Goal: Information Seeking & Learning: Learn about a topic

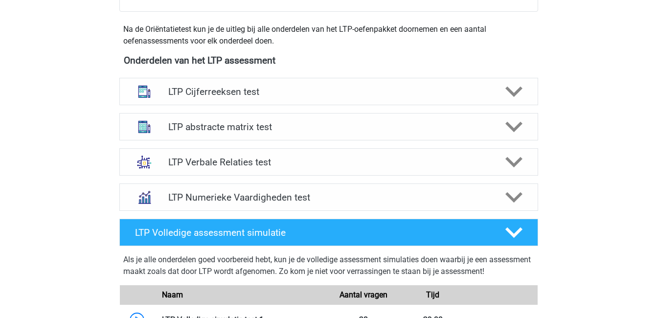
scroll to position [339, 0]
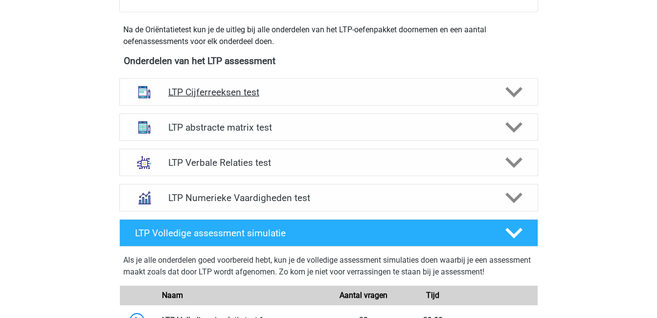
click at [514, 95] on polygon at bounding box center [514, 92] width 17 height 11
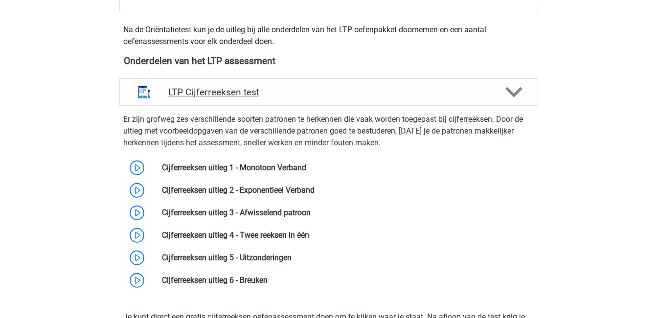
click at [514, 95] on polygon at bounding box center [514, 92] width 17 height 11
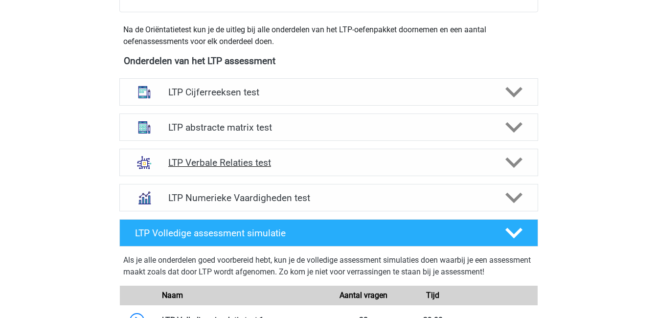
click at [524, 164] on div at bounding box center [512, 162] width 33 height 17
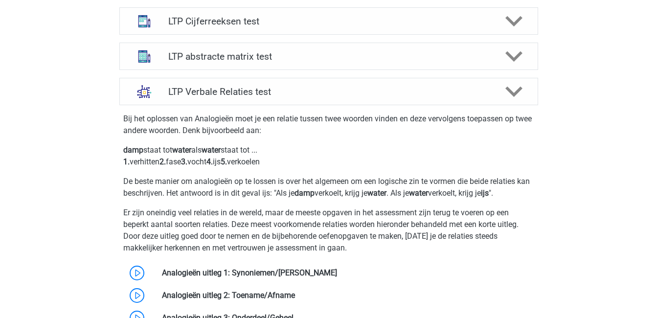
scroll to position [410, 0]
click at [399, 242] on p "Er zijn oneindig veel relaties in de wereld, maar de meeste opgaven in het asse…" at bounding box center [328, 231] width 411 height 47
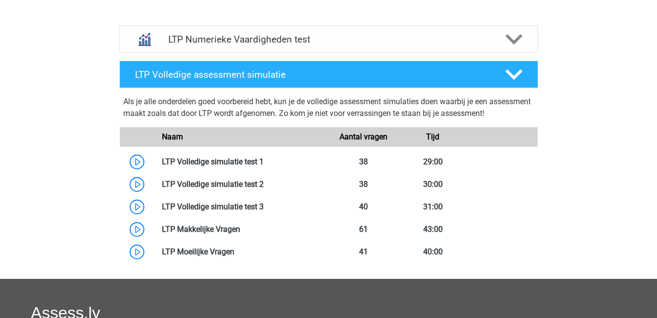
scroll to position [1146, 0]
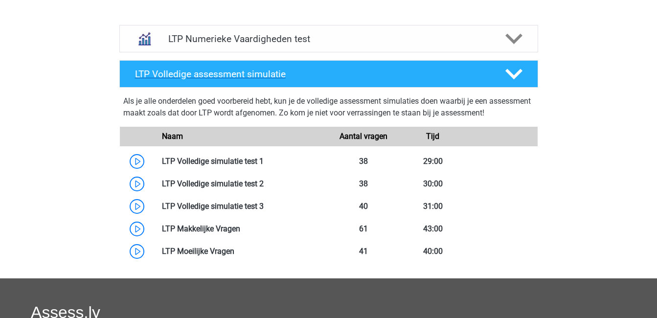
click at [515, 73] on icon at bounding box center [514, 74] width 17 height 17
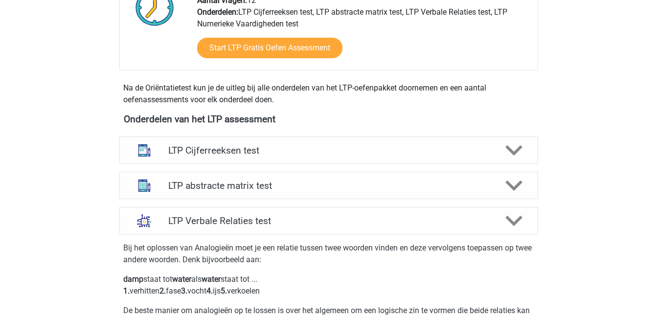
scroll to position [280, 0]
click at [518, 155] on icon at bounding box center [514, 150] width 17 height 17
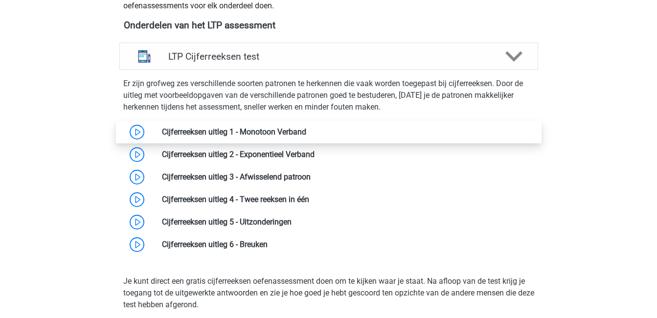
scroll to position [375, 0]
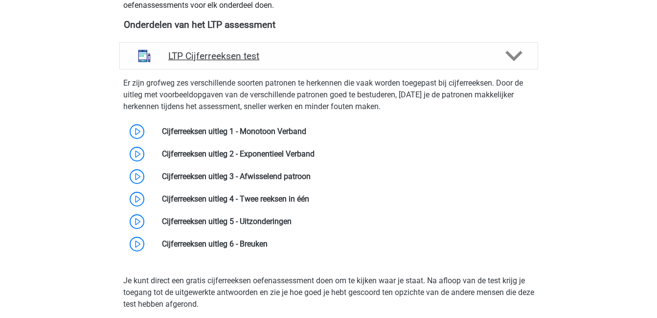
click at [515, 55] on icon at bounding box center [514, 55] width 17 height 17
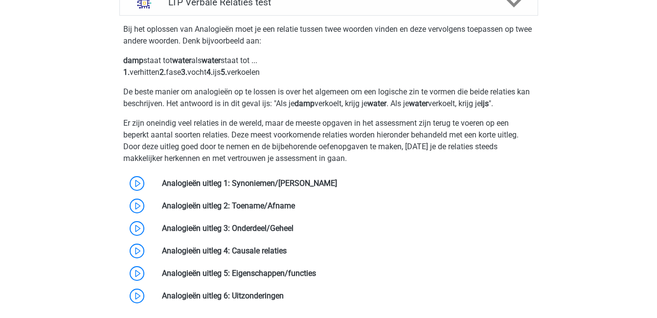
scroll to position [521, 0]
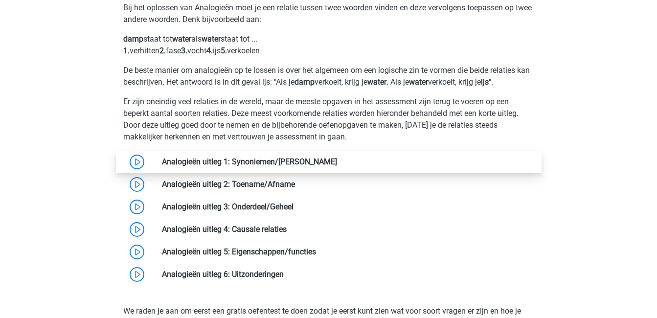
click at [337, 160] on link at bounding box center [337, 161] width 0 height 9
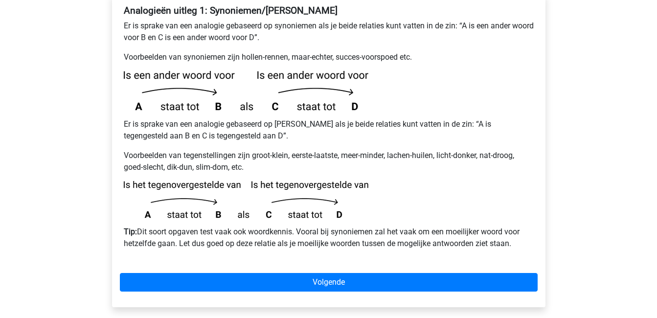
scroll to position [199, 0]
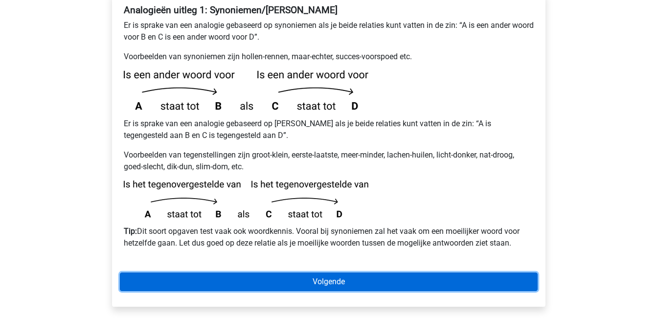
click at [352, 273] on link "Volgende" at bounding box center [329, 282] width 418 height 19
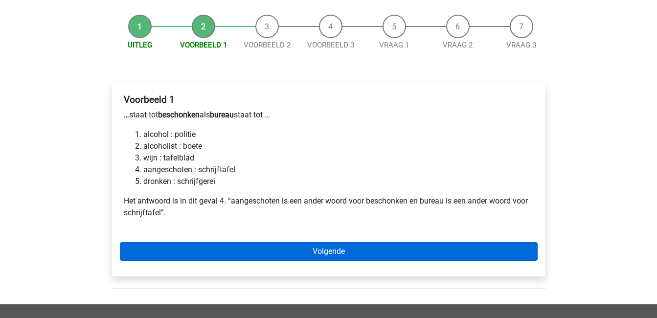
scroll to position [109, 0]
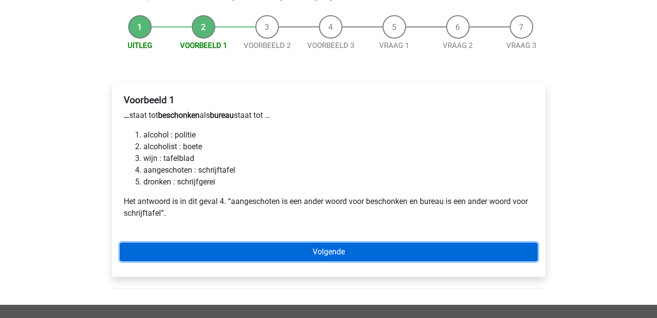
click at [383, 243] on link "Volgende" at bounding box center [329, 252] width 418 height 19
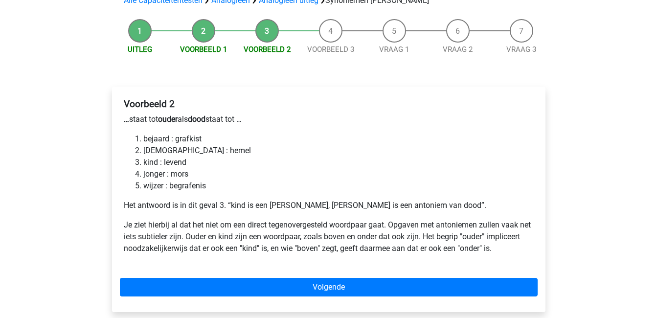
scroll to position [108, 0]
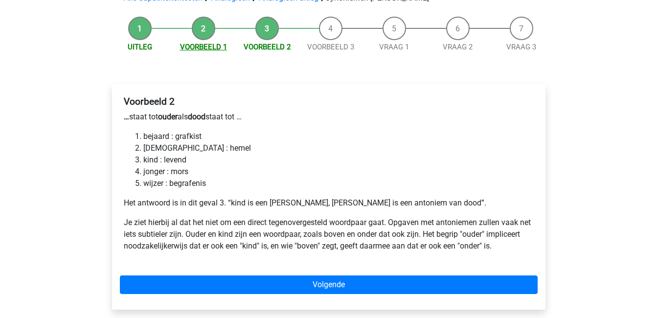
click at [203, 43] on link "Voorbeeld 1" at bounding box center [203, 47] width 47 height 9
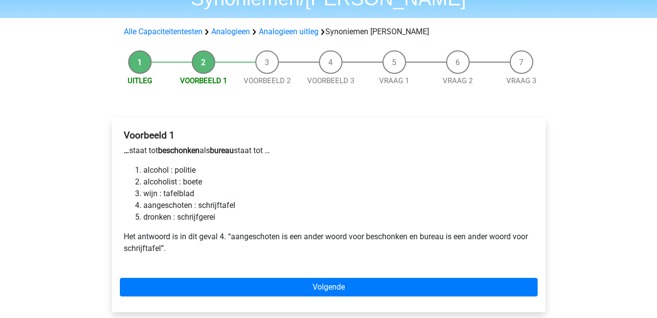
scroll to position [74, 0]
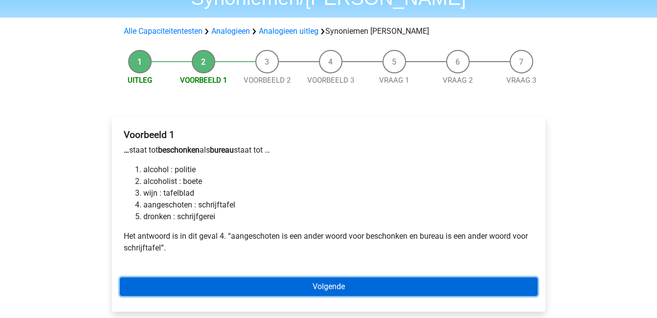
click at [353, 278] on link "Volgende" at bounding box center [329, 287] width 418 height 19
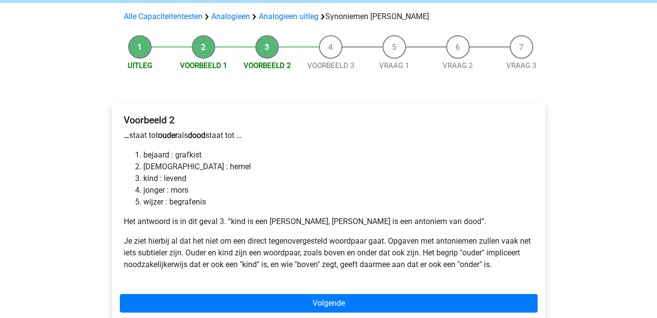
scroll to position [91, 0]
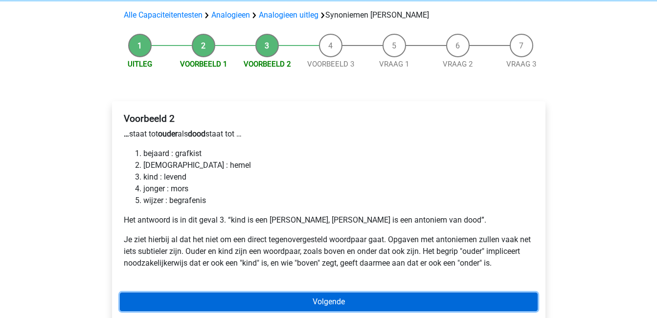
click at [355, 293] on link "Volgende" at bounding box center [329, 302] width 418 height 19
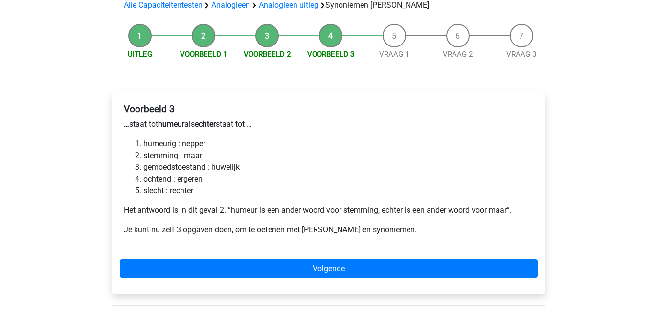
scroll to position [105, 0]
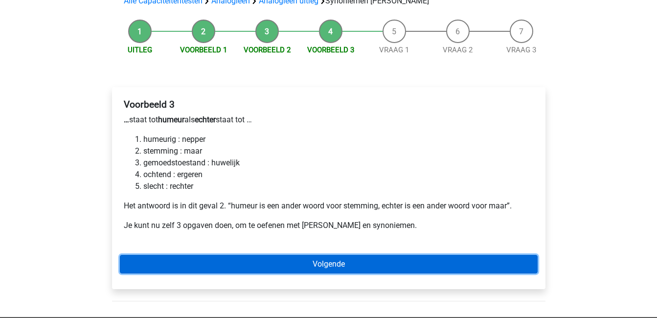
click at [313, 255] on link "Volgende" at bounding box center [329, 264] width 418 height 19
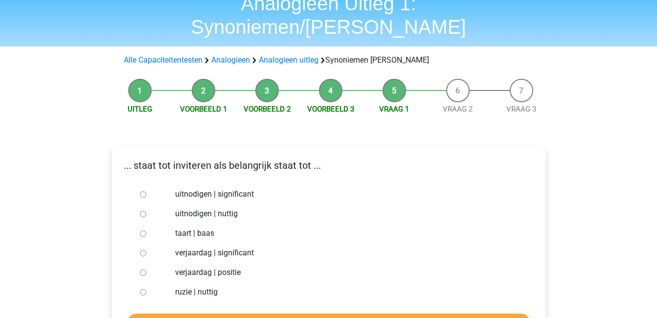
scroll to position [53, 0]
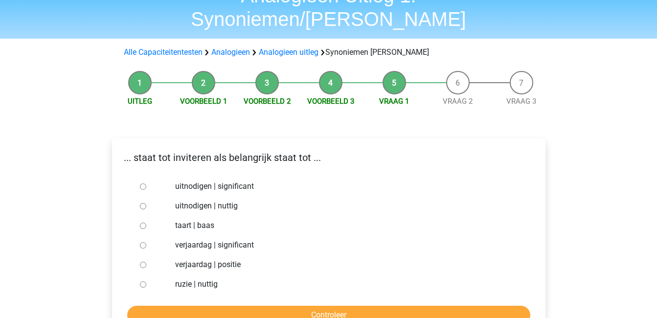
click at [142, 184] on input "uitnodigen | significant" at bounding box center [143, 187] width 6 height 6
radio input "true"
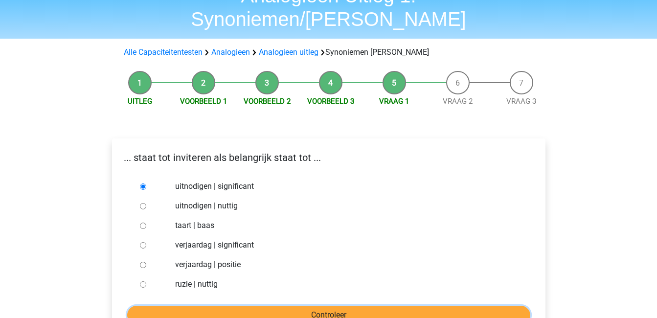
click at [391, 306] on input "Controleer" at bounding box center [328, 315] width 403 height 19
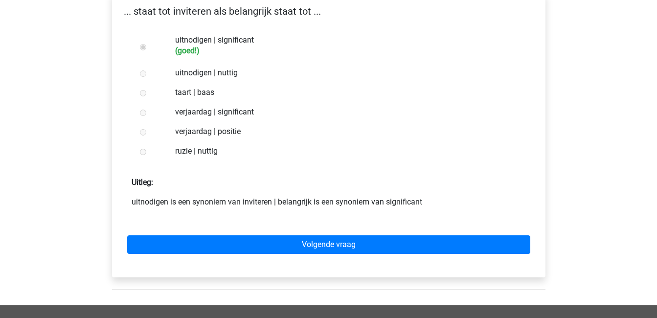
scroll to position [200, 0]
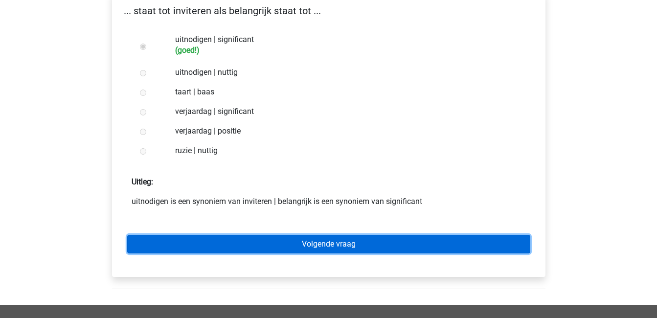
click at [345, 235] on link "Volgende vraag" at bounding box center [328, 244] width 403 height 19
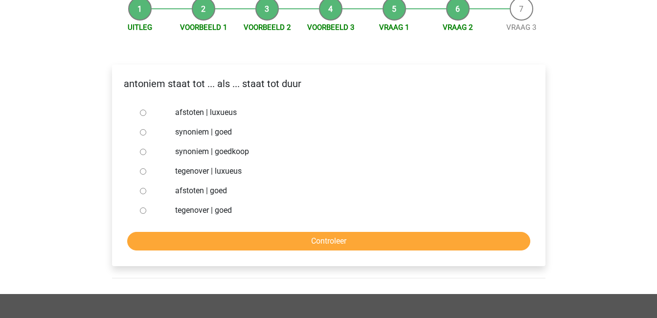
scroll to position [124, 0]
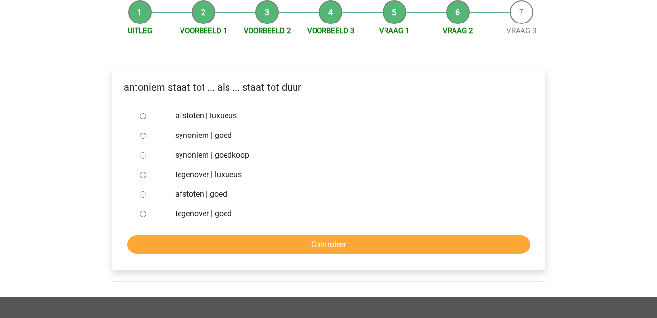
click at [144, 152] on input "synoniem | goedkoop" at bounding box center [143, 155] width 6 height 6
radio input "true"
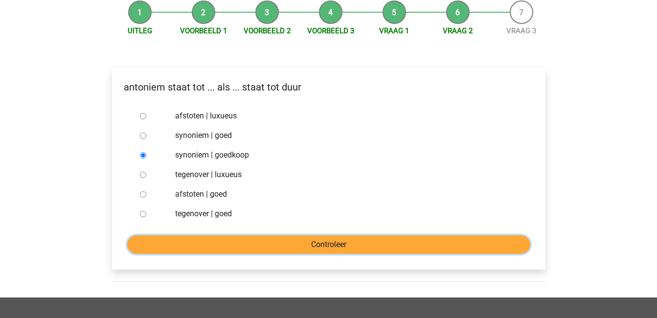
click at [365, 235] on input "Controleer" at bounding box center [328, 244] width 403 height 19
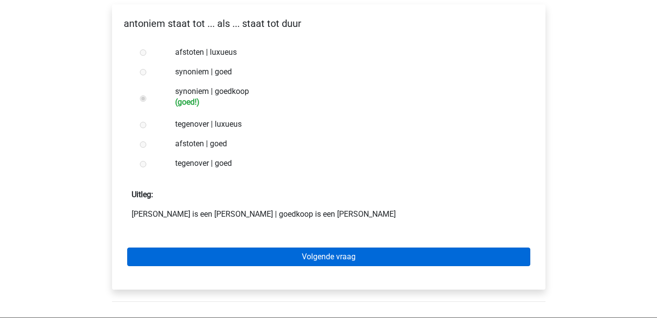
scroll to position [188, 0]
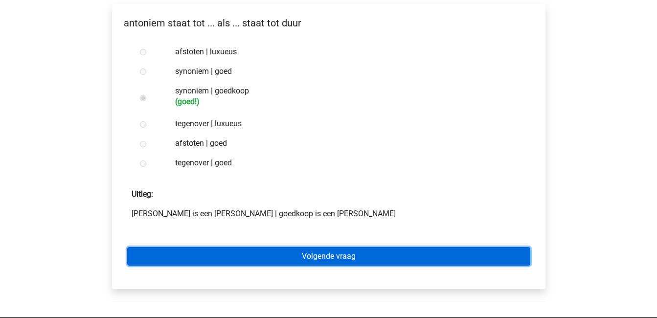
click at [366, 247] on link "Volgende vraag" at bounding box center [328, 256] width 403 height 19
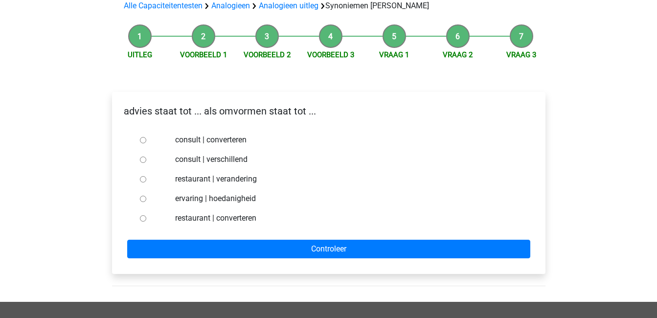
scroll to position [100, 0]
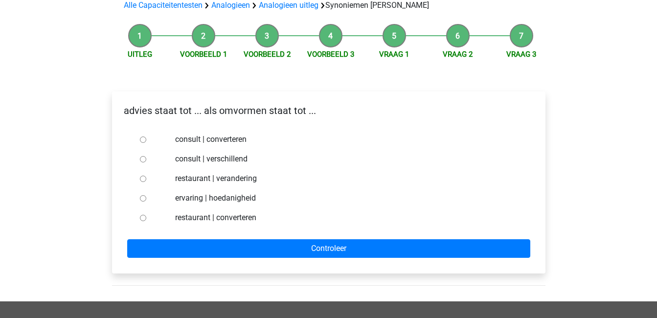
click at [143, 156] on input "consult | verschillend" at bounding box center [143, 159] width 6 height 6
radio input "true"
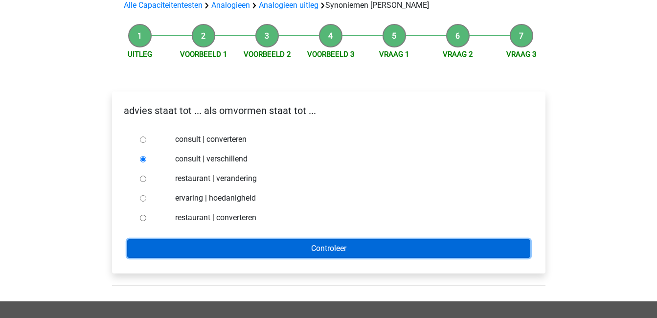
click at [278, 239] on input "Controleer" at bounding box center [328, 248] width 403 height 19
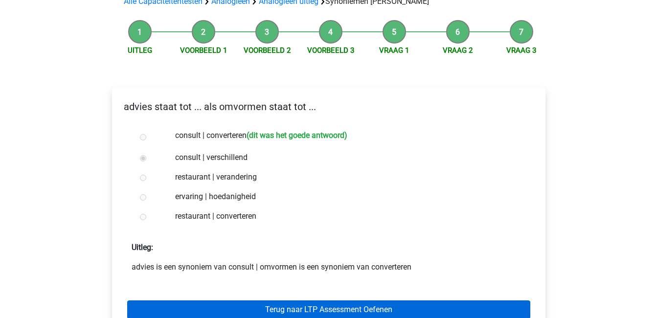
scroll to position [126, 0]
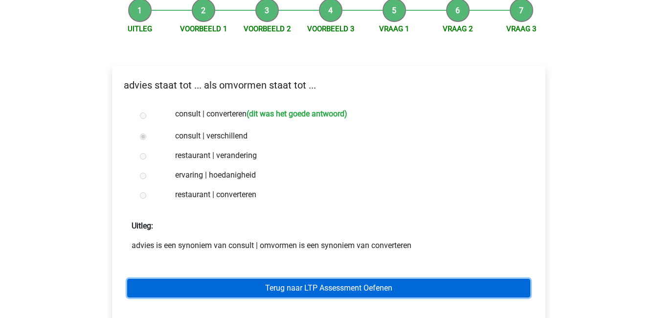
click at [337, 279] on link "Terug naar LTP Assessment Oefenen" at bounding box center [328, 288] width 403 height 19
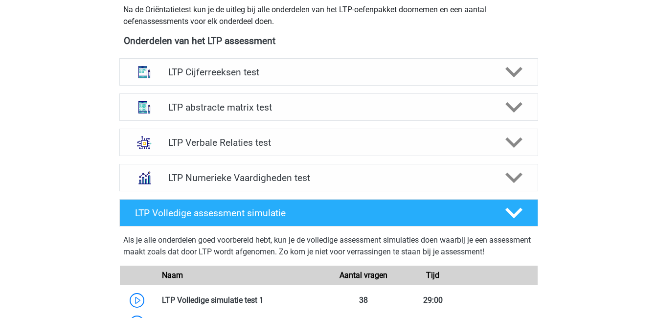
scroll to position [359, 0]
click at [519, 214] on icon at bounding box center [514, 213] width 17 height 17
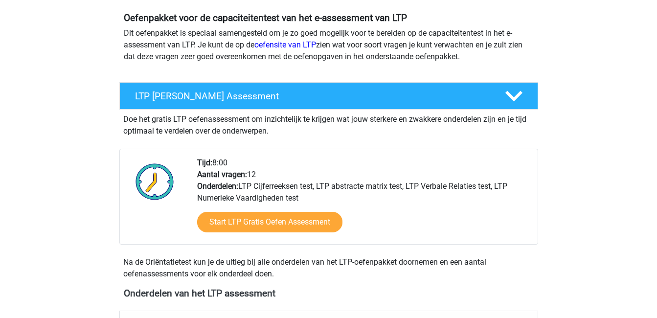
scroll to position [108, 0]
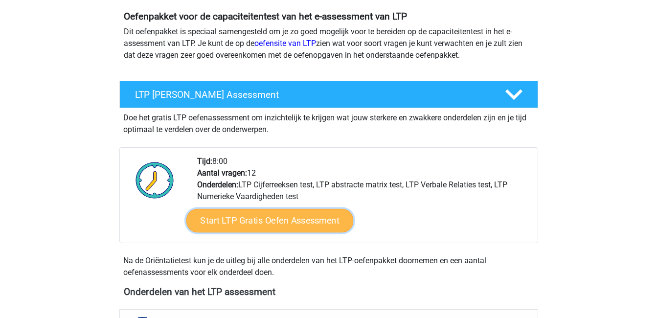
click at [285, 218] on link "Start LTP Gratis Oefen Assessment" at bounding box center [269, 220] width 167 height 23
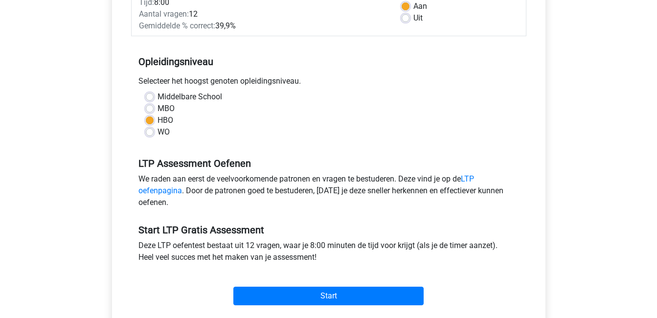
scroll to position [163, 0]
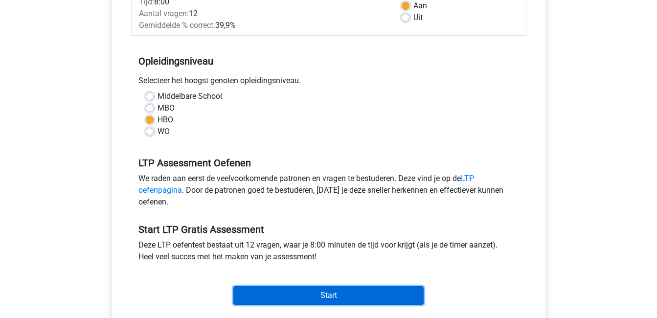
click at [382, 292] on input "Start" at bounding box center [329, 295] width 190 height 19
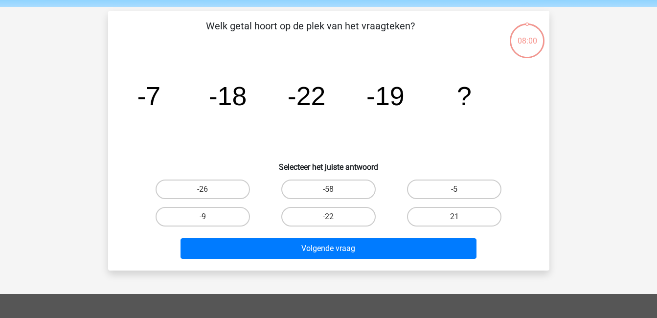
scroll to position [35, 0]
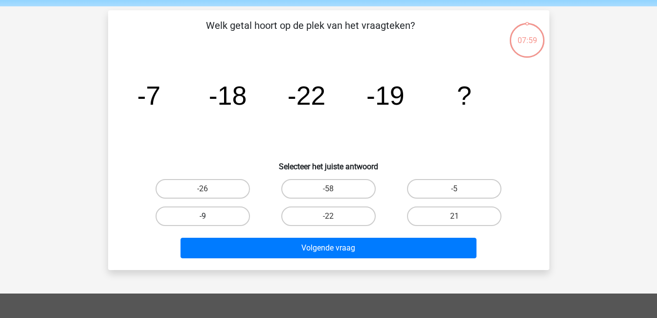
click at [212, 212] on label "-9" at bounding box center [203, 217] width 94 height 20
click at [209, 216] on input "-9" at bounding box center [206, 219] width 6 height 6
radio input "true"
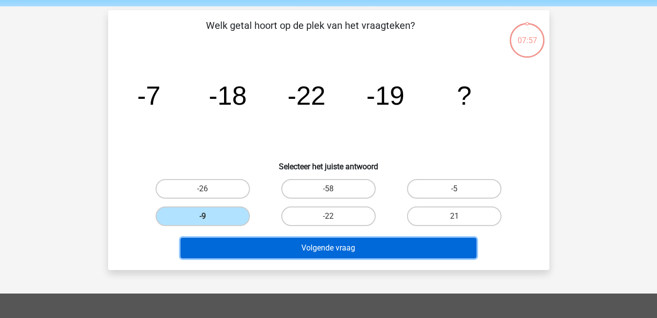
click at [294, 250] on button "Volgende vraag" at bounding box center [329, 248] width 296 height 21
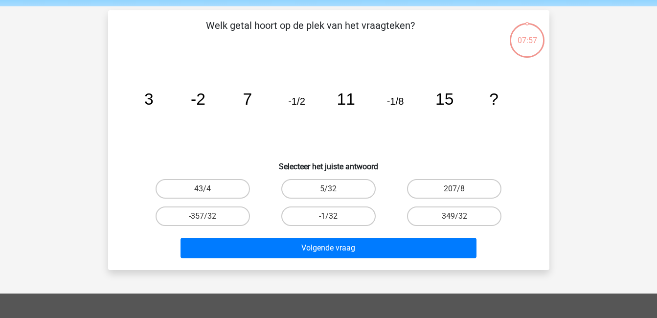
scroll to position [45, 0]
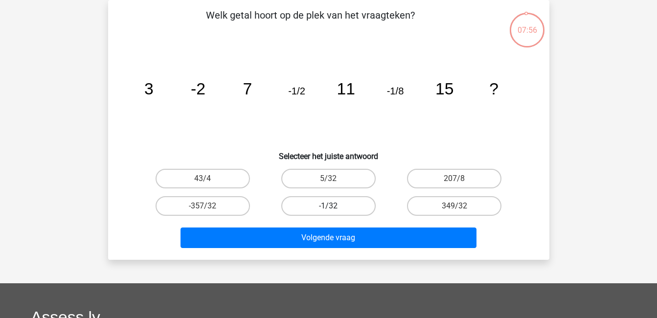
click at [339, 208] on label "-1/32" at bounding box center [328, 206] width 94 height 20
click at [335, 208] on input "-1/32" at bounding box center [331, 209] width 6 height 6
radio input "true"
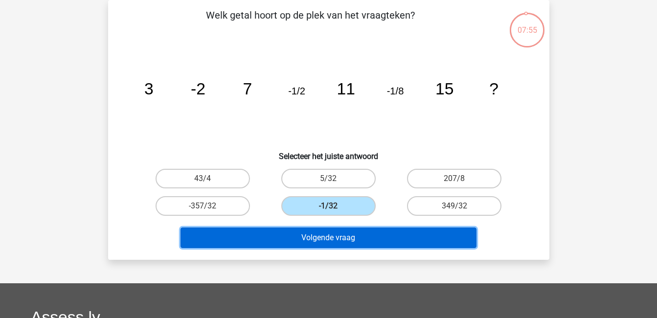
click at [342, 236] on button "Volgende vraag" at bounding box center [329, 238] width 296 height 21
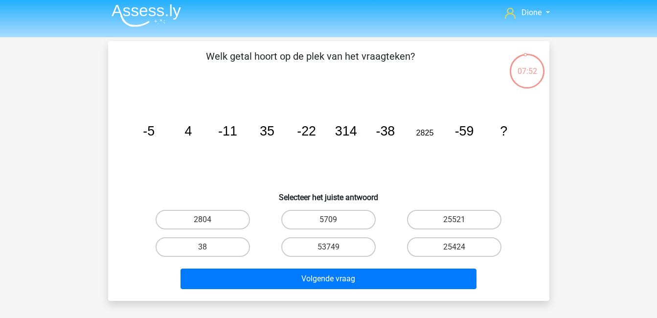
scroll to position [2, 0]
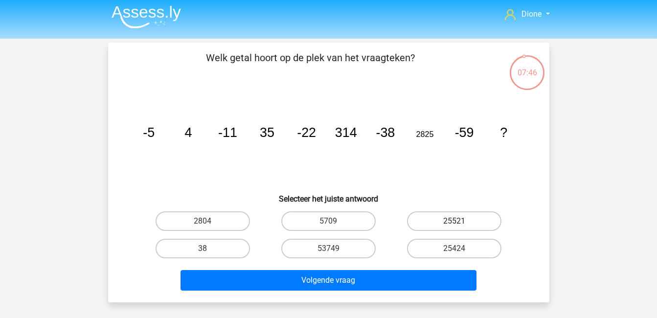
click at [434, 223] on label "25521" at bounding box center [454, 221] width 94 height 20
click at [455, 223] on input "25521" at bounding box center [458, 224] width 6 height 6
radio input "true"
click at [346, 245] on label "53749" at bounding box center [328, 249] width 94 height 20
click at [335, 249] on input "53749" at bounding box center [331, 252] width 6 height 6
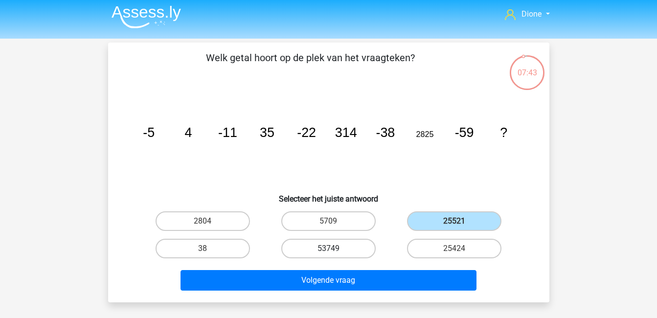
radio input "true"
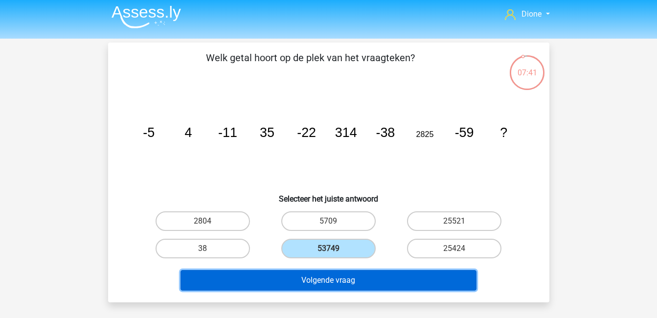
click at [374, 278] on button "Volgende vraag" at bounding box center [329, 280] width 296 height 21
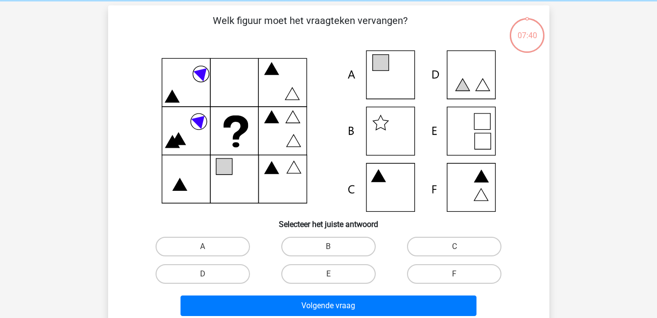
scroll to position [45, 0]
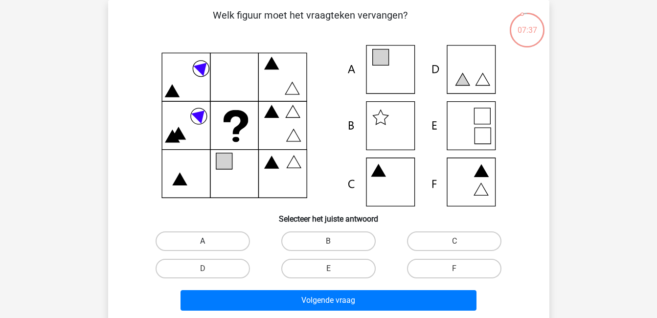
click at [203, 239] on label "A" at bounding box center [203, 242] width 94 height 20
click at [203, 241] on input "A" at bounding box center [206, 244] width 6 height 6
radio input "true"
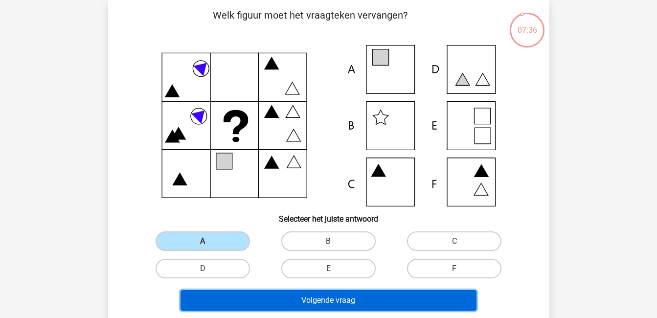
click at [286, 299] on button "Volgende vraag" at bounding box center [329, 300] width 296 height 21
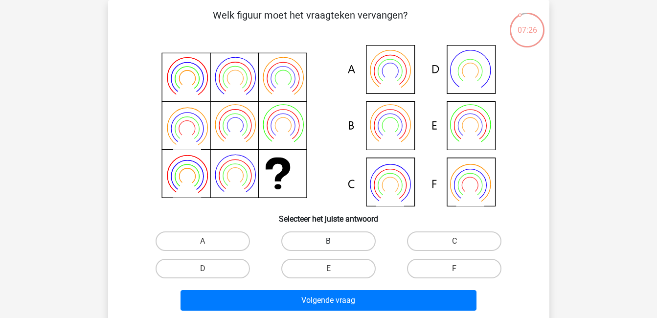
click at [320, 242] on label "B" at bounding box center [328, 242] width 94 height 20
click at [328, 242] on input "B" at bounding box center [331, 244] width 6 height 6
radio input "true"
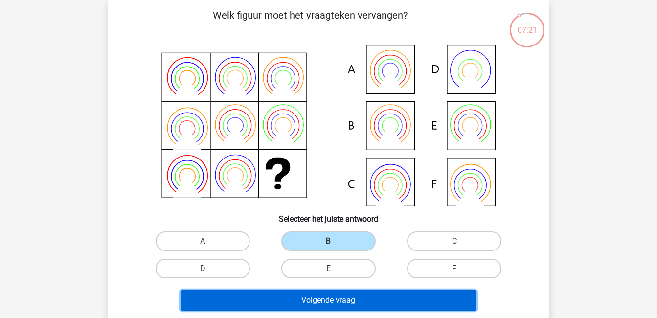
click at [385, 299] on button "Volgende vraag" at bounding box center [329, 300] width 296 height 21
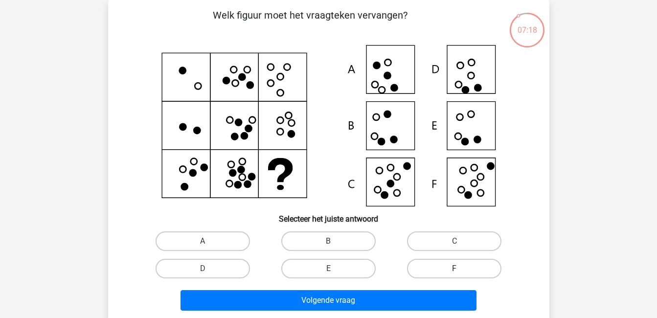
click at [459, 267] on label "F" at bounding box center [454, 269] width 94 height 20
click at [459, 269] on input "F" at bounding box center [458, 272] width 6 height 6
radio input "true"
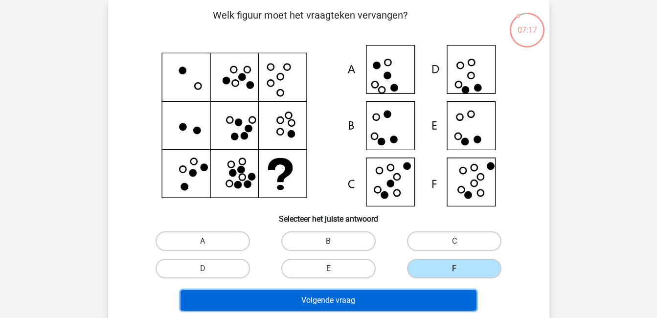
click at [459, 295] on button "Volgende vraag" at bounding box center [329, 300] width 296 height 21
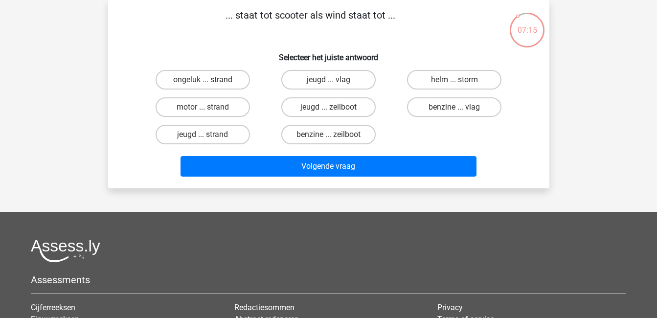
scroll to position [0, 0]
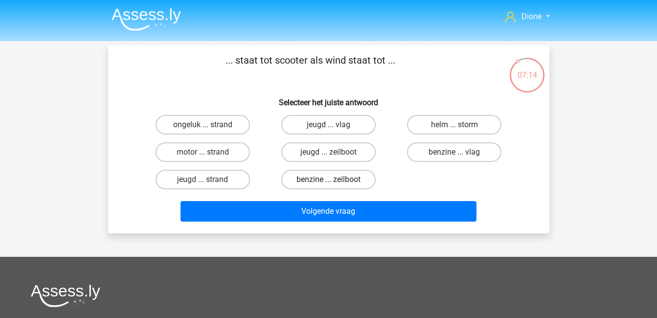
click at [339, 175] on label "benzine ... zeilboot" at bounding box center [328, 180] width 94 height 20
click at [335, 180] on input "benzine ... zeilboot" at bounding box center [331, 183] width 6 height 6
radio input "true"
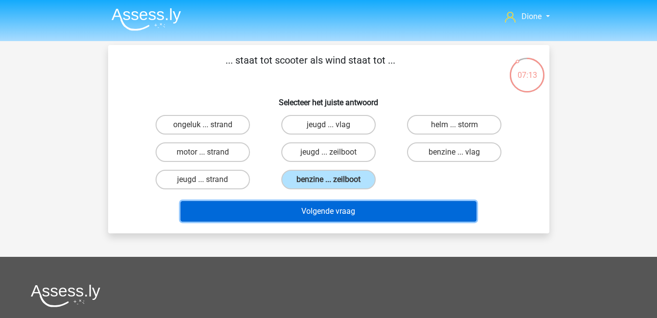
click at [354, 211] on button "Volgende vraag" at bounding box center [329, 211] width 296 height 21
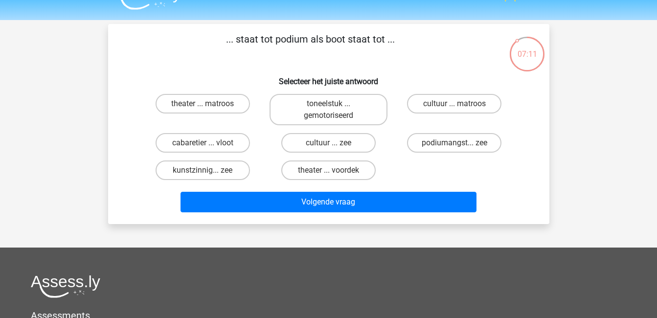
scroll to position [21, 0]
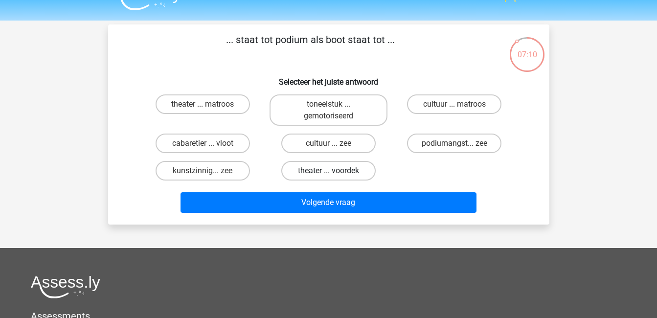
click at [334, 167] on label "theater ... voordek" at bounding box center [328, 171] width 94 height 20
click at [334, 171] on input "theater ... voordek" at bounding box center [331, 174] width 6 height 6
radio input "true"
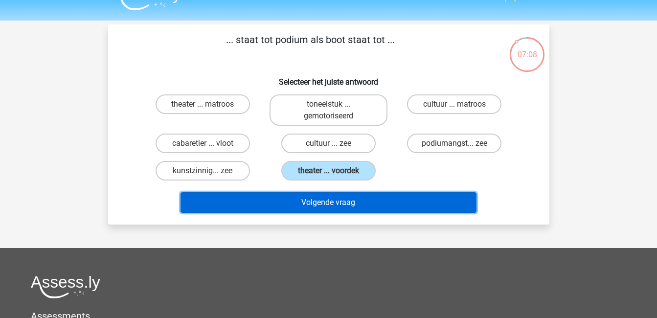
click at [366, 203] on button "Volgende vraag" at bounding box center [329, 202] width 296 height 21
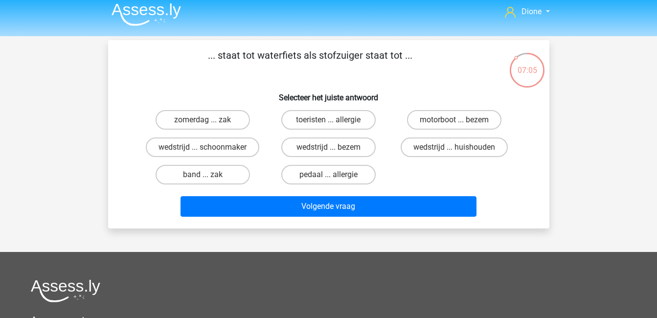
scroll to position [2, 0]
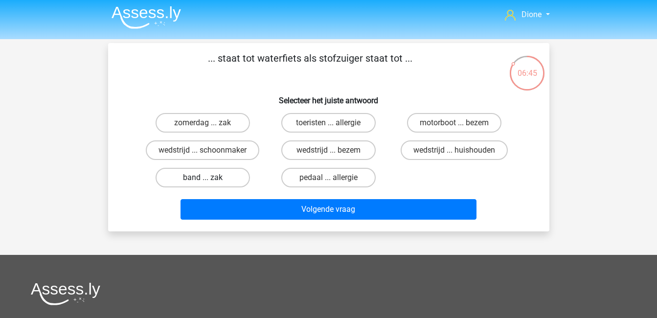
click at [213, 181] on label "band ... zak" at bounding box center [203, 178] width 94 height 20
click at [209, 181] on input "band ... zak" at bounding box center [206, 181] width 6 height 6
radio input "true"
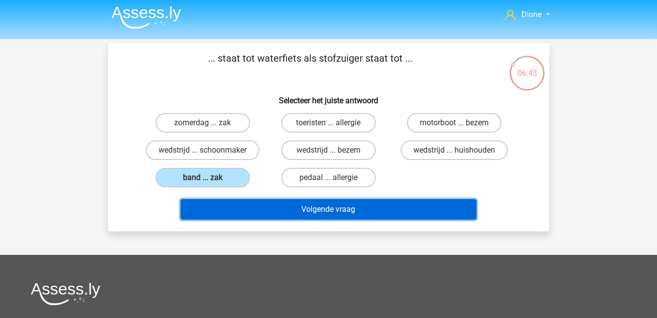
click at [306, 211] on button "Volgende vraag" at bounding box center [329, 209] width 296 height 21
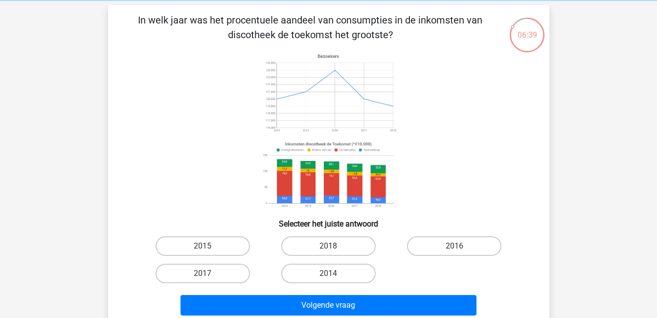
scroll to position [41, 0]
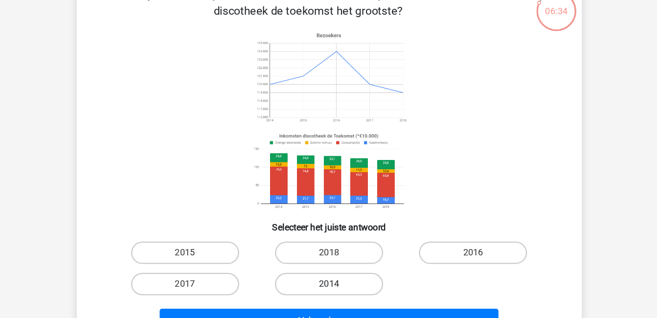
click at [335, 272] on label "2014" at bounding box center [328, 273] width 94 height 20
click at [335, 273] on input "2014" at bounding box center [331, 276] width 6 height 6
radio input "true"
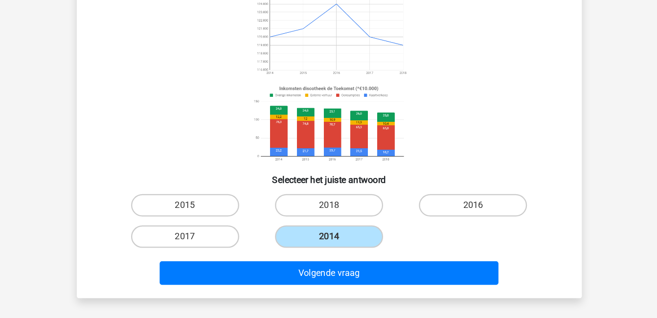
scroll to position [68, 0]
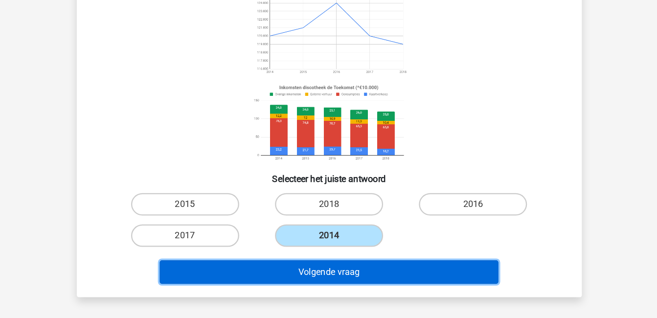
click at [383, 277] on button "Volgende vraag" at bounding box center [329, 278] width 296 height 21
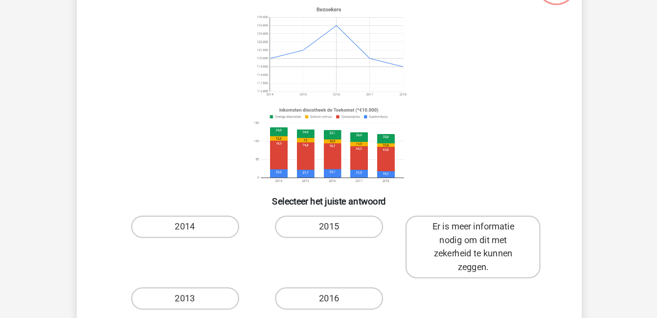
scroll to position [49, 0]
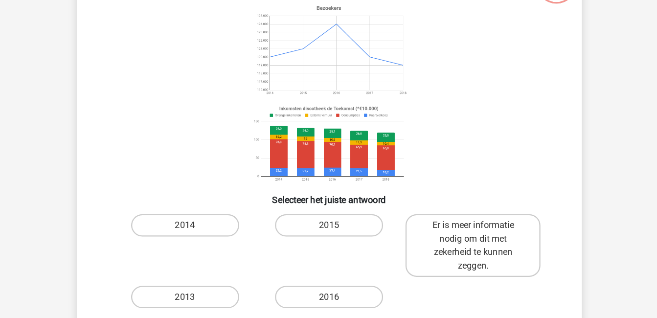
click at [344, 176] on image at bounding box center [328, 166] width 139 height 72
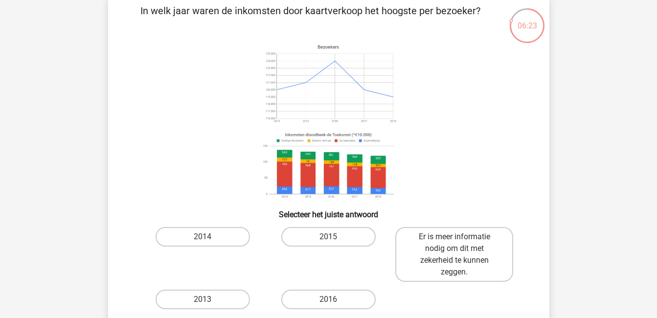
drag, startPoint x: 417, startPoint y: 123, endPoint x: 418, endPoint y: 169, distance: 46.5
click at [418, 169] on icon at bounding box center [329, 122] width 395 height 162
click at [327, 296] on label "2016" at bounding box center [328, 300] width 94 height 20
click at [328, 300] on input "2016" at bounding box center [331, 303] width 6 height 6
radio input "true"
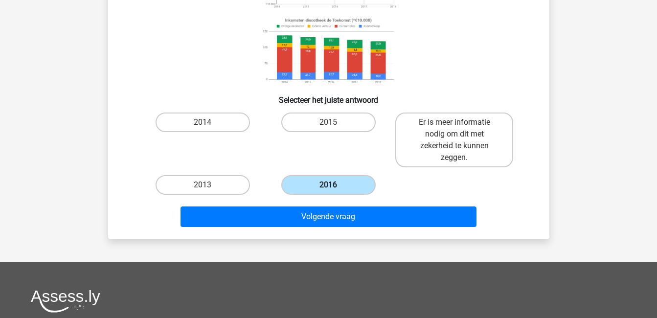
scroll to position [171, 0]
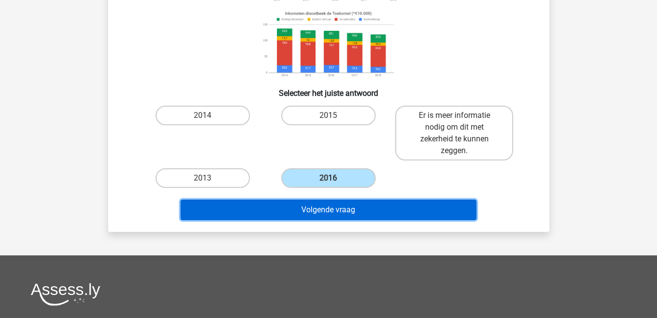
click at [356, 208] on button "Volgende vraag" at bounding box center [329, 210] width 296 height 21
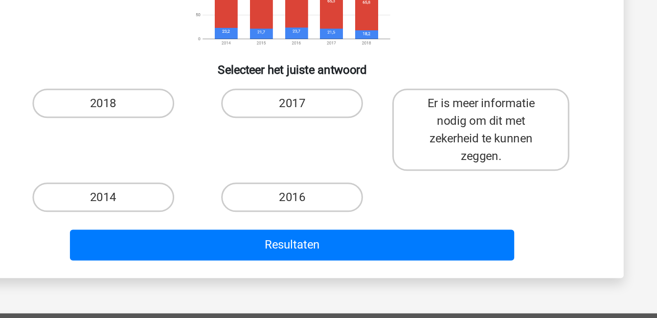
scroll to position [113, 0]
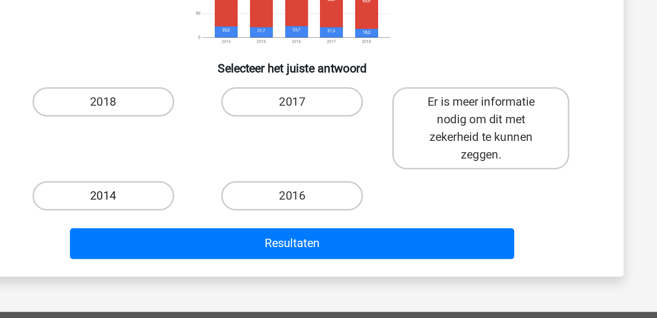
click at [228, 232] on label "2014" at bounding box center [203, 237] width 94 height 20
click at [209, 236] on input "2014" at bounding box center [206, 239] width 6 height 6
radio input "true"
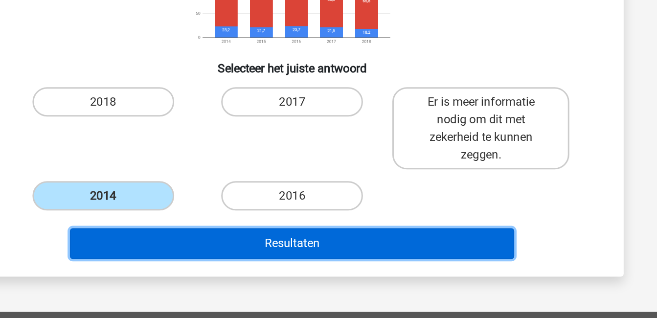
click at [342, 267] on button "Resultaten" at bounding box center [329, 268] width 296 height 21
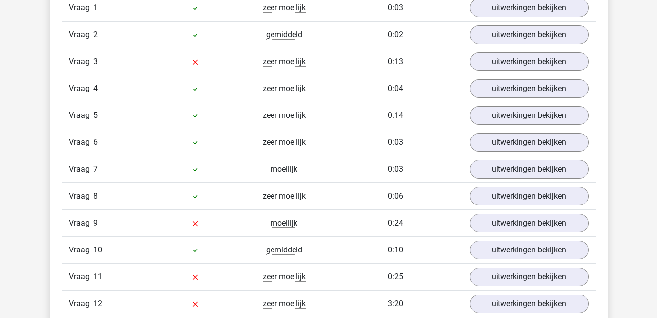
scroll to position [898, 0]
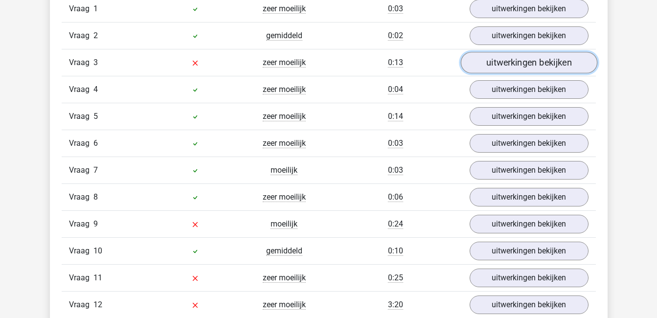
click at [530, 62] on link "uitwerkingen bekijken" at bounding box center [529, 63] width 137 height 22
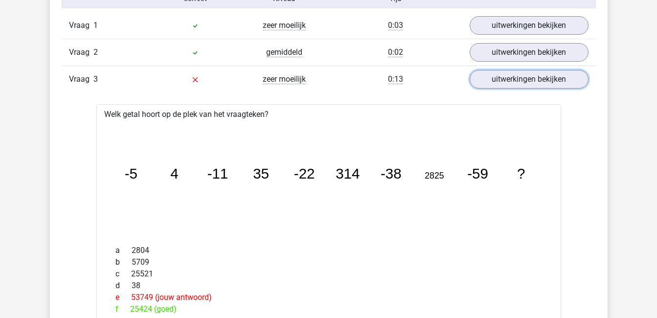
scroll to position [880, 0]
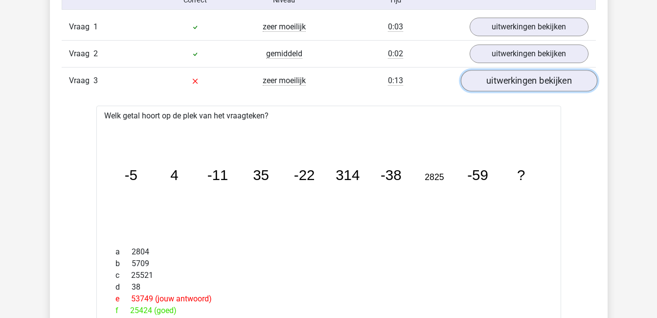
click at [510, 78] on link "uitwerkingen bekijken" at bounding box center [529, 81] width 137 height 22
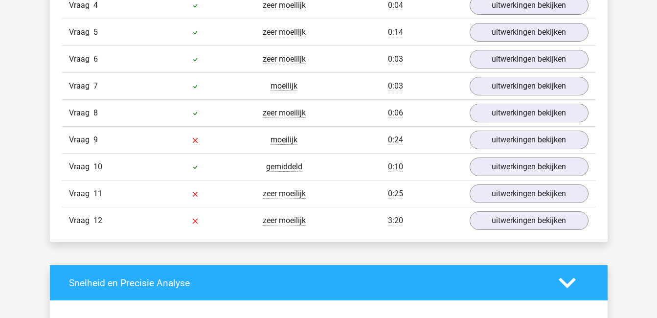
scroll to position [983, 0]
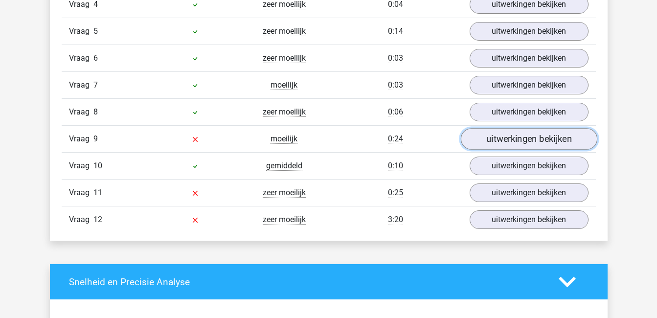
click at [526, 143] on link "uitwerkingen bekijken" at bounding box center [529, 140] width 137 height 22
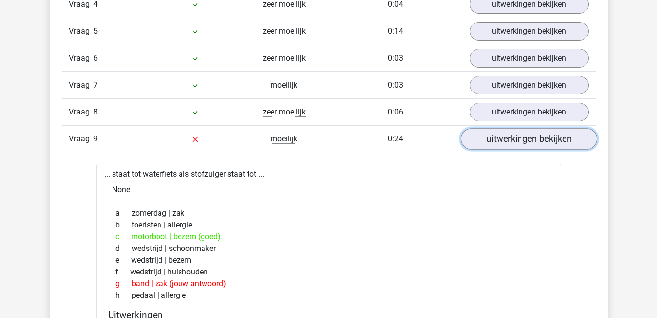
click at [519, 136] on link "uitwerkingen bekijken" at bounding box center [529, 140] width 137 height 22
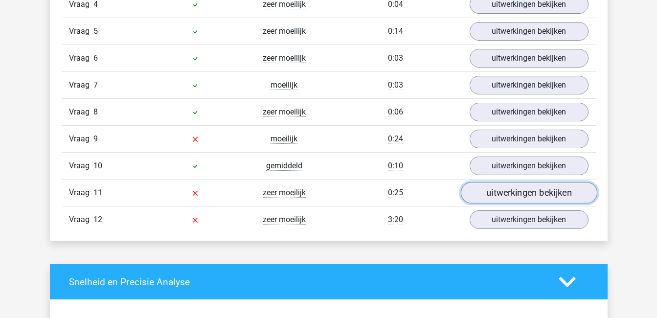
click at [527, 192] on link "uitwerkingen bekijken" at bounding box center [529, 194] width 137 height 22
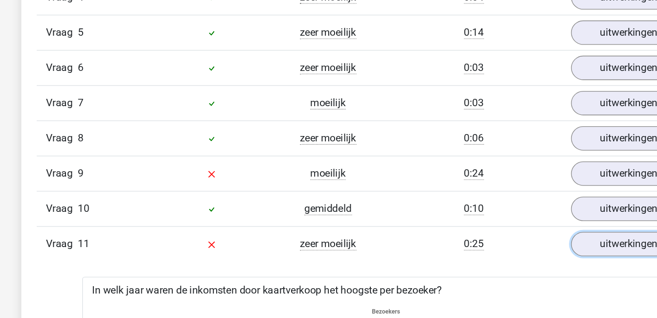
scroll to position [984, 0]
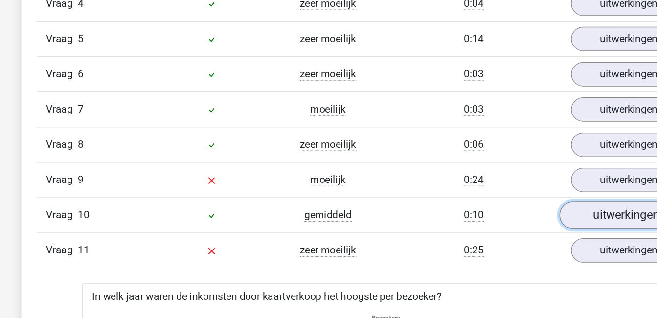
click at [493, 162] on link "uitwerkingen bekijken" at bounding box center [529, 165] width 137 height 22
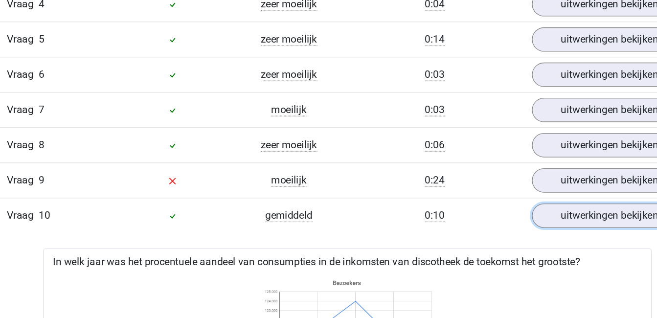
scroll to position [983, 0]
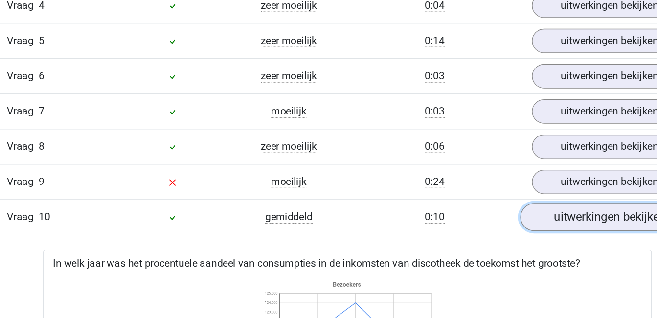
click at [513, 166] on link "uitwerkingen bekijken" at bounding box center [529, 167] width 137 height 22
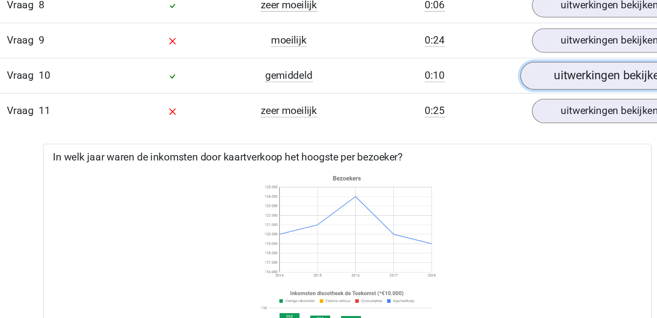
scroll to position [1017, 0]
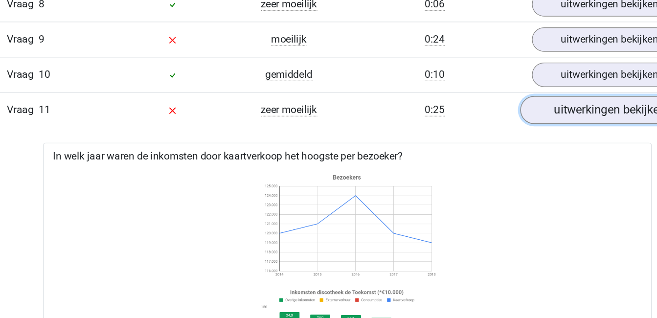
click at [511, 160] on link "uitwerkingen bekijken" at bounding box center [529, 160] width 137 height 22
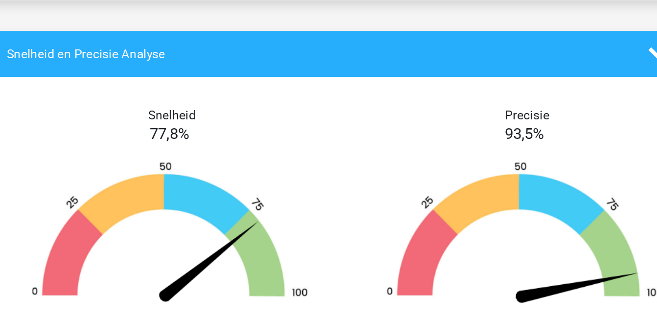
scroll to position [1151, 0]
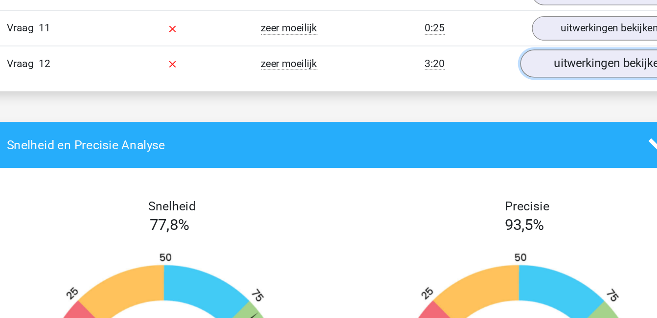
click at [522, 58] on link "uitwerkingen bekijken" at bounding box center [529, 53] width 137 height 22
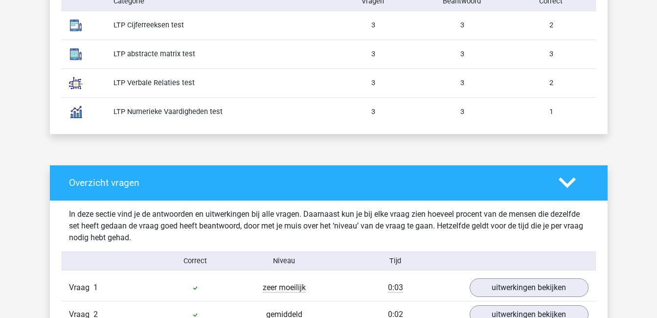
scroll to position [620, 0]
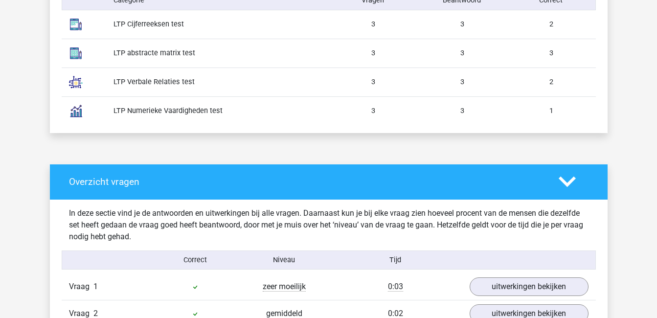
click at [570, 187] on icon at bounding box center [567, 181] width 17 height 17
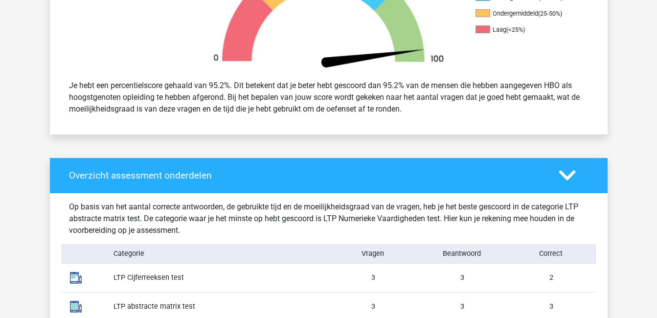
scroll to position [367, 0]
click at [567, 178] on polygon at bounding box center [567, 175] width 17 height 11
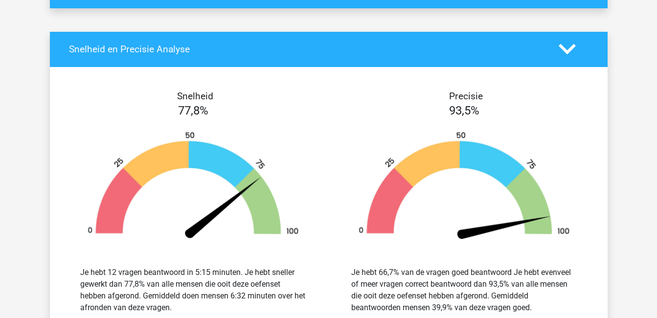
scroll to position [619, 0]
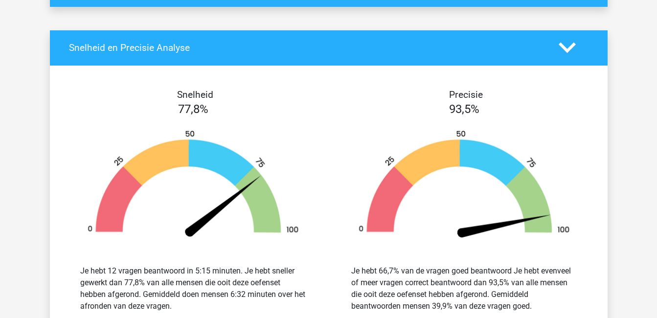
click at [564, 46] on icon at bounding box center [567, 47] width 17 height 17
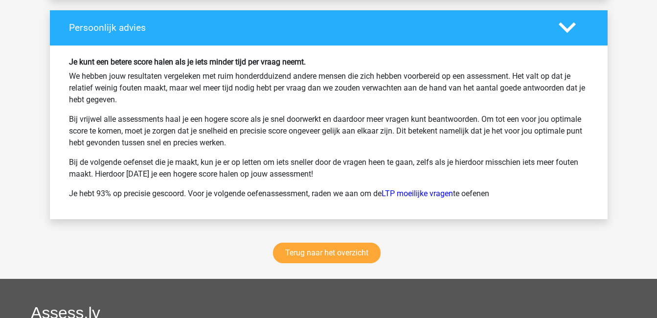
scroll to position [688, 0]
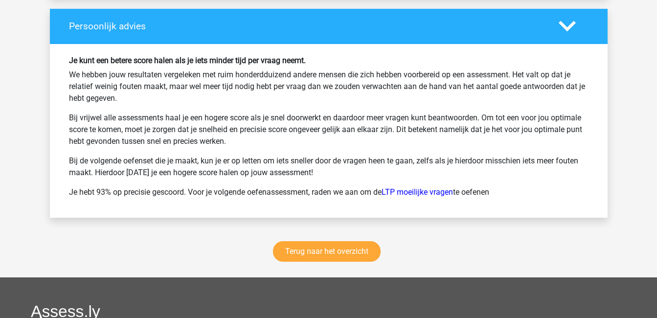
click at [564, 30] on icon at bounding box center [567, 26] width 17 height 17
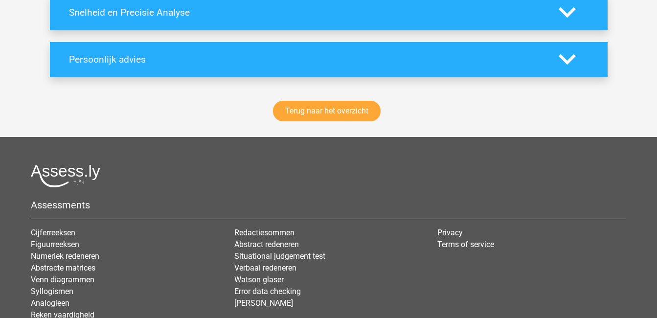
scroll to position [656, 0]
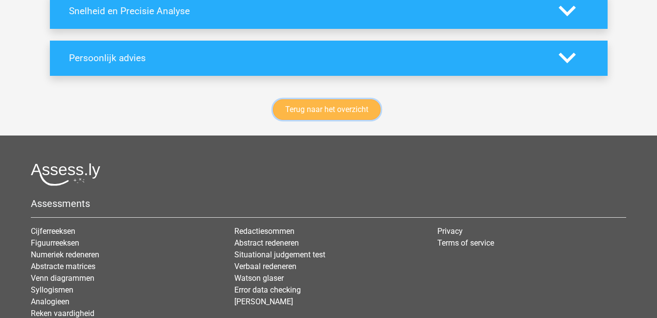
click at [333, 112] on link "Terug naar het overzicht" at bounding box center [327, 109] width 108 height 21
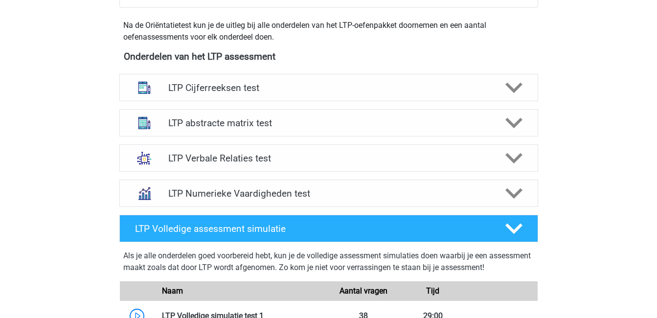
scroll to position [343, 0]
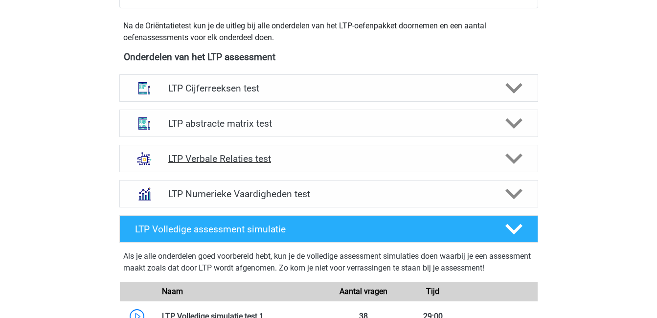
click at [499, 152] on div at bounding box center [512, 158] width 33 height 17
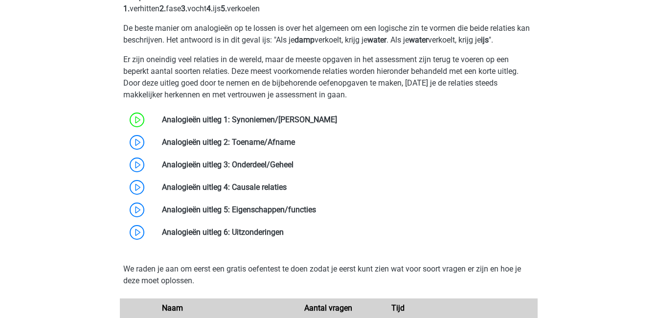
scroll to position [564, 0]
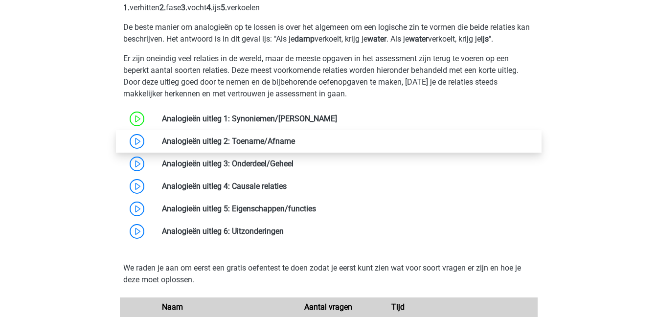
click at [295, 146] on link at bounding box center [295, 141] width 0 height 9
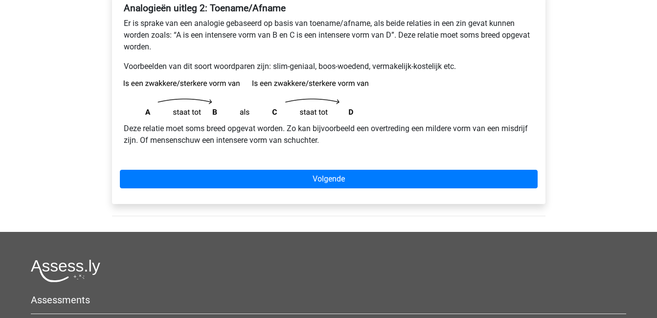
scroll to position [178, 0]
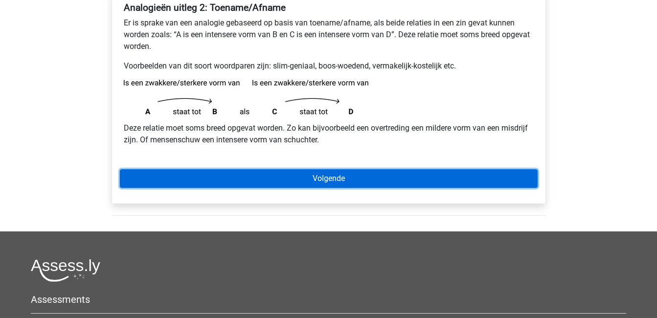
click at [255, 173] on link "Volgende" at bounding box center [329, 178] width 418 height 19
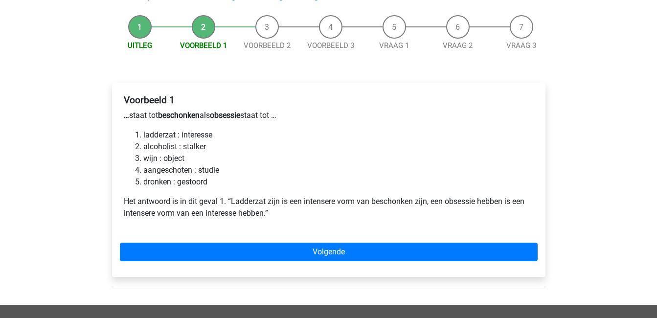
scroll to position [87, 0]
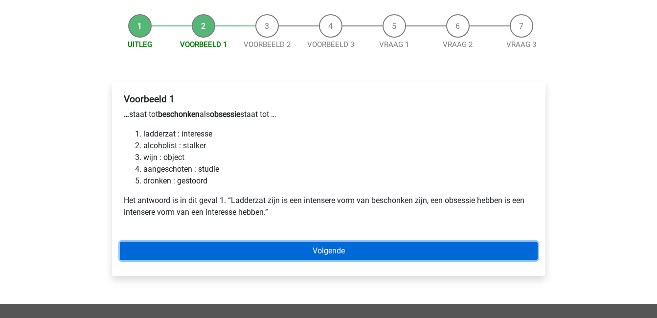
click at [327, 249] on link "Volgende" at bounding box center [329, 251] width 418 height 19
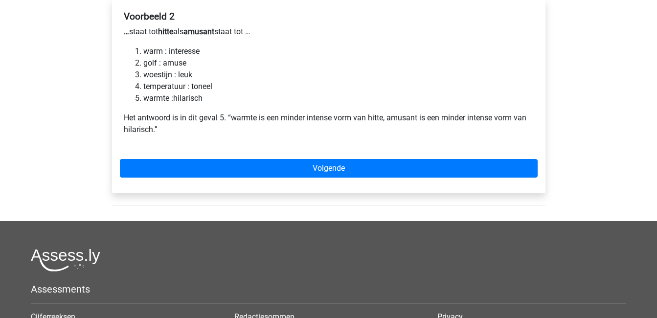
scroll to position [171, 0]
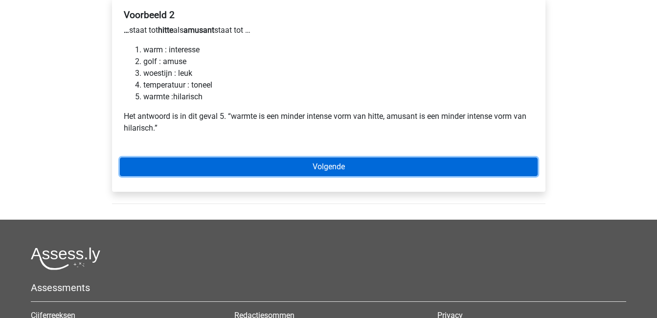
click at [344, 165] on link "Volgende" at bounding box center [329, 167] width 418 height 19
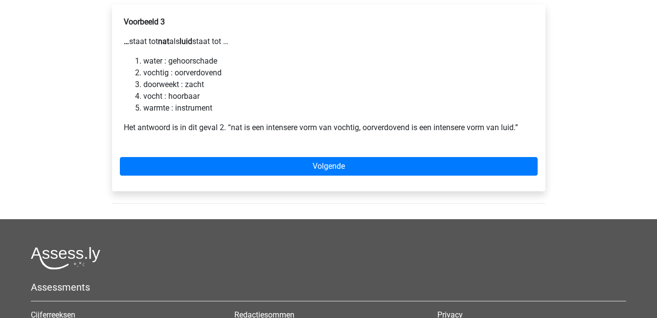
scroll to position [164, 0]
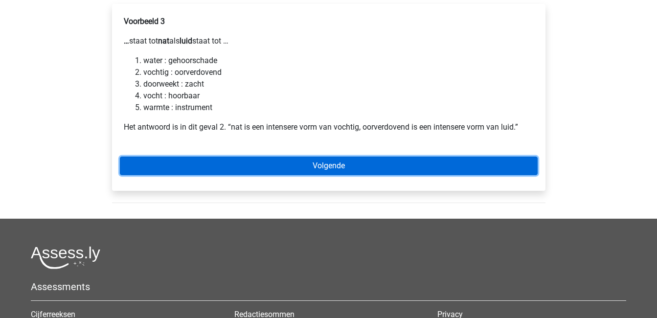
click at [342, 159] on link "Volgende" at bounding box center [329, 166] width 418 height 19
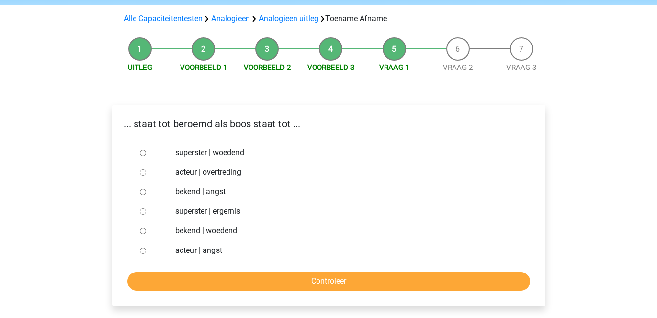
scroll to position [63, 0]
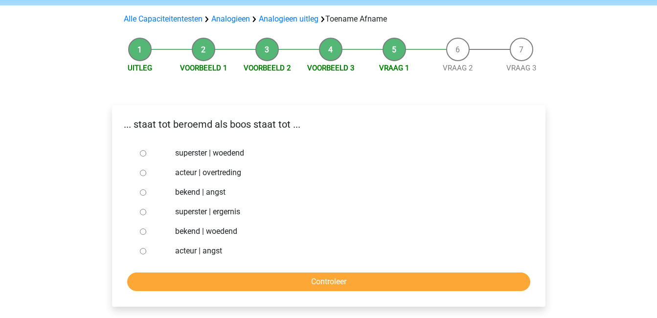
click at [147, 234] on div at bounding box center [152, 232] width 32 height 20
click at [144, 231] on input "bekend | woedend" at bounding box center [143, 232] width 6 height 6
radio input "true"
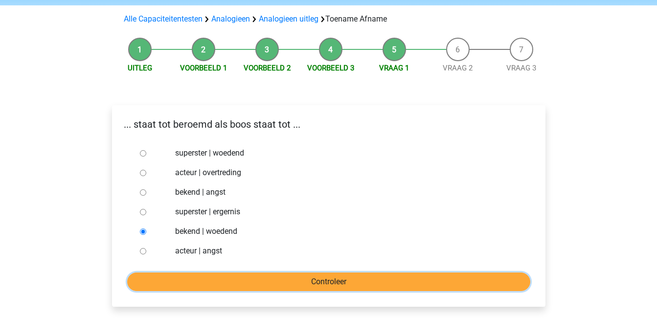
click at [240, 277] on input "Controleer" at bounding box center [328, 282] width 403 height 19
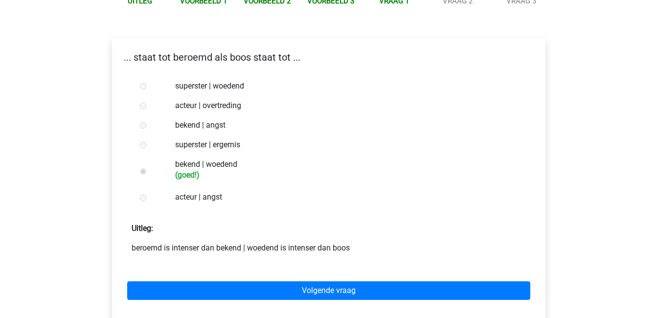
scroll to position [135, 0]
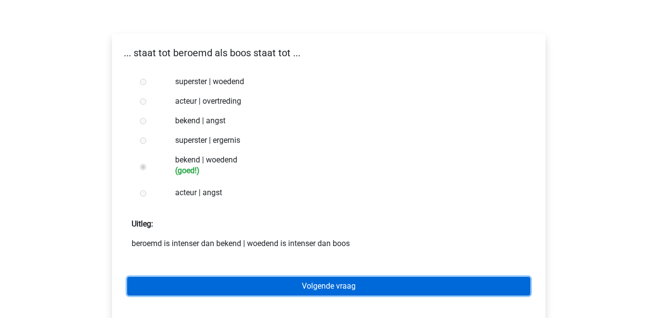
click at [277, 286] on link "Volgende vraag" at bounding box center [328, 286] width 403 height 19
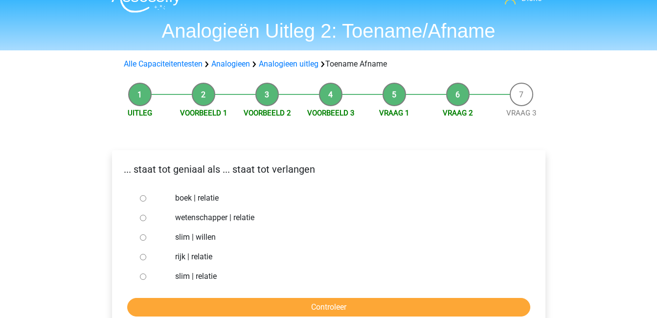
scroll to position [22, 0]
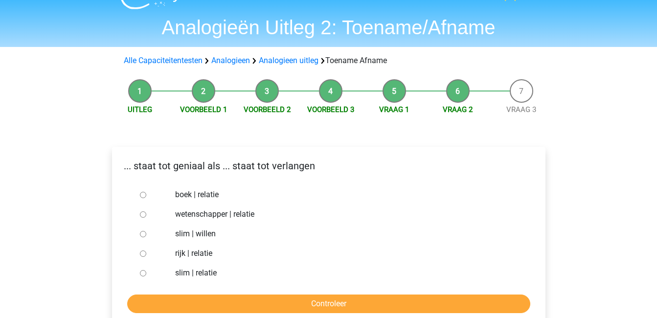
click at [140, 232] on input "slim | willen" at bounding box center [143, 234] width 6 height 6
radio input "true"
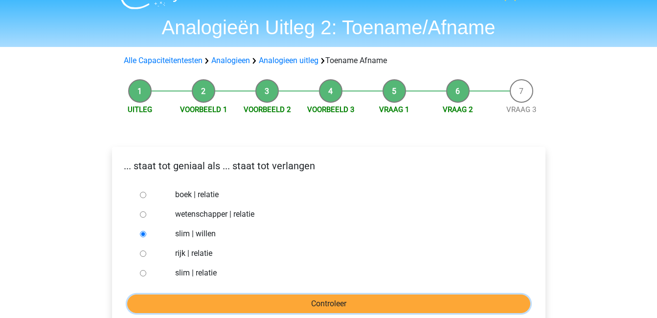
click at [259, 305] on input "Controleer" at bounding box center [328, 304] width 403 height 19
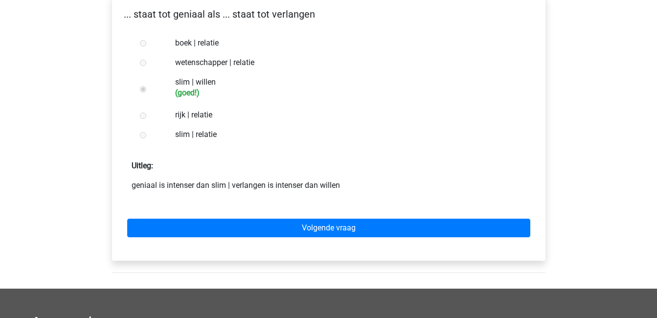
scroll to position [174, 0]
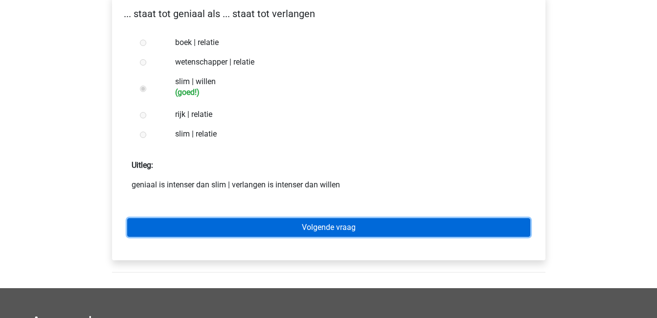
click at [329, 232] on link "Volgende vraag" at bounding box center [328, 227] width 403 height 19
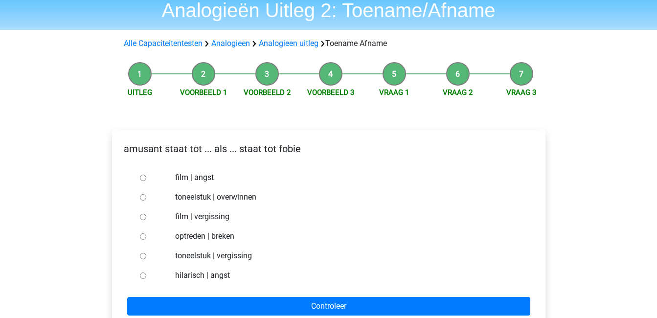
scroll to position [39, 0]
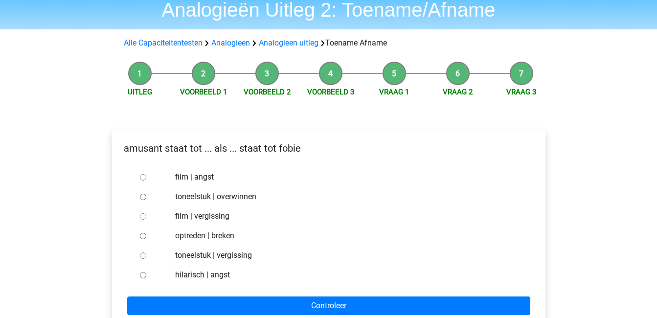
click at [140, 277] on input "hilarisch | angst" at bounding box center [143, 275] width 6 height 6
radio input "true"
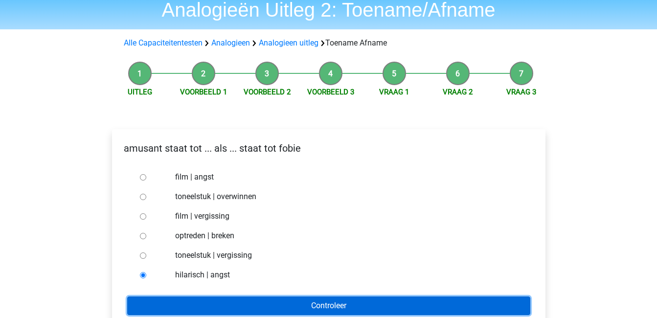
click at [234, 307] on input "Controleer" at bounding box center [328, 306] width 403 height 19
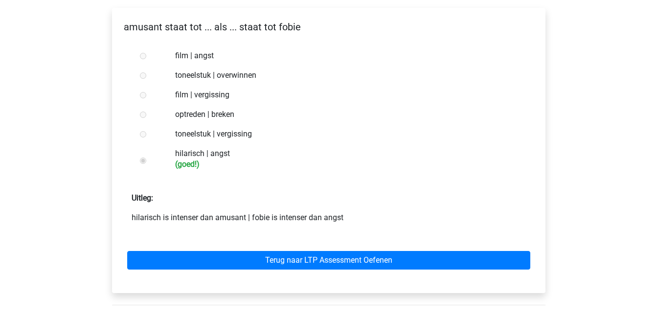
scroll to position [163, 0]
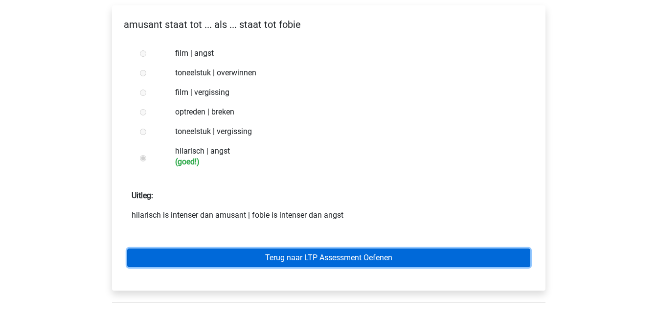
click at [271, 261] on link "Terug naar LTP Assessment Oefenen" at bounding box center [328, 258] width 403 height 19
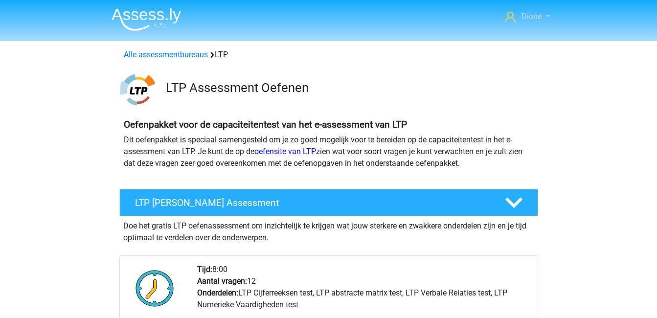
click at [542, 16] on link "Dione" at bounding box center [527, 17] width 52 height 12
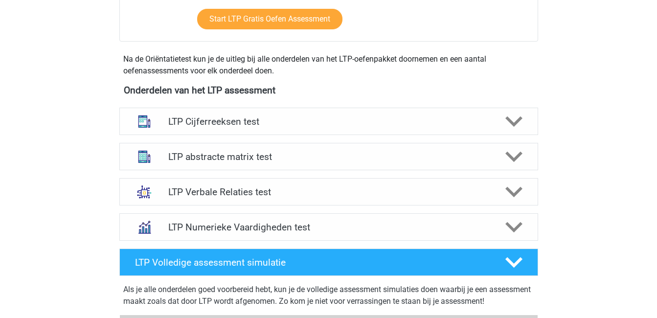
scroll to position [309, 0]
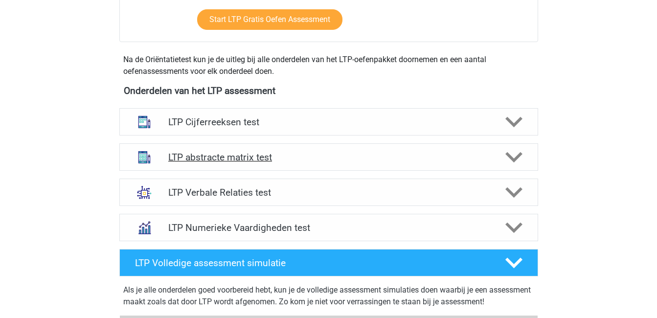
click at [510, 151] on icon at bounding box center [514, 157] width 17 height 17
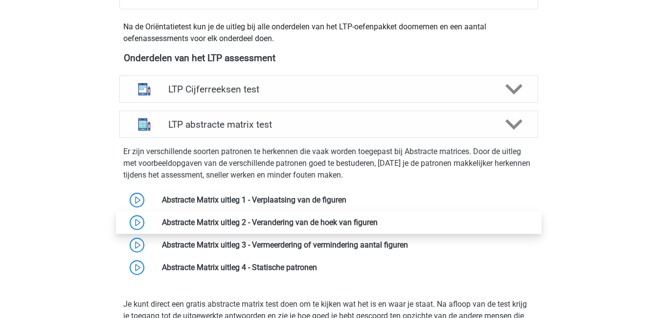
scroll to position [343, 0]
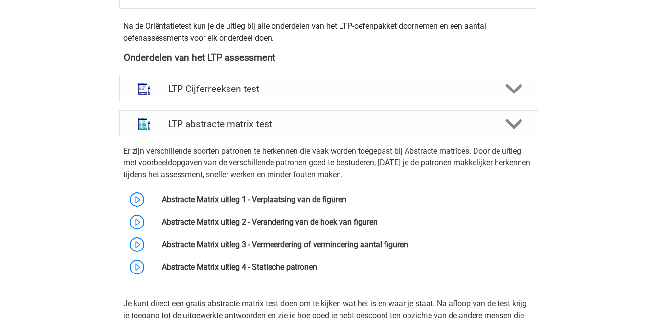
click at [509, 123] on polygon at bounding box center [514, 124] width 17 height 11
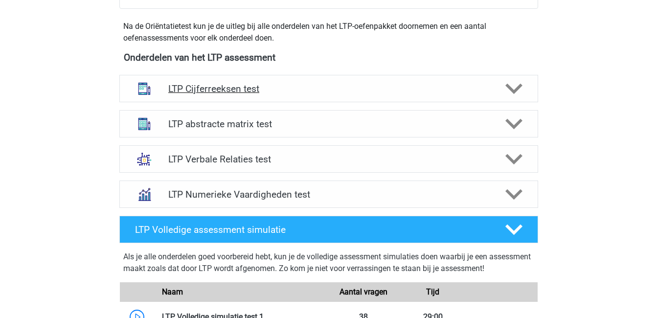
click at [520, 86] on polygon at bounding box center [514, 89] width 17 height 11
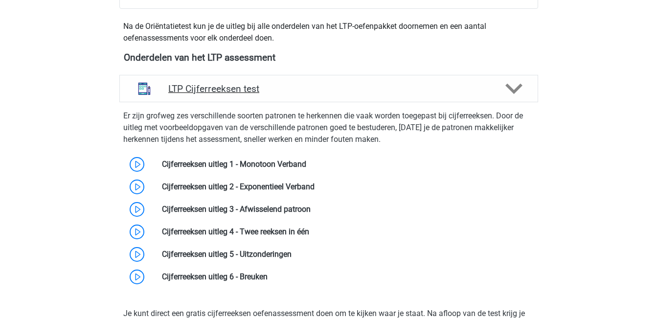
click at [520, 86] on polygon at bounding box center [514, 89] width 17 height 11
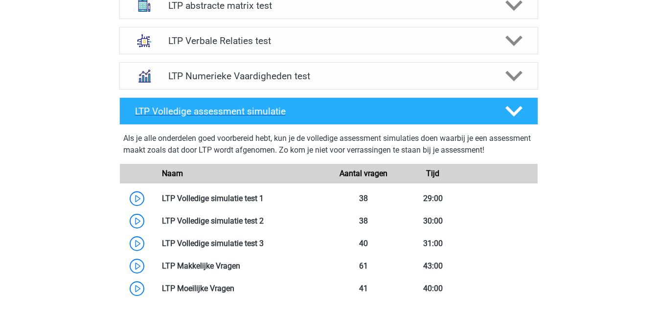
scroll to position [461, 0]
click at [514, 114] on polygon at bounding box center [514, 112] width 17 height 11
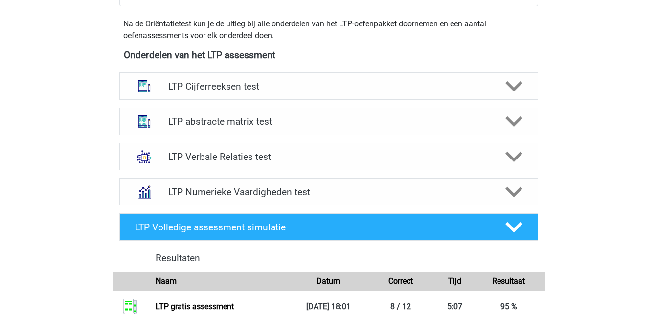
scroll to position [345, 0]
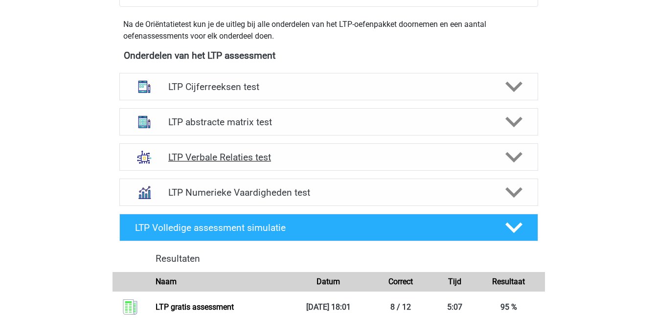
click at [520, 158] on icon at bounding box center [514, 157] width 17 height 17
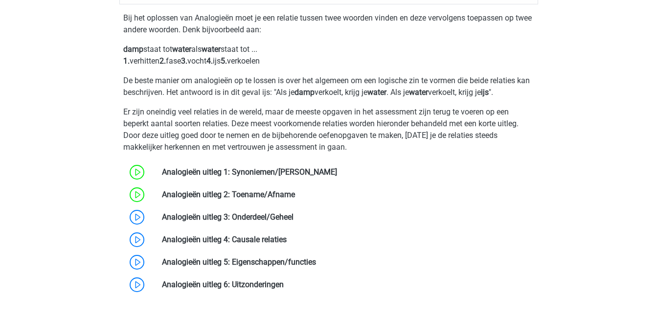
scroll to position [513, 0]
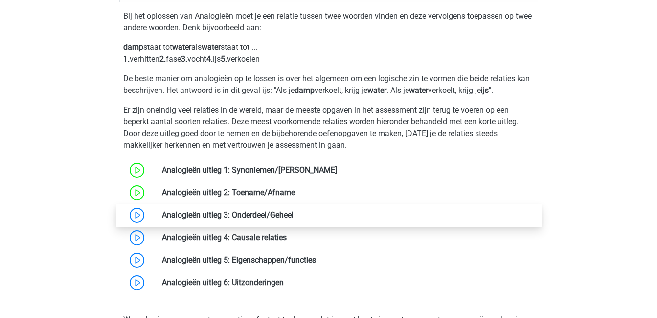
click at [294, 219] on link at bounding box center [294, 214] width 0 height 9
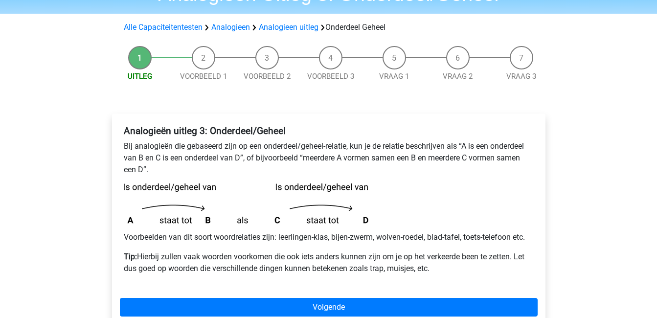
scroll to position [57, 0]
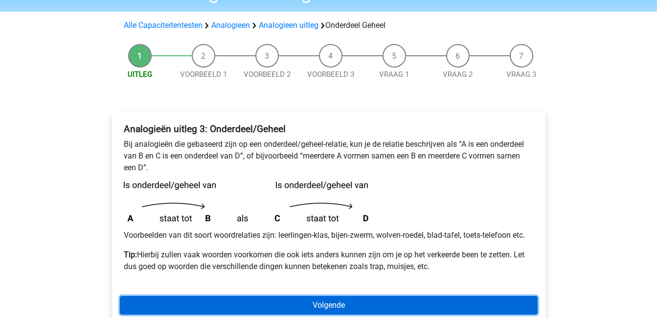
click at [334, 303] on link "Volgende" at bounding box center [329, 305] width 418 height 19
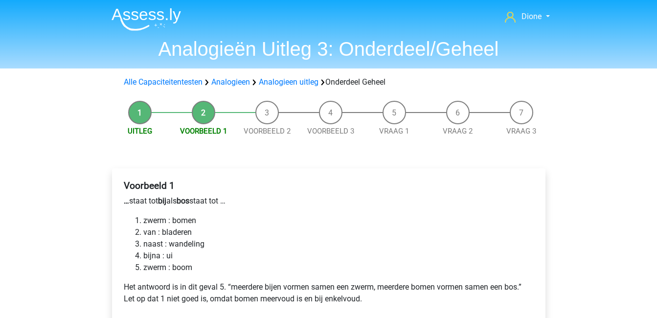
click at [172, 222] on li "zwerm : bomen" at bounding box center [338, 221] width 391 height 12
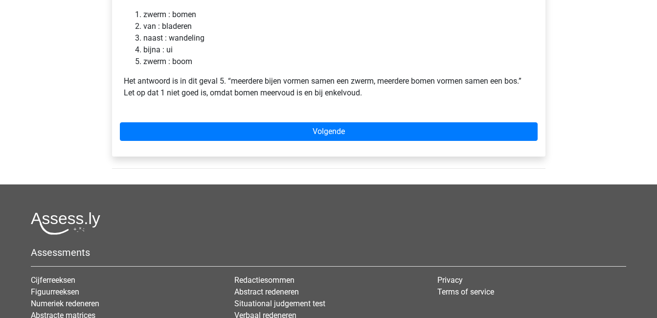
scroll to position [238, 0]
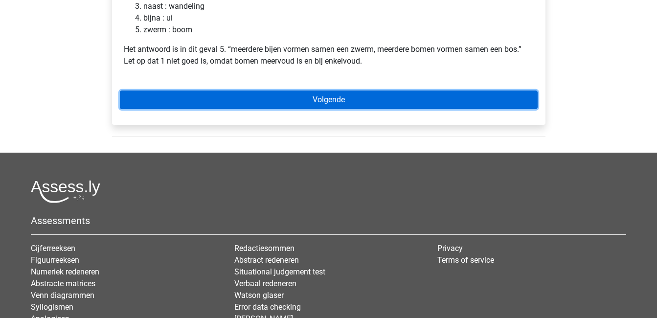
click at [345, 94] on link "Volgende" at bounding box center [329, 100] width 418 height 19
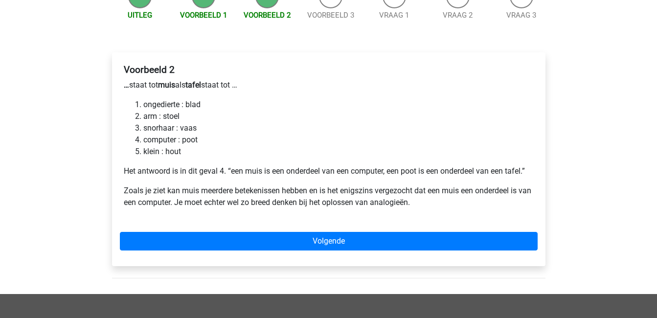
scroll to position [111, 0]
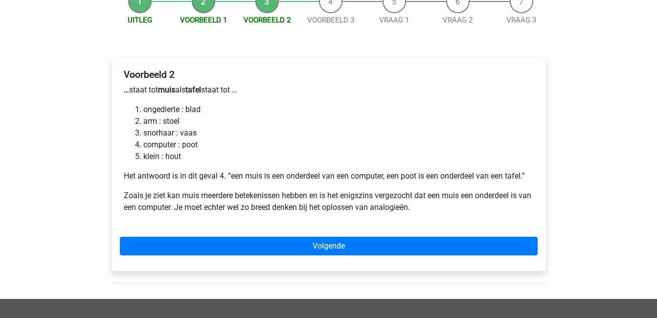
click at [204, 11] on li "Voorbeeld 1" at bounding box center [204, 8] width 64 height 36
click at [203, 4] on li "Voorbeeld 1" at bounding box center [204, 8] width 64 height 36
click at [213, 23] on link "Voorbeeld 1" at bounding box center [203, 20] width 47 height 9
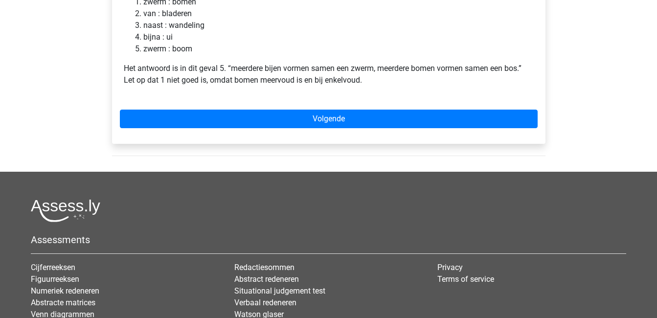
scroll to position [231, 0]
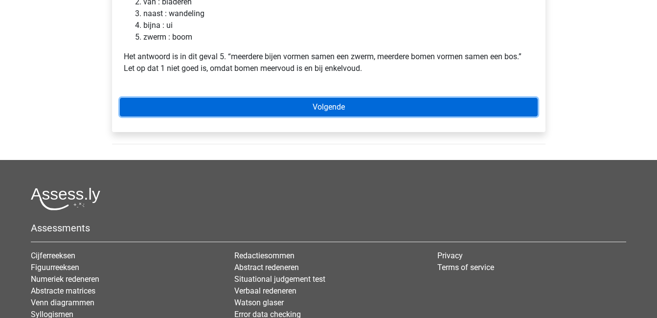
click at [324, 112] on link "Volgende" at bounding box center [329, 107] width 418 height 19
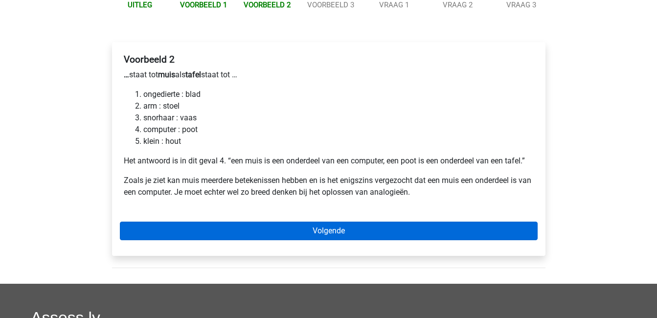
scroll to position [127, 0]
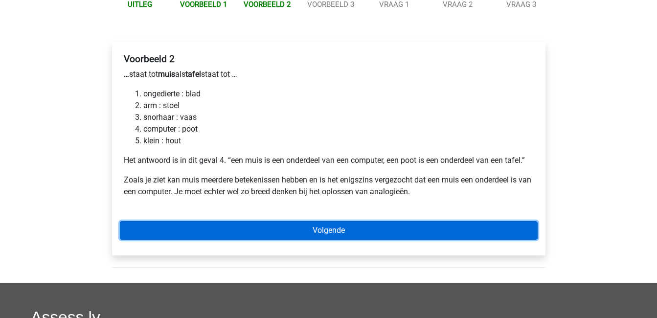
click at [403, 225] on link "Volgende" at bounding box center [329, 230] width 418 height 19
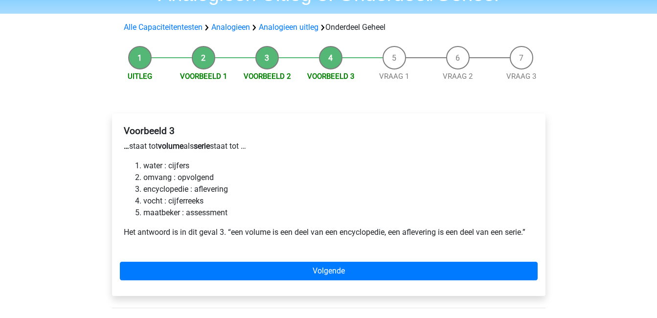
scroll to position [55, 0]
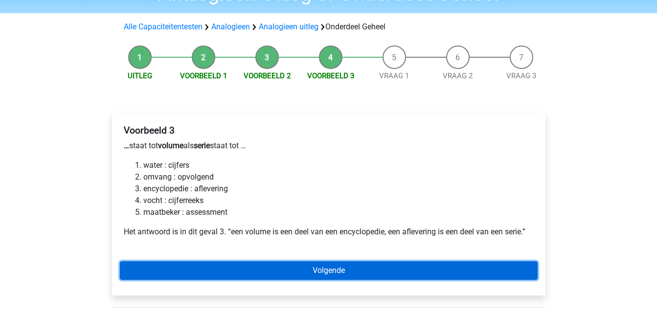
click at [413, 266] on link "Volgende" at bounding box center [329, 270] width 418 height 19
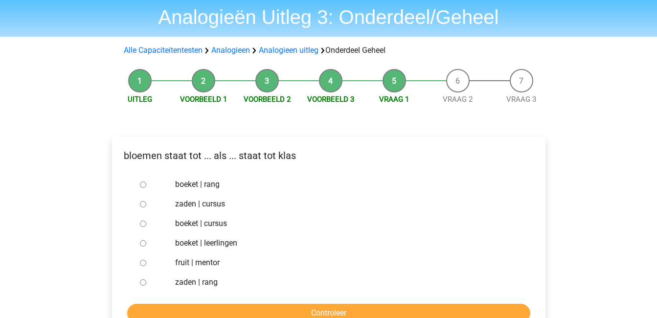
scroll to position [32, 0]
click at [142, 242] on input "boeket | leerlingen" at bounding box center [143, 243] width 6 height 6
radio input "true"
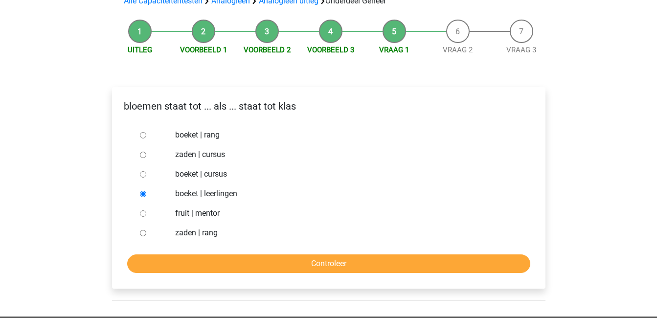
scroll to position [82, 0]
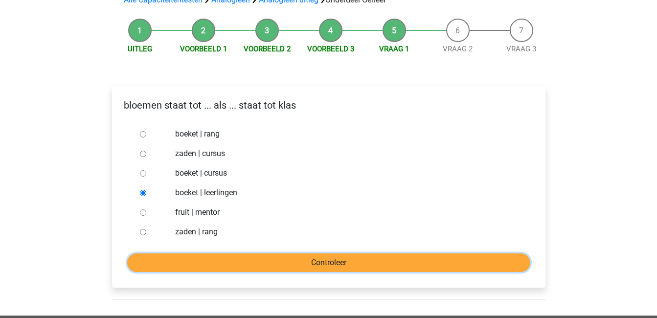
click at [302, 259] on input "Controleer" at bounding box center [328, 263] width 403 height 19
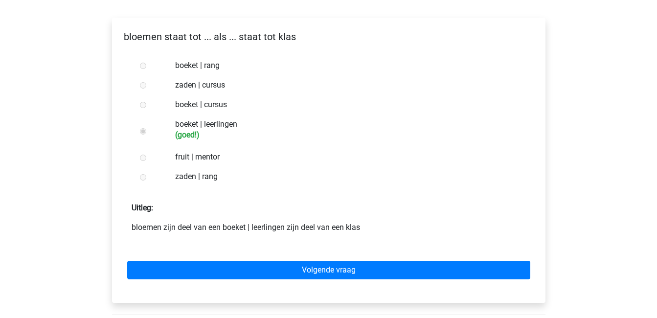
scroll to position [151, 0]
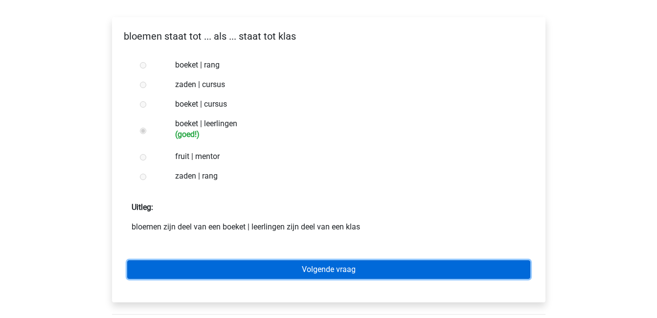
click at [305, 269] on link "Volgende vraag" at bounding box center [328, 269] width 403 height 19
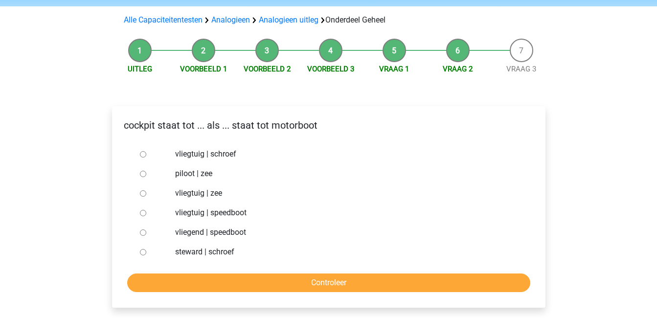
scroll to position [65, 0]
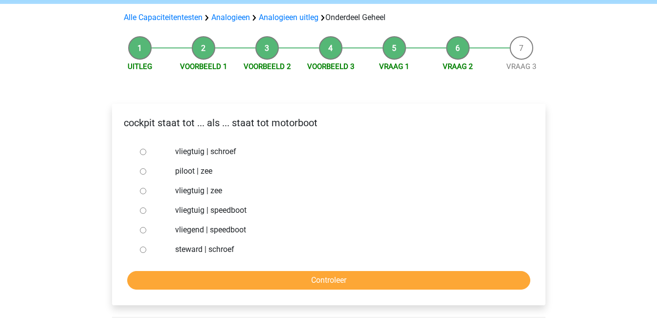
click at [142, 150] on input "vliegtuig | schroef" at bounding box center [143, 152] width 6 height 6
radio input "true"
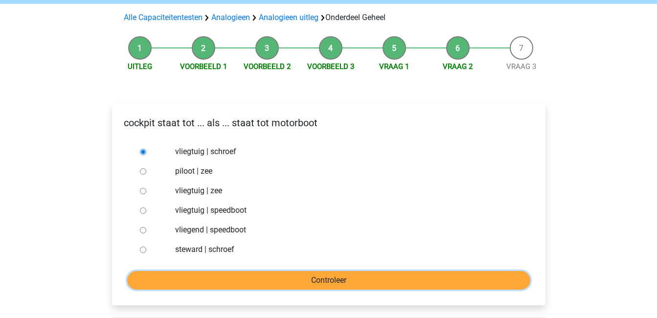
click at [319, 281] on input "Controleer" at bounding box center [328, 280] width 403 height 19
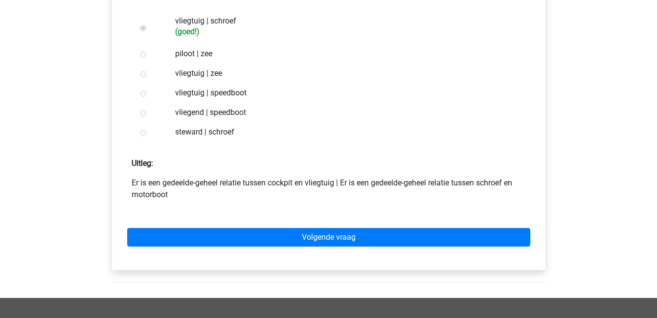
scroll to position [196, 0]
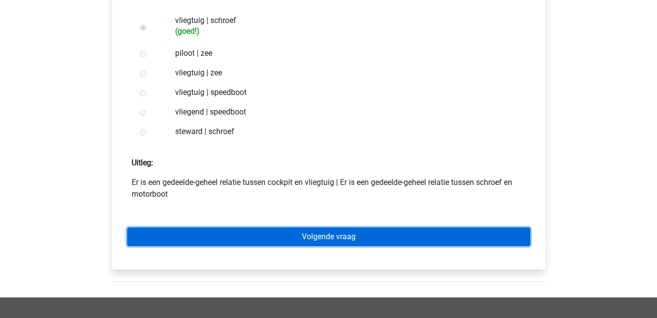
click at [312, 232] on link "Volgende vraag" at bounding box center [328, 237] width 403 height 19
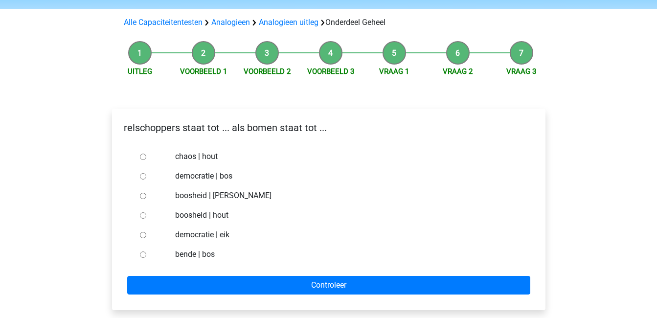
scroll to position [60, 0]
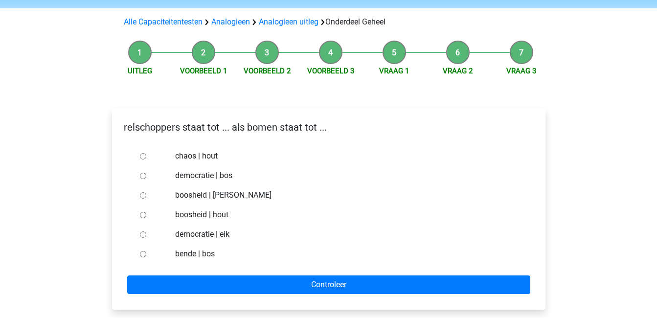
click at [145, 256] on input "bende | bos" at bounding box center [143, 254] width 6 height 6
radio input "true"
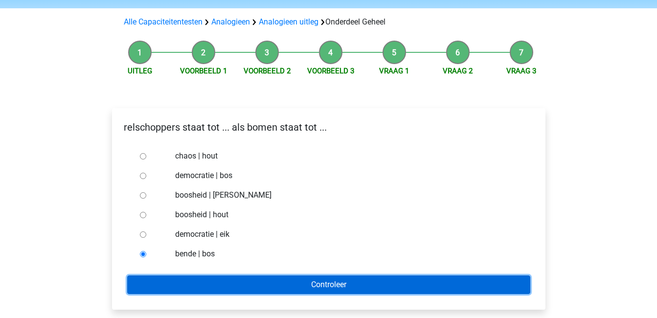
click at [210, 289] on input "Controleer" at bounding box center [328, 285] width 403 height 19
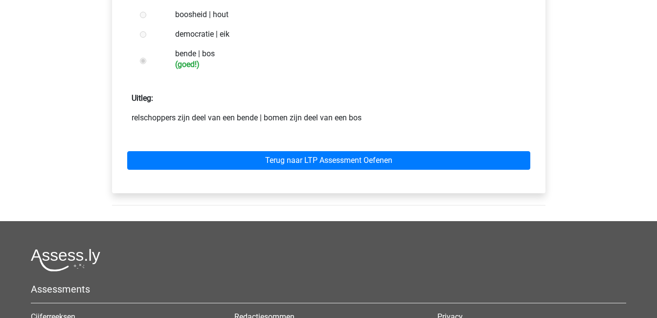
scroll to position [262, 0]
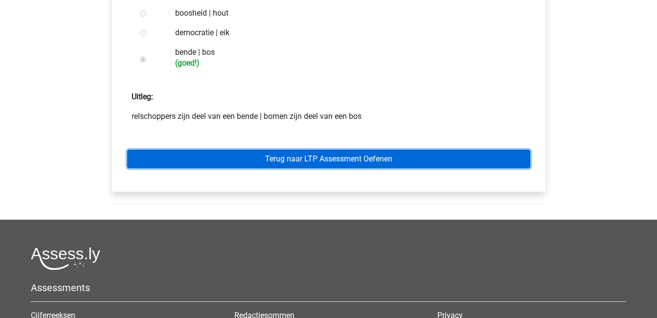
click at [329, 162] on link "Terug naar LTP Assessment Oefenen" at bounding box center [328, 159] width 403 height 19
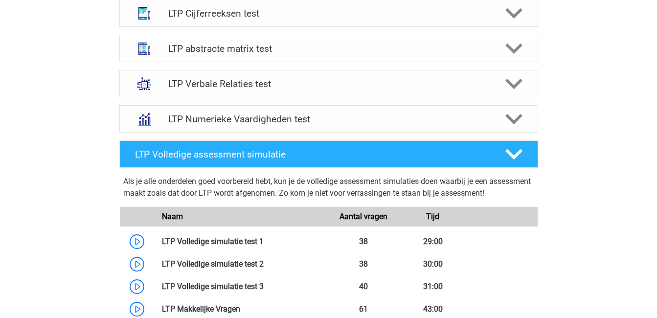
scroll to position [418, 0]
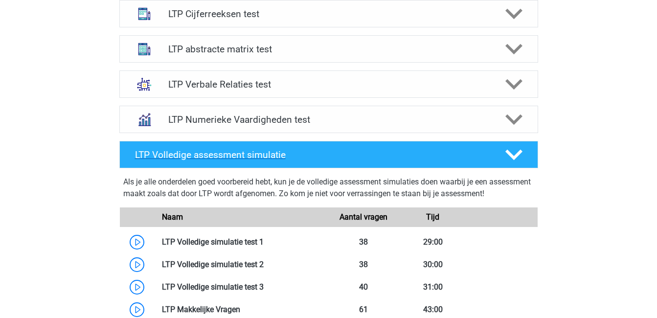
click at [503, 159] on div at bounding box center [512, 154] width 33 height 17
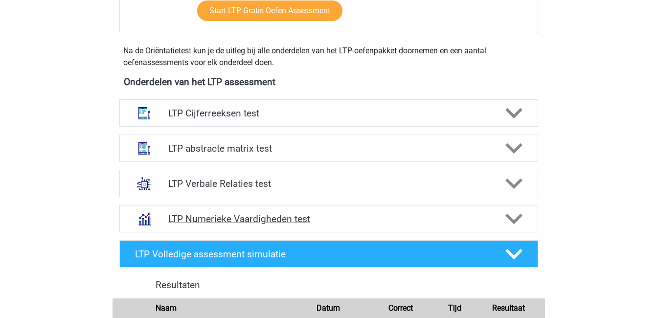
scroll to position [318, 0]
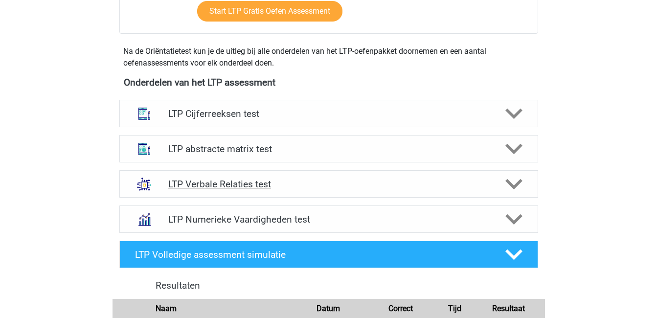
click at [517, 189] on icon at bounding box center [514, 184] width 17 height 17
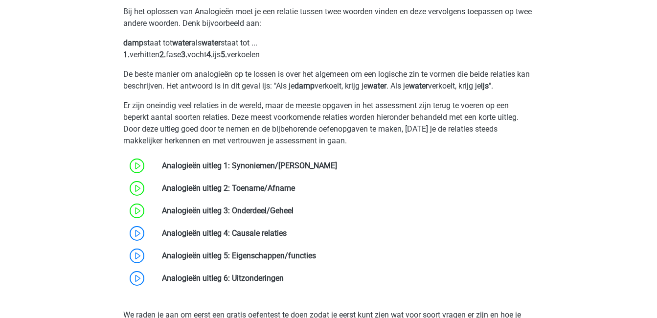
scroll to position [545, 0]
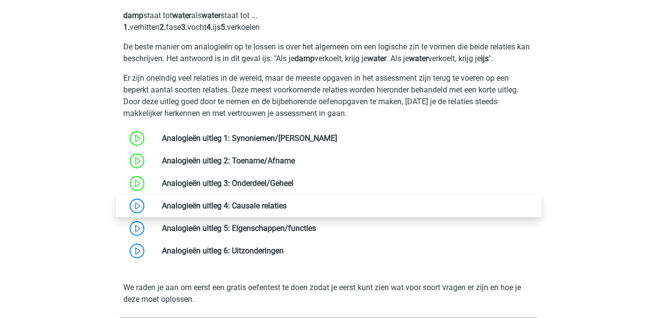
click at [287, 210] on link at bounding box center [287, 205] width 0 height 9
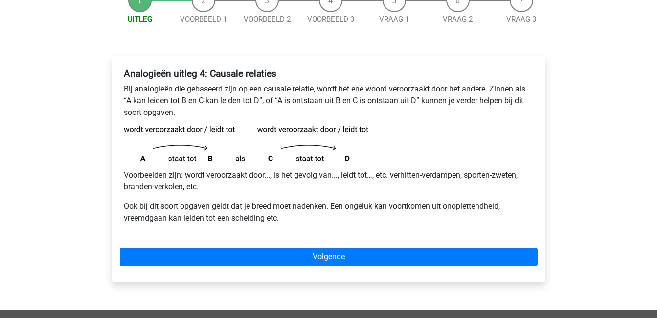
scroll to position [105, 0]
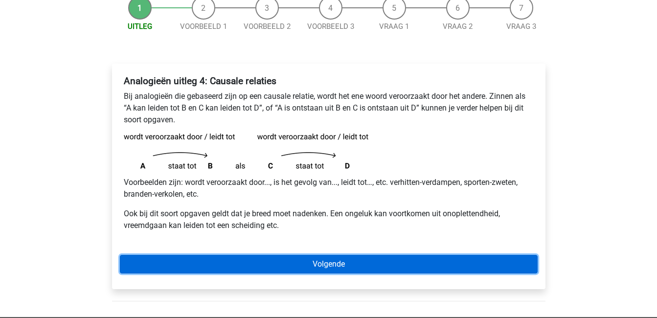
click at [326, 266] on link "Volgende" at bounding box center [329, 264] width 418 height 19
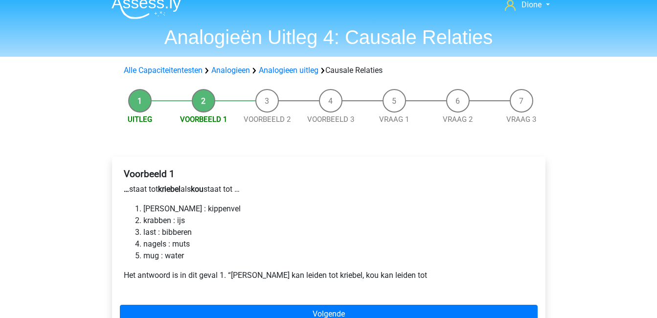
scroll to position [13, 0]
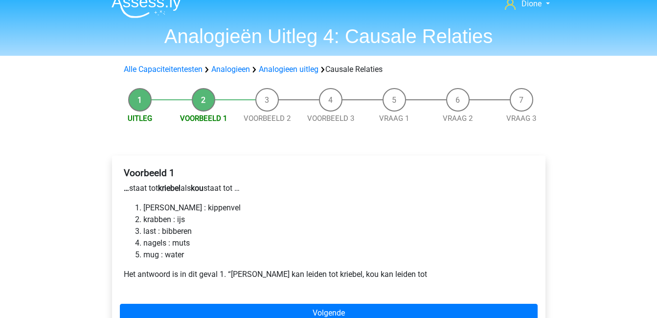
click at [136, 105] on li "Uitleg" at bounding box center [140, 106] width 64 height 36
click at [145, 118] on link "Uitleg" at bounding box center [140, 118] width 24 height 9
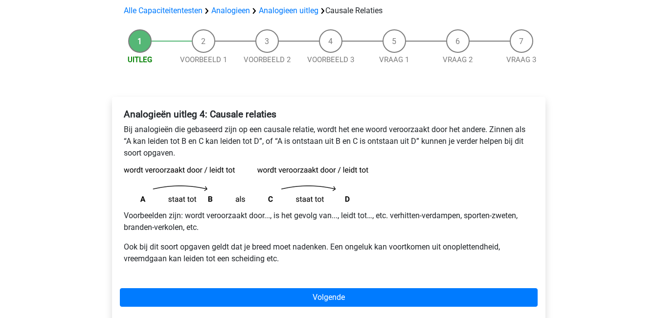
scroll to position [69, 0]
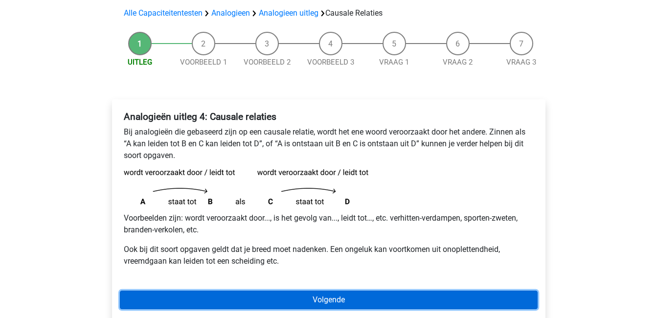
click at [303, 295] on link "Volgende" at bounding box center [329, 300] width 418 height 19
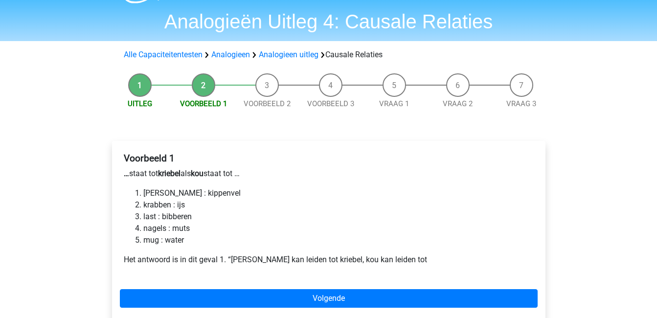
scroll to position [28, 0]
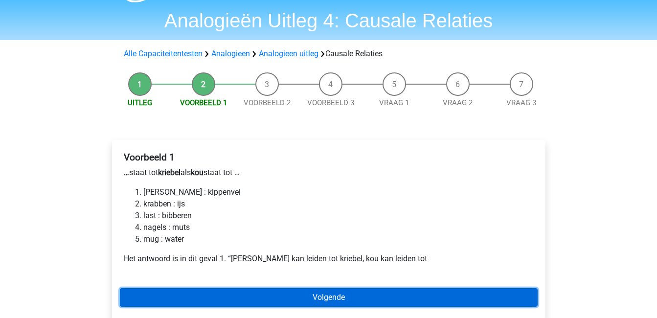
click at [317, 299] on link "Volgende" at bounding box center [329, 297] width 418 height 19
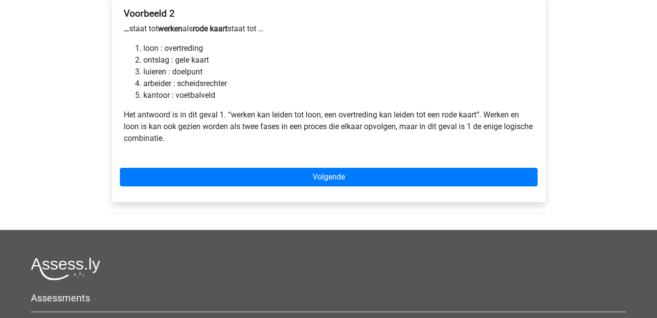
scroll to position [172, 0]
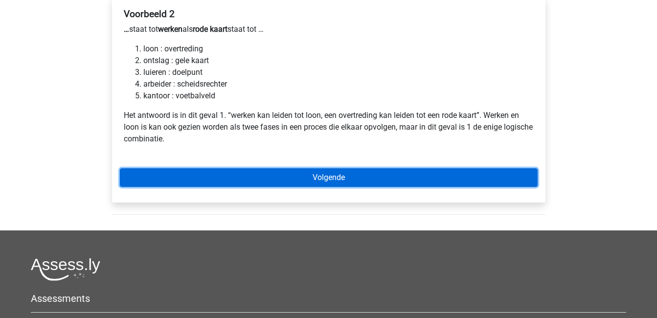
click at [331, 173] on link "Volgende" at bounding box center [329, 177] width 418 height 19
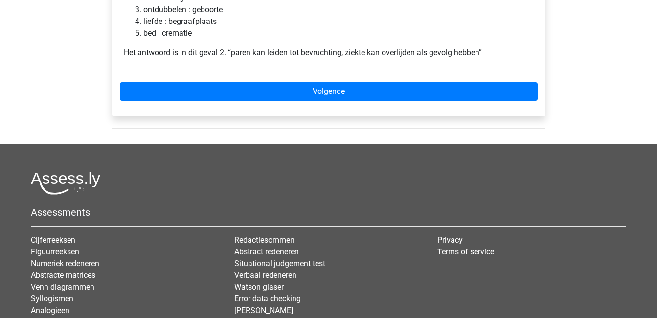
scroll to position [245, 0]
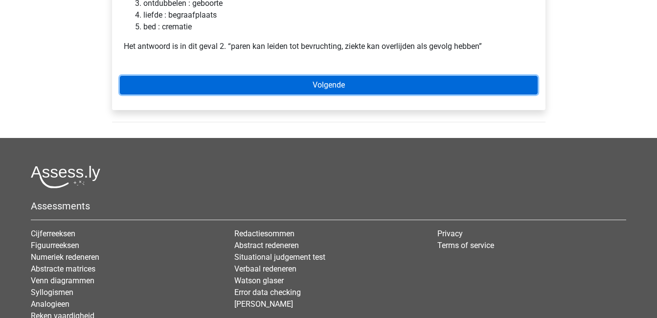
click at [349, 89] on link "Volgende" at bounding box center [329, 85] width 418 height 19
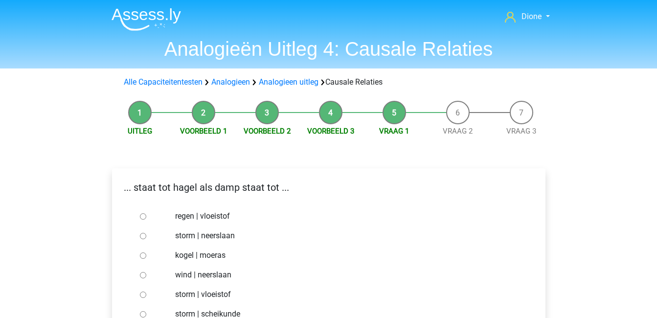
scroll to position [55, 0]
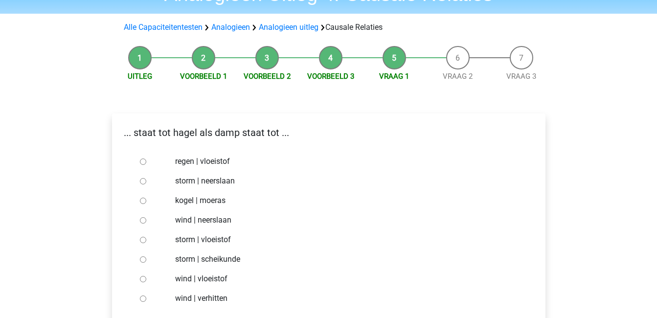
click at [145, 238] on input "storm | vloeistof" at bounding box center [143, 240] width 6 height 6
radio input "true"
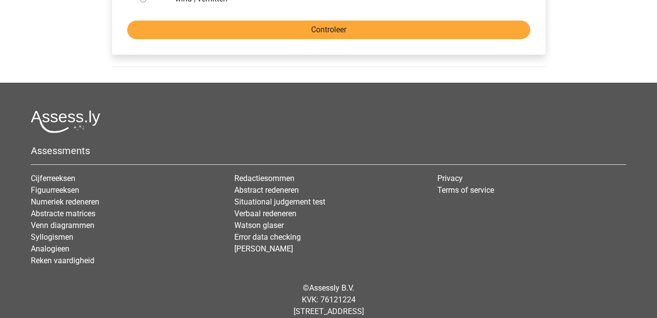
scroll to position [357, 0]
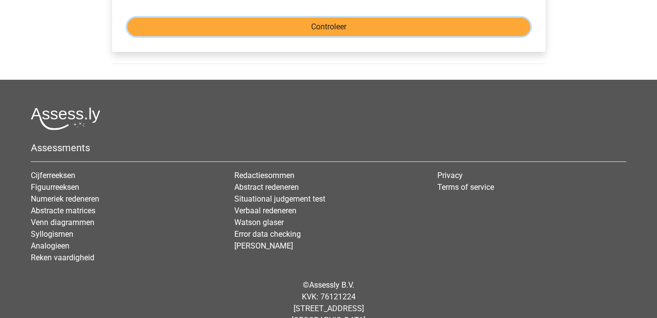
click at [333, 31] on input "Controleer" at bounding box center [328, 27] width 403 height 19
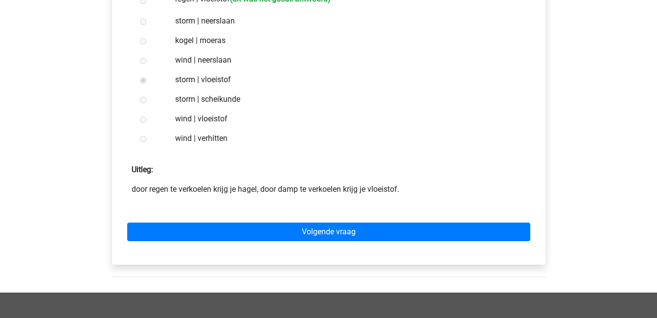
scroll to position [218, 0]
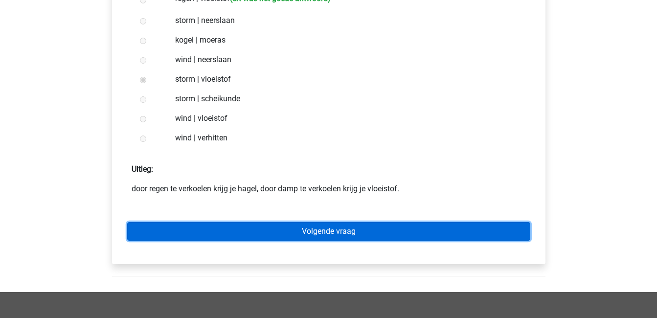
click at [400, 231] on link "Volgende vraag" at bounding box center [328, 231] width 403 height 19
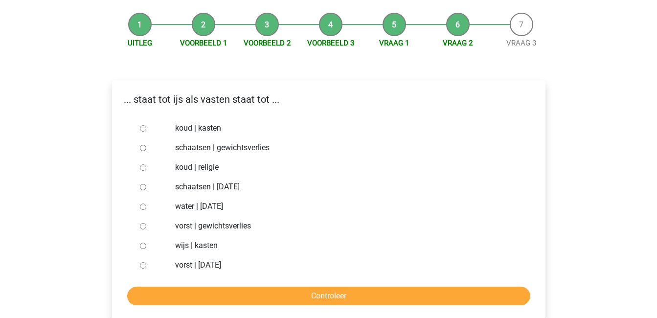
scroll to position [90, 0]
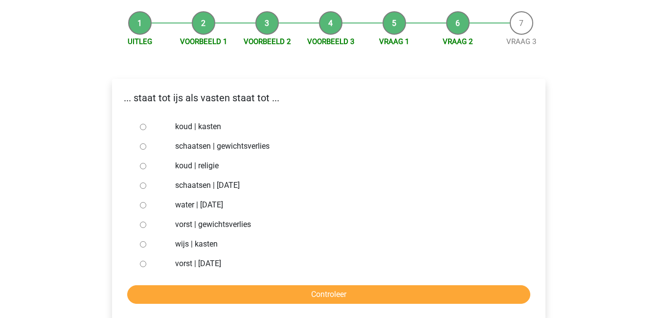
click at [144, 224] on input "vorst | gewichtsverlies" at bounding box center [143, 225] width 6 height 6
radio input "true"
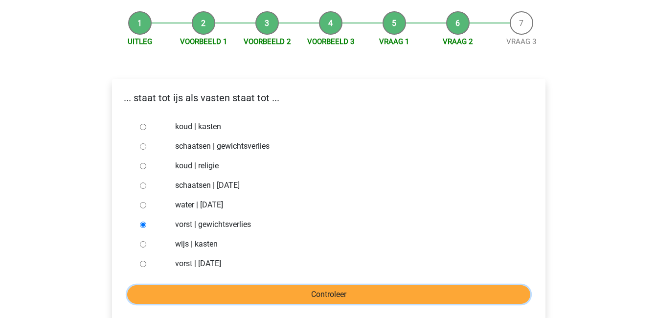
click at [279, 286] on input "Controleer" at bounding box center [328, 294] width 403 height 19
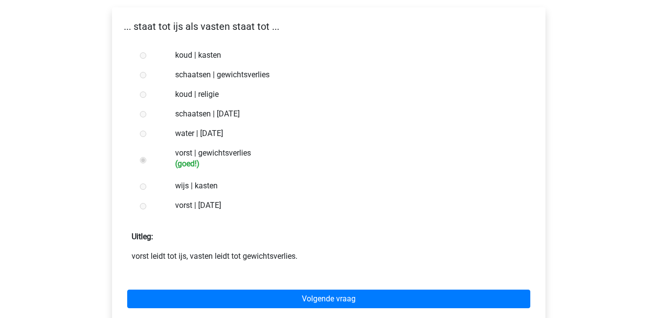
scroll to position [164, 0]
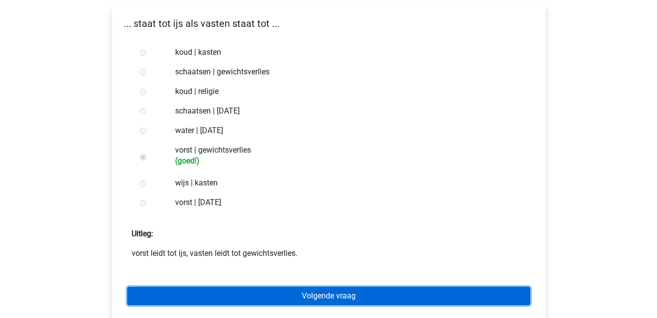
click at [327, 292] on link "Volgende vraag" at bounding box center [328, 296] width 403 height 19
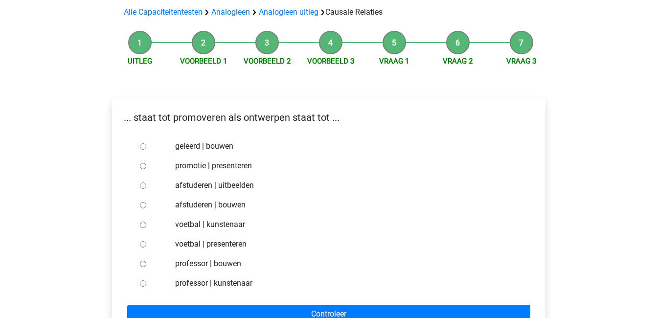
scroll to position [70, 0]
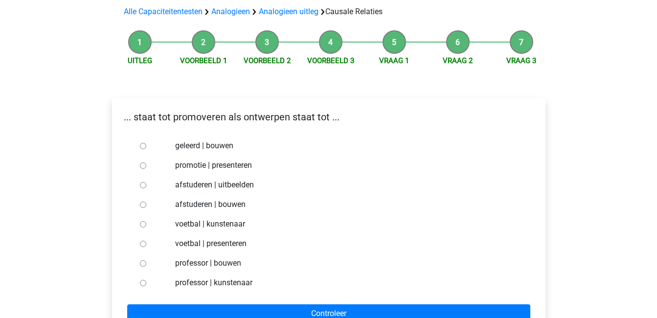
click at [145, 161] on div at bounding box center [152, 166] width 32 height 20
click at [143, 163] on input "promotie | presenteren" at bounding box center [143, 166] width 6 height 6
radio input "true"
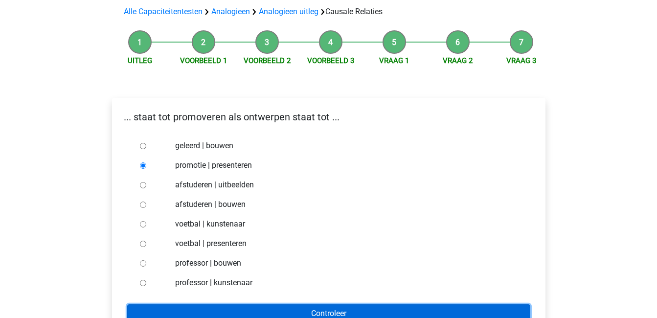
click at [307, 309] on input "Controleer" at bounding box center [328, 313] width 403 height 19
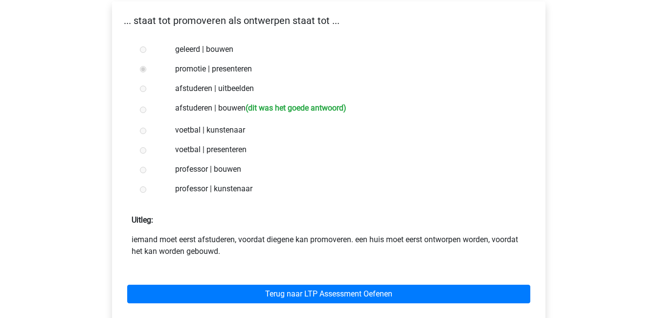
scroll to position [167, 0]
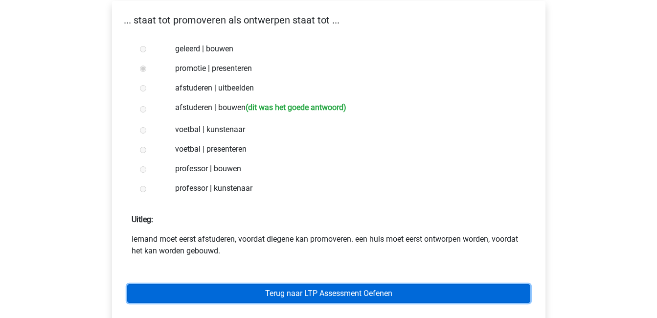
click at [360, 290] on link "Terug naar LTP Assessment Oefenen" at bounding box center [328, 293] width 403 height 19
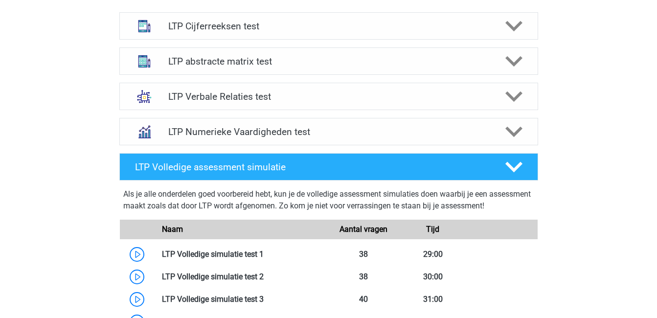
scroll to position [400, 0]
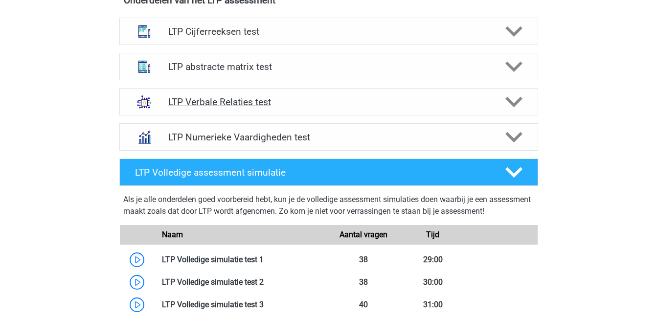
click at [513, 98] on icon at bounding box center [514, 101] width 17 height 17
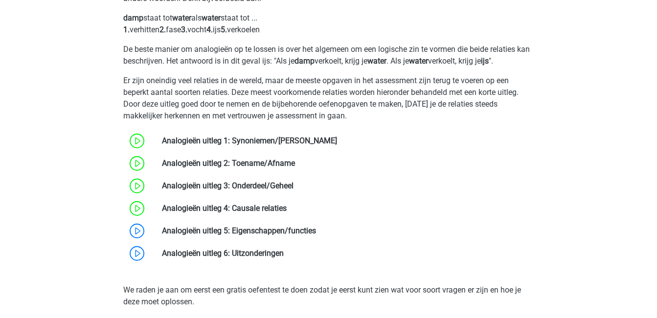
scroll to position [544, 0]
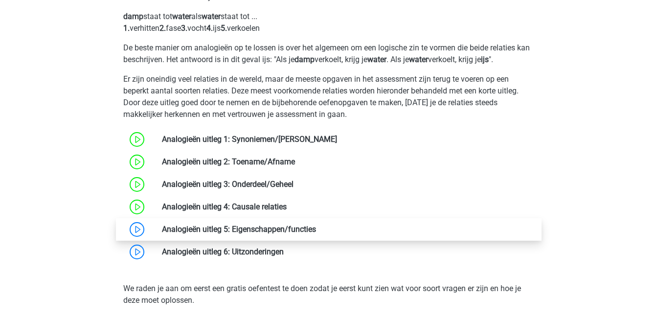
click at [316, 232] on link at bounding box center [316, 229] width 0 height 9
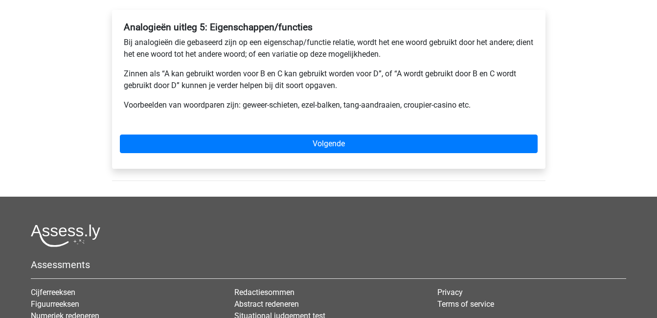
scroll to position [159, 0]
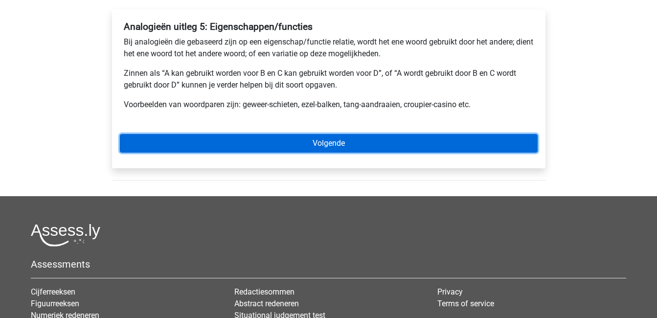
click at [259, 143] on link "Volgende" at bounding box center [329, 143] width 418 height 19
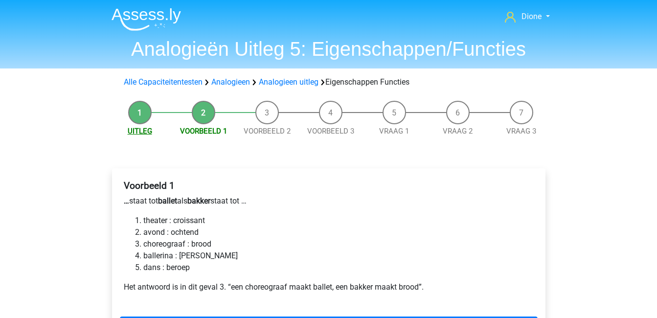
click at [142, 128] on link "Uitleg" at bounding box center [140, 131] width 24 height 9
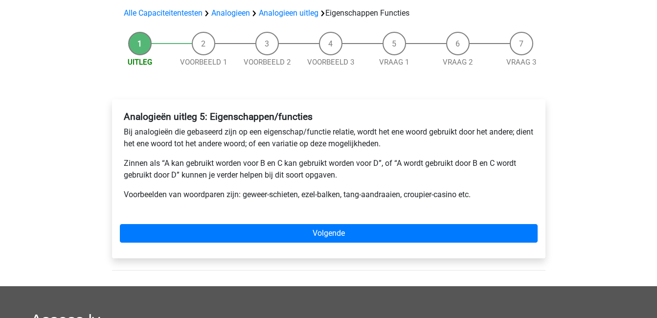
scroll to position [73, 0]
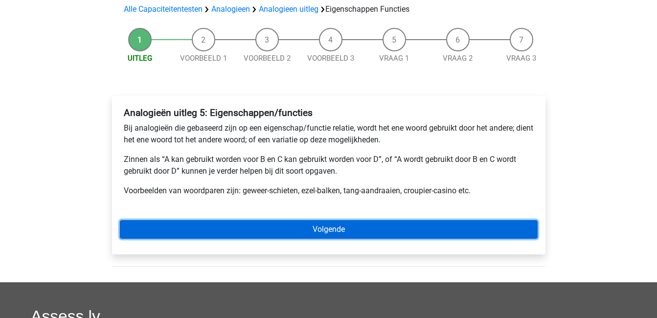
click at [235, 229] on link "Volgende" at bounding box center [329, 229] width 418 height 19
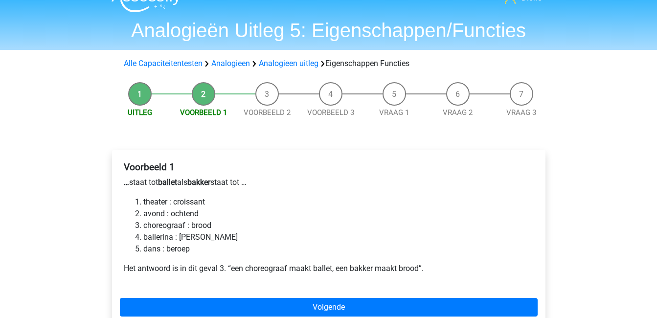
scroll to position [22, 0]
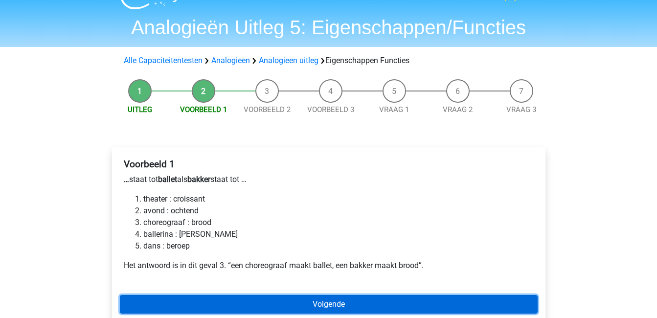
click at [317, 300] on link "Volgende" at bounding box center [329, 304] width 418 height 19
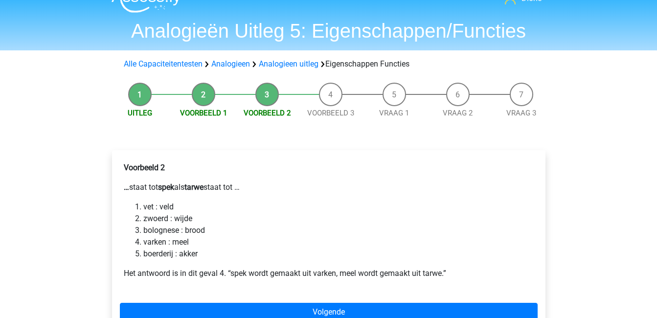
scroll to position [19, 0]
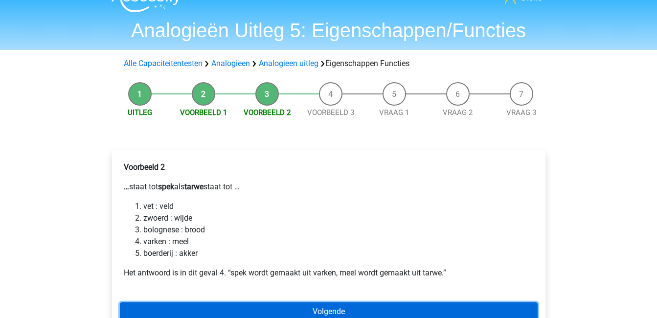
click at [363, 308] on link "Volgende" at bounding box center [329, 312] width 418 height 19
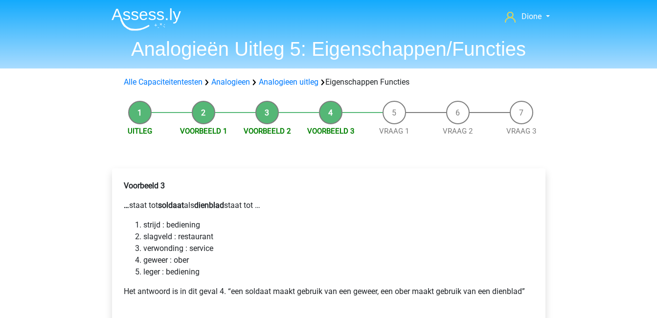
click at [363, 308] on div "Voorbeeld 3 … staat tot soldaat als dienblad staat tot … strijd : bediening sla…" at bounding box center [329, 242] width 418 height 133
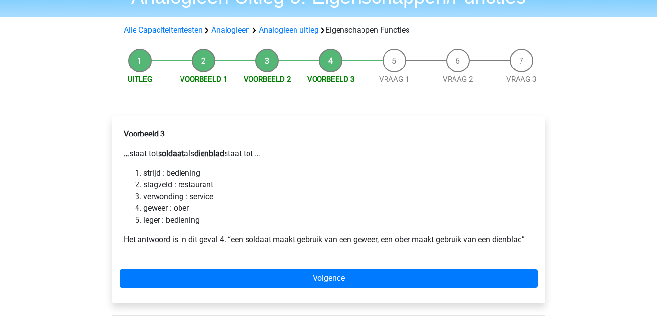
scroll to position [52, 0]
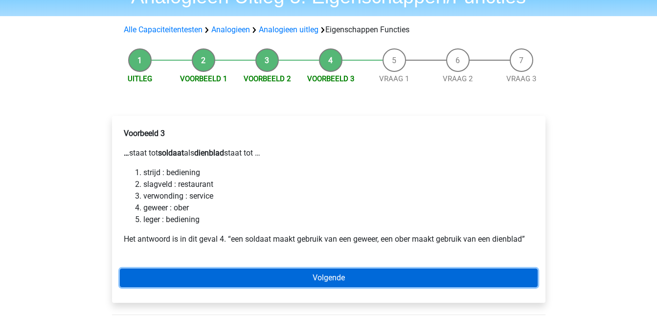
click at [353, 287] on link "Volgende" at bounding box center [329, 278] width 418 height 19
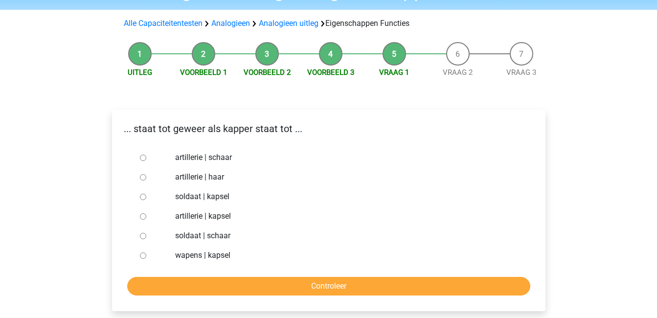
scroll to position [59, 0]
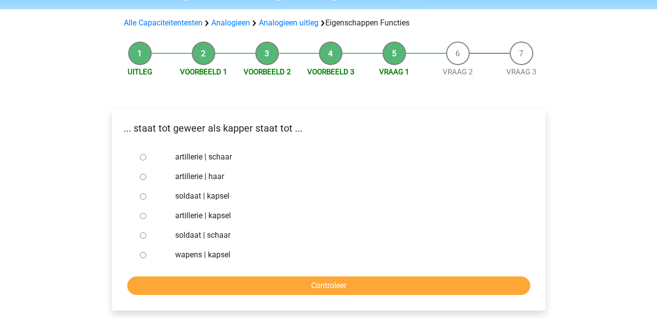
click at [144, 236] on input "soldaat | schaar" at bounding box center [143, 236] width 6 height 6
radio input "true"
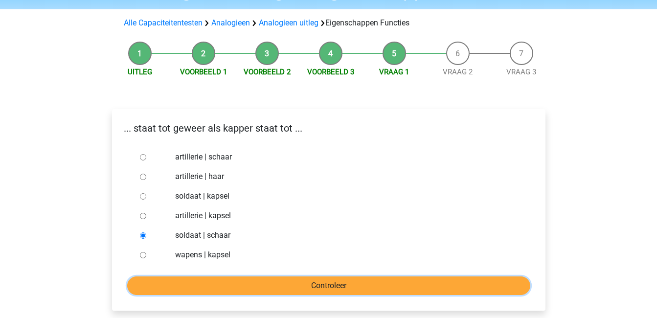
click at [265, 286] on input "Controleer" at bounding box center [328, 286] width 403 height 19
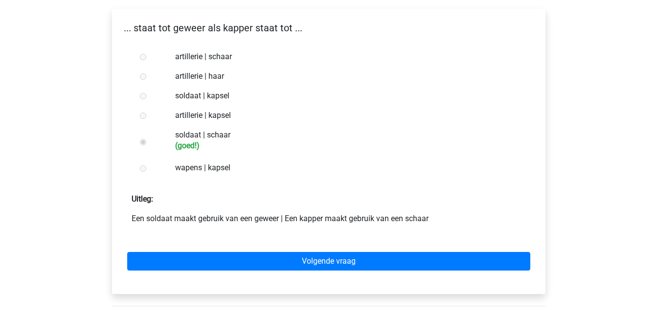
scroll to position [154, 0]
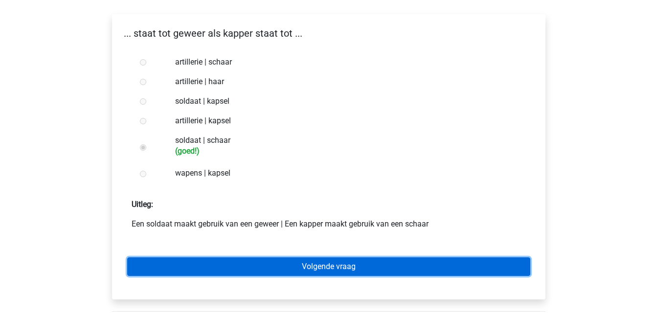
click at [267, 260] on link "Volgende vraag" at bounding box center [328, 266] width 403 height 19
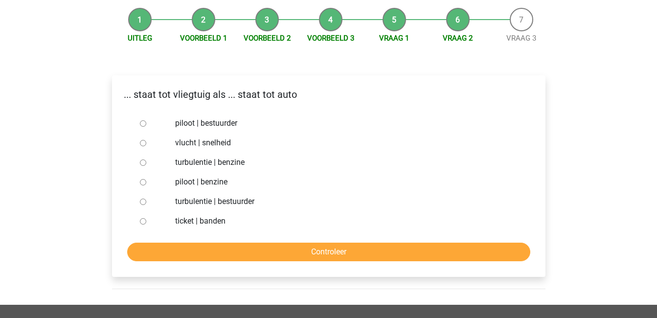
scroll to position [94, 0]
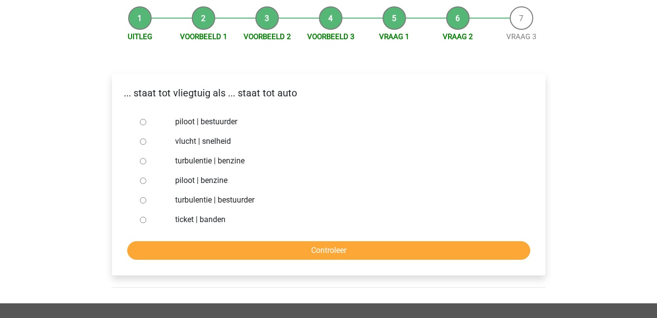
click at [142, 120] on input "piloot | bestuurder" at bounding box center [143, 122] width 6 height 6
radio input "true"
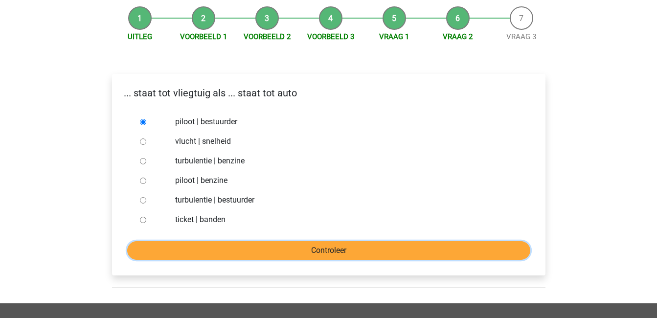
click at [335, 247] on input "Controleer" at bounding box center [328, 250] width 403 height 19
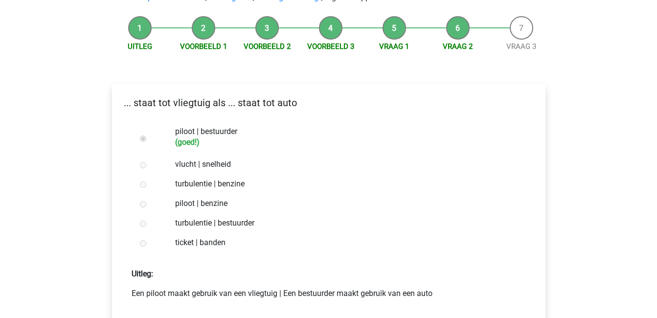
scroll to position [122, 0]
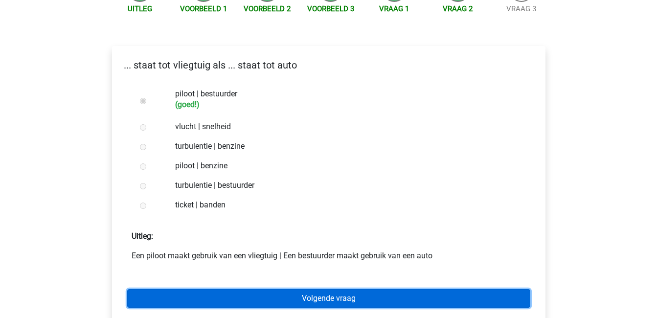
click at [370, 297] on link "Volgende vraag" at bounding box center [328, 298] width 403 height 19
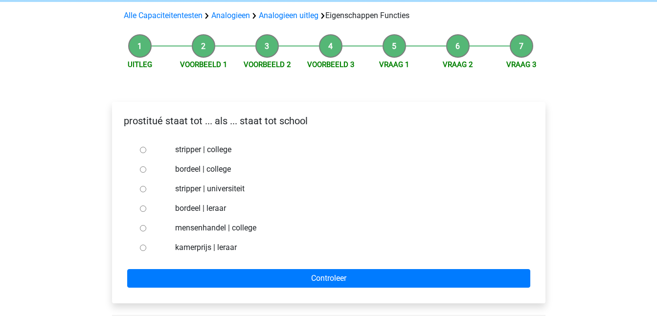
scroll to position [68, 0]
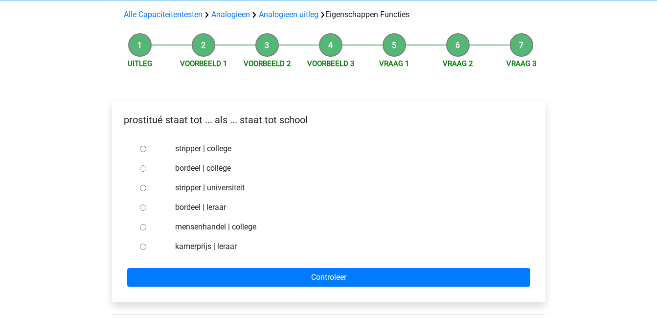
click at [147, 206] on div at bounding box center [152, 208] width 32 height 20
click at [144, 206] on input "bordeel | leraar" at bounding box center [143, 208] width 6 height 6
radio input "true"
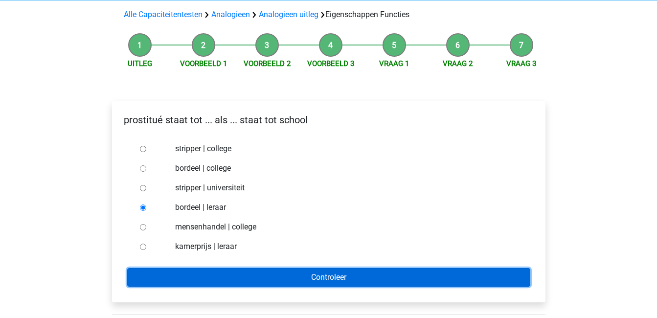
click at [270, 272] on input "Controleer" at bounding box center [328, 277] width 403 height 19
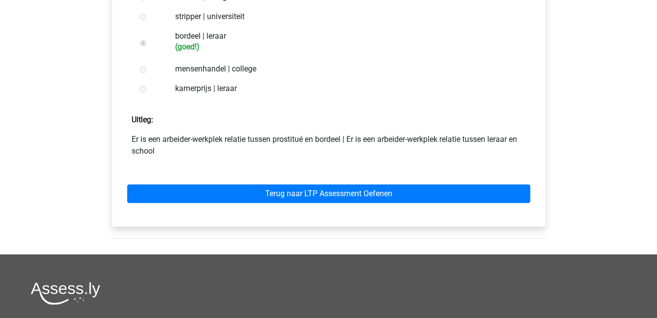
scroll to position [237, 0]
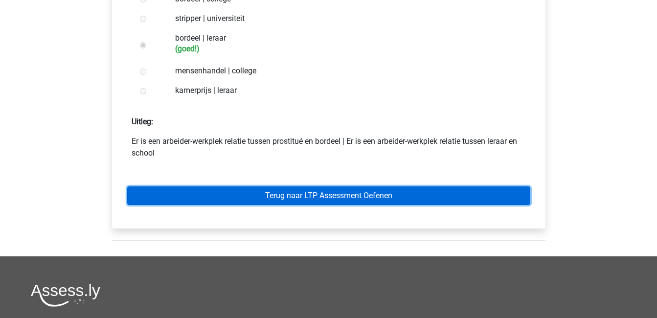
click at [277, 190] on link "Terug naar LTP Assessment Oefenen" at bounding box center [328, 196] width 403 height 19
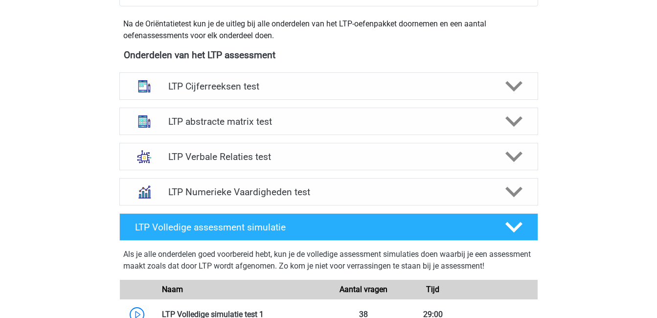
scroll to position [346, 0]
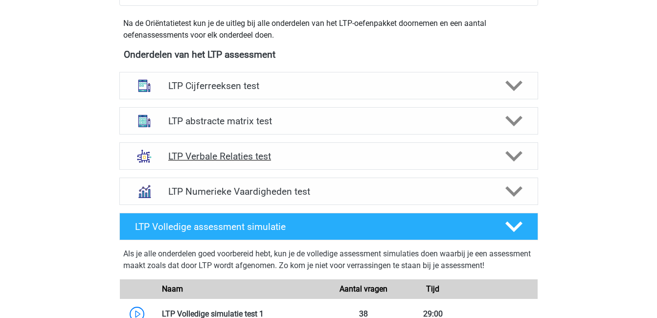
click at [519, 156] on polygon at bounding box center [514, 156] width 17 height 11
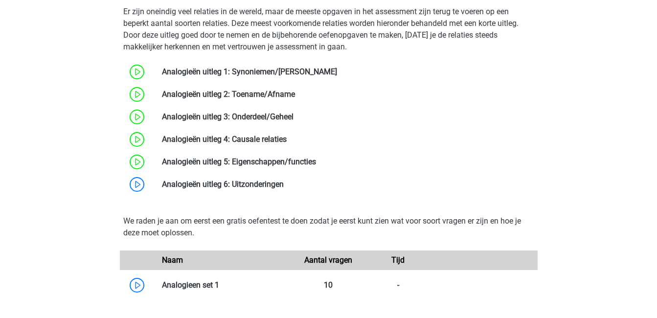
scroll to position [614, 0]
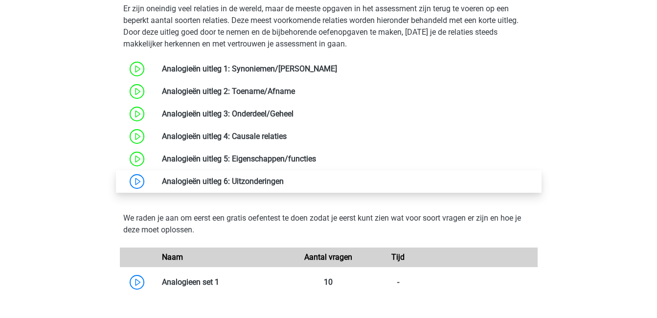
click at [284, 183] on link at bounding box center [284, 181] width 0 height 9
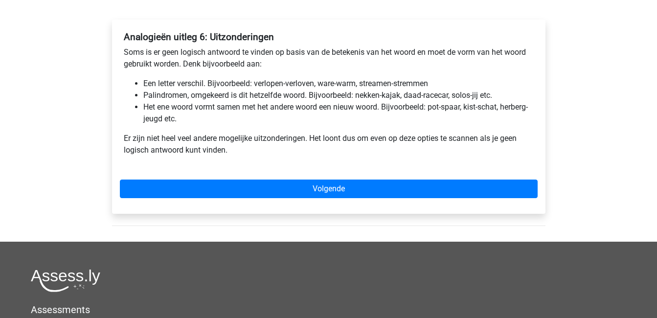
scroll to position [146, 0]
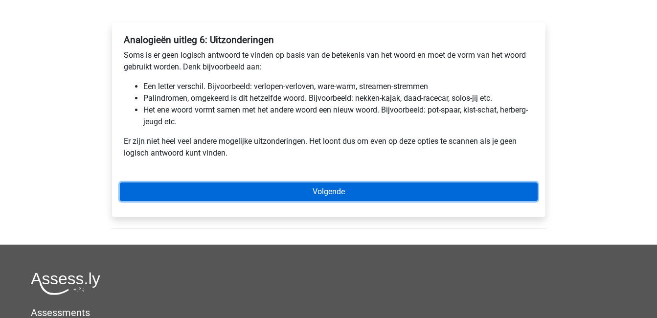
click at [335, 196] on link "Volgende" at bounding box center [329, 192] width 418 height 19
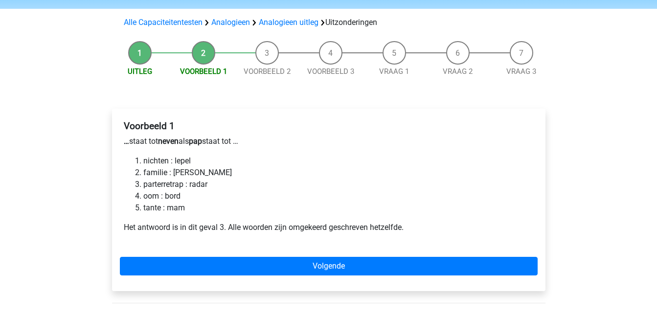
scroll to position [60, 0]
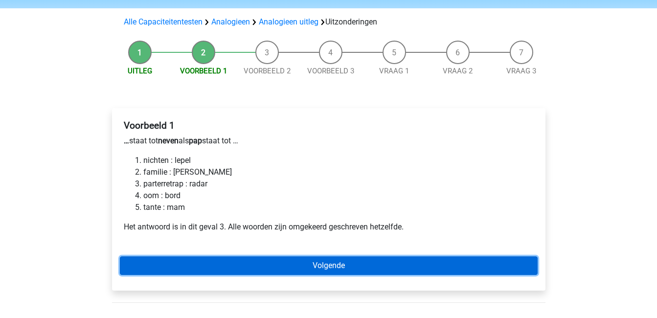
click at [378, 261] on link "Volgende" at bounding box center [329, 266] width 418 height 19
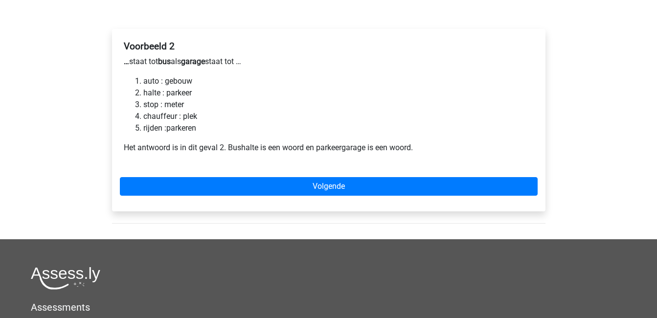
scroll to position [140, 0]
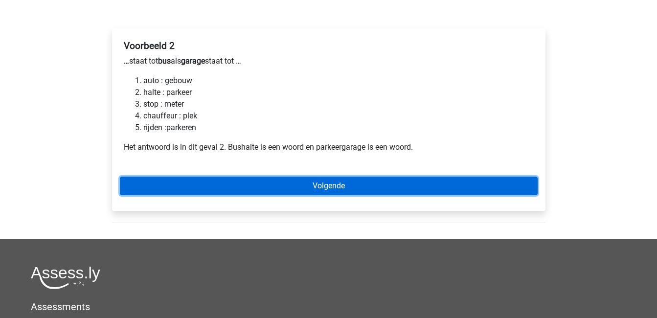
click at [401, 183] on link "Volgende" at bounding box center [329, 186] width 418 height 19
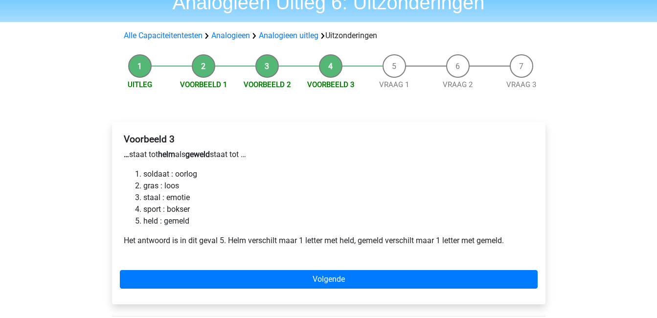
scroll to position [49, 0]
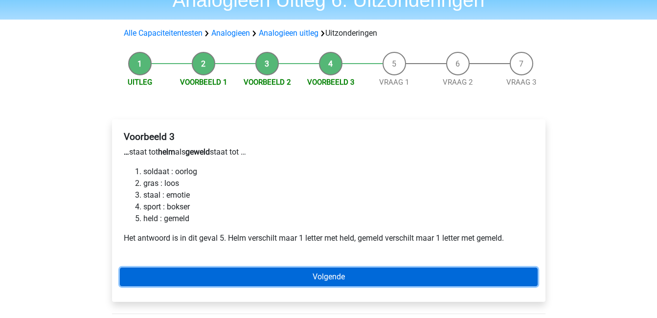
click at [409, 280] on link "Volgende" at bounding box center [329, 277] width 418 height 19
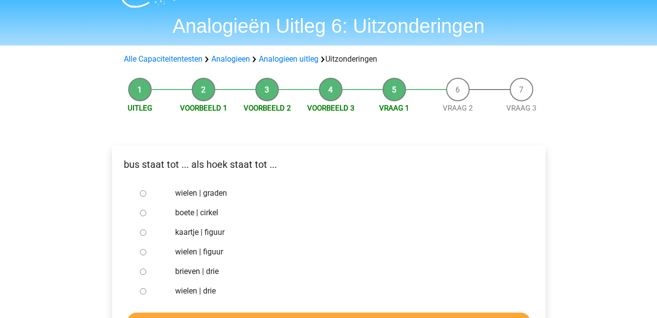
scroll to position [26, 0]
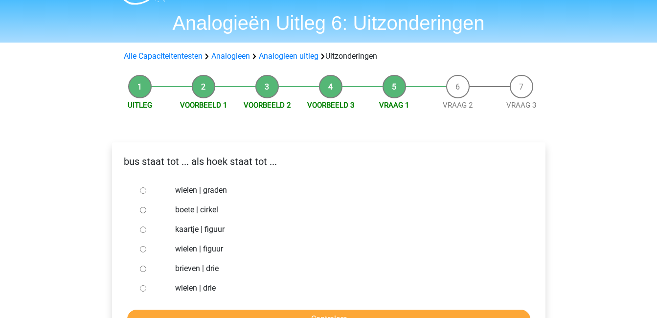
click at [140, 284] on div at bounding box center [152, 289] width 32 height 20
drag, startPoint x: 140, startPoint y: 284, endPoint x: 436, endPoint y: 236, distance: 300.0
click at [436, 236] on div "kaartje | figuur" at bounding box center [344, 230] width 353 height 20
click at [148, 268] on div at bounding box center [152, 269] width 32 height 20
click at [141, 268] on input "brieven | drie" at bounding box center [143, 269] width 6 height 6
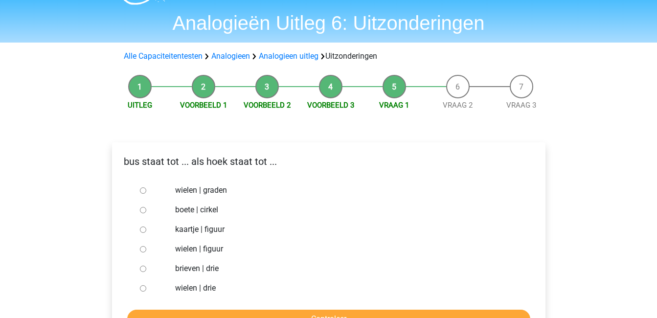
radio input "true"
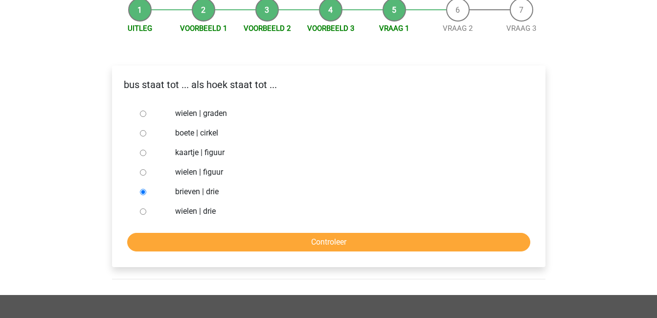
scroll to position [103, 0]
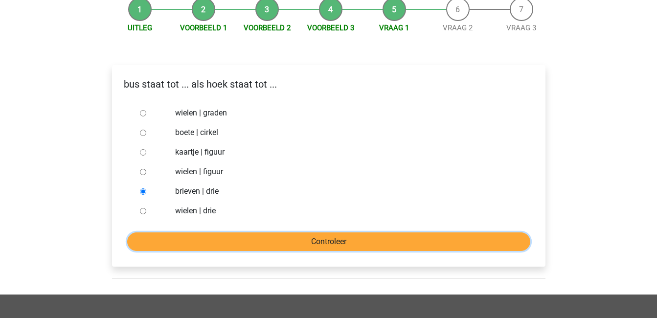
click at [355, 245] on input "Controleer" at bounding box center [328, 242] width 403 height 19
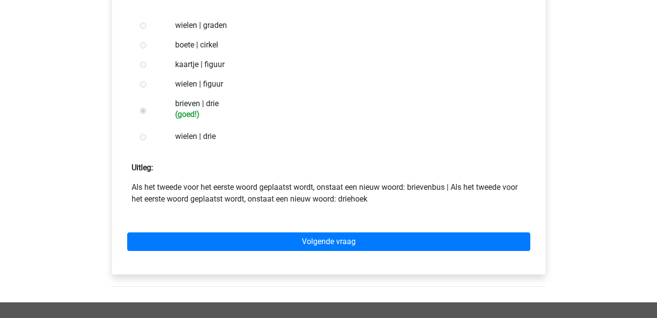
scroll to position [191, 0]
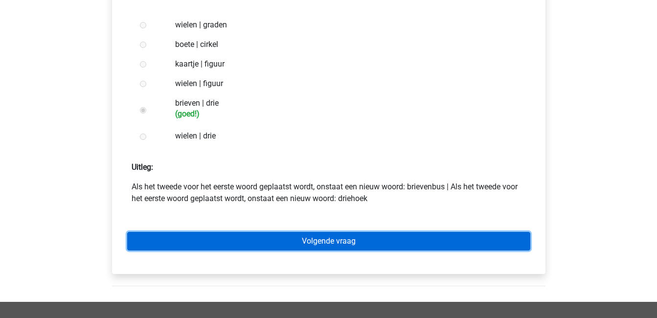
click at [346, 241] on link "Volgende vraag" at bounding box center [328, 241] width 403 height 19
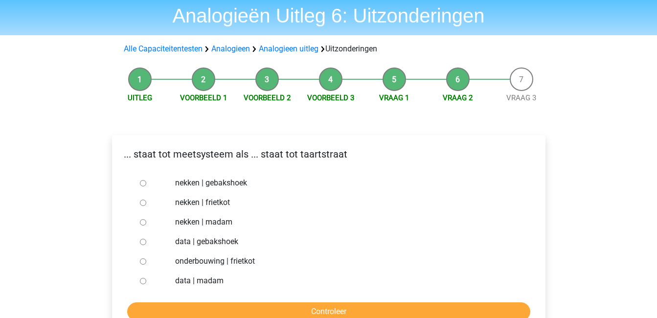
scroll to position [34, 0]
click at [142, 239] on input "data | gebakshoek" at bounding box center [143, 241] width 6 height 6
radio input "true"
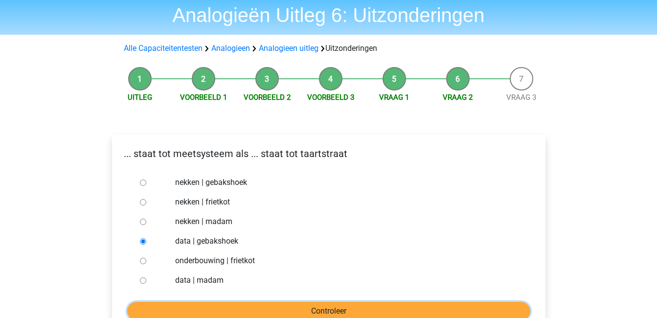
click at [356, 311] on input "Controleer" at bounding box center [328, 311] width 403 height 19
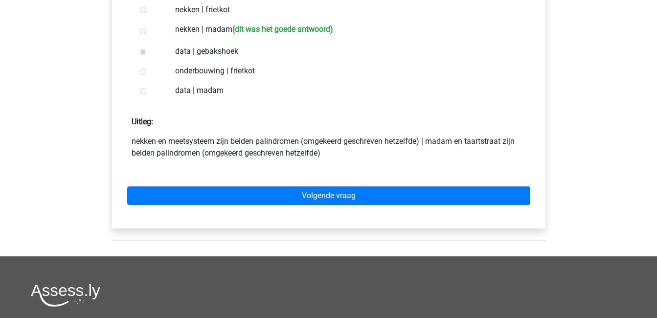
scroll to position [227, 0]
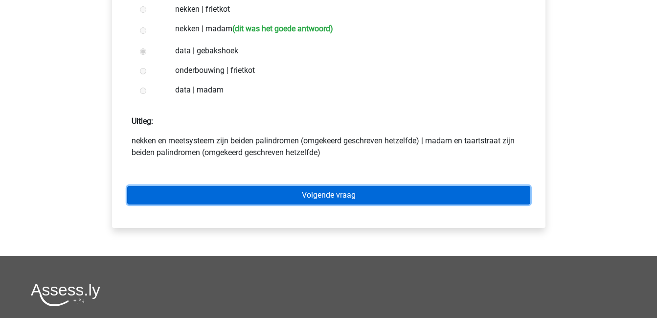
click at [341, 189] on link "Volgende vraag" at bounding box center [328, 195] width 403 height 19
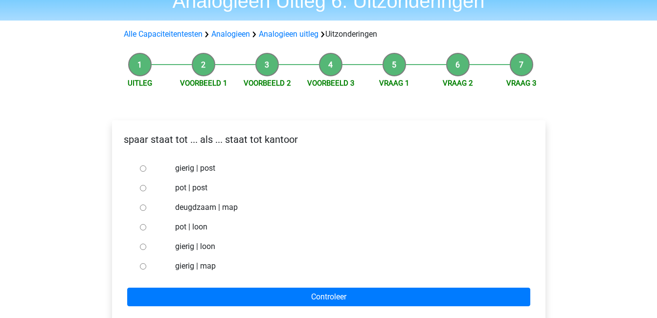
scroll to position [49, 0]
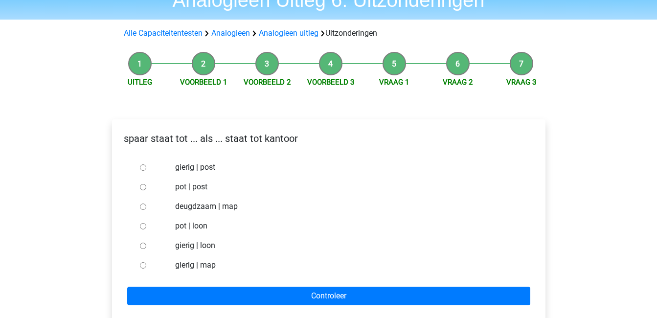
click at [138, 185] on div at bounding box center [152, 187] width 32 height 20
click at [142, 187] on input "pot | post" at bounding box center [143, 187] width 6 height 6
radio input "true"
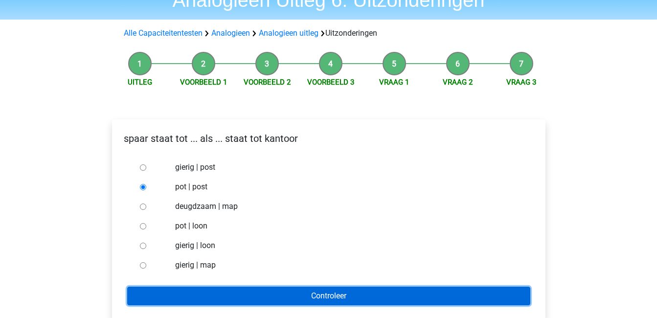
click at [288, 290] on input "Controleer" at bounding box center [328, 296] width 403 height 19
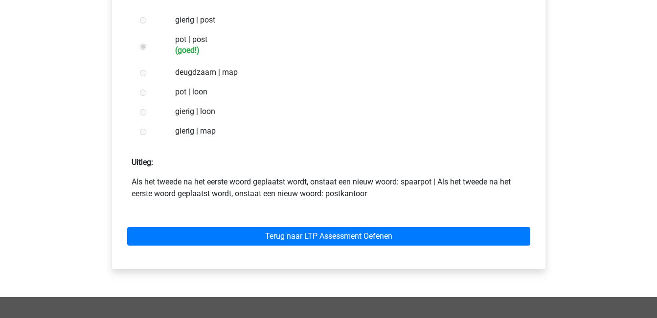
scroll to position [213, 0]
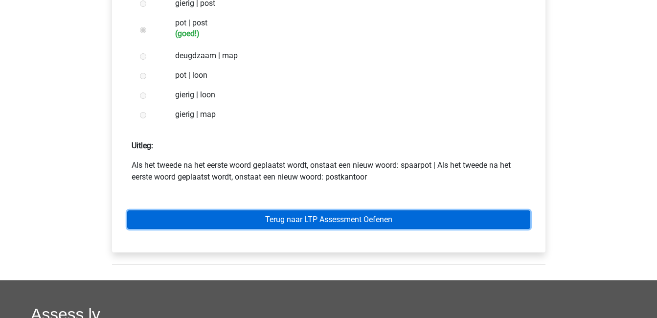
click at [284, 223] on link "Terug naar LTP Assessment Oefenen" at bounding box center [328, 219] width 403 height 19
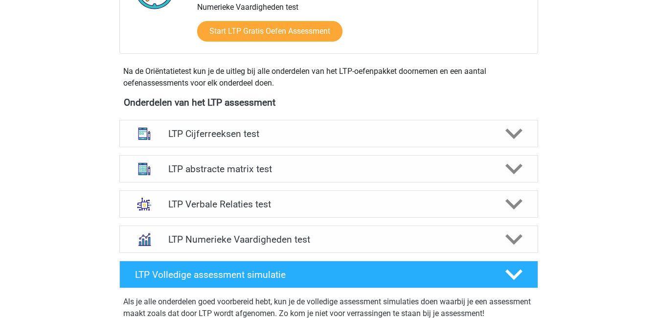
scroll to position [297, 0]
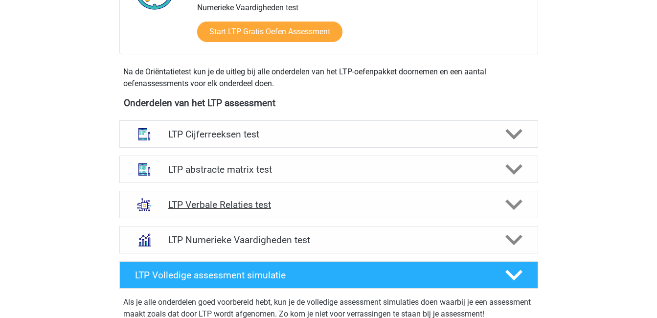
click at [330, 206] on h4 "LTP Verbale Relaties test" at bounding box center [328, 204] width 321 height 11
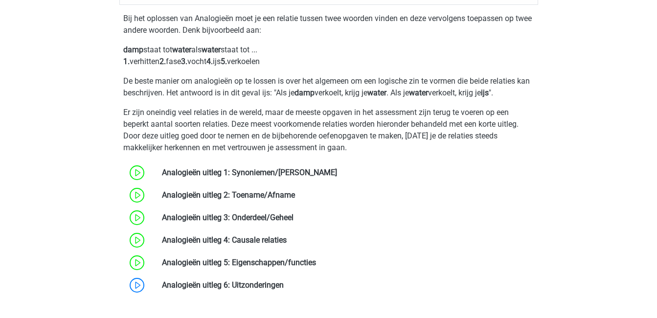
scroll to position [527, 0]
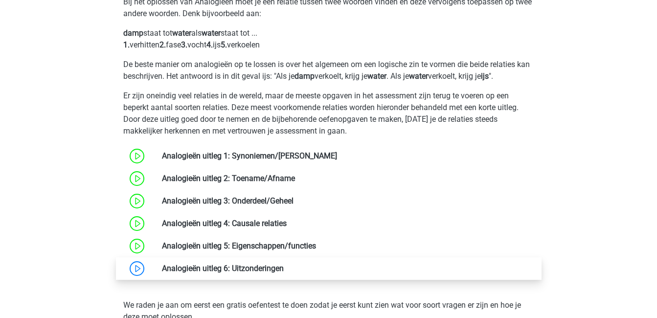
click at [284, 269] on link at bounding box center [284, 268] width 0 height 9
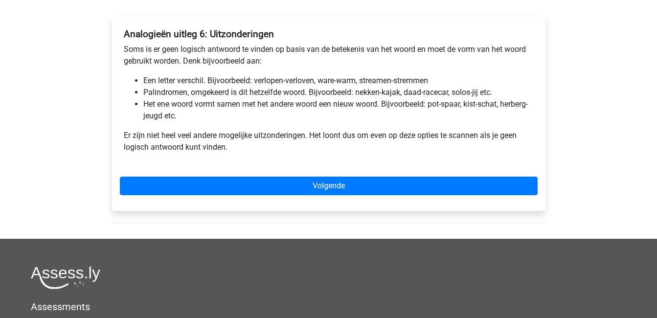
scroll to position [146, 0]
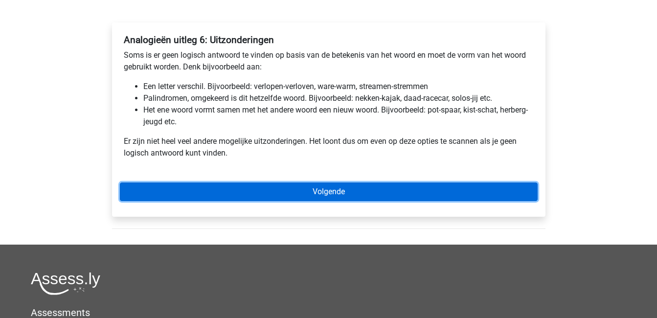
click at [241, 196] on link "Volgende" at bounding box center [329, 192] width 418 height 19
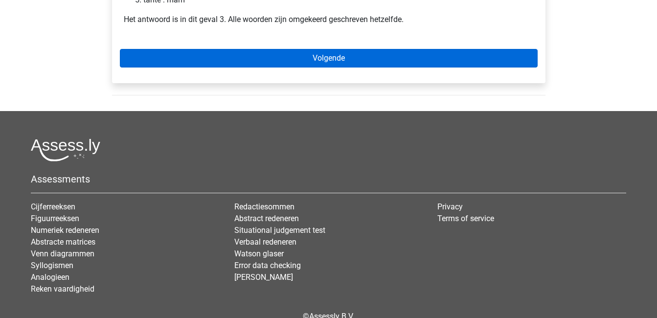
scroll to position [275, 0]
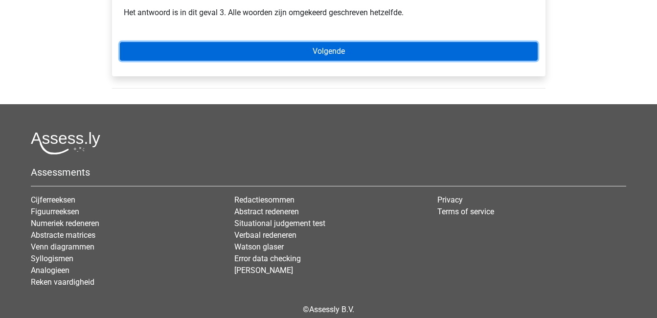
click at [257, 58] on link "Volgende" at bounding box center [329, 51] width 418 height 19
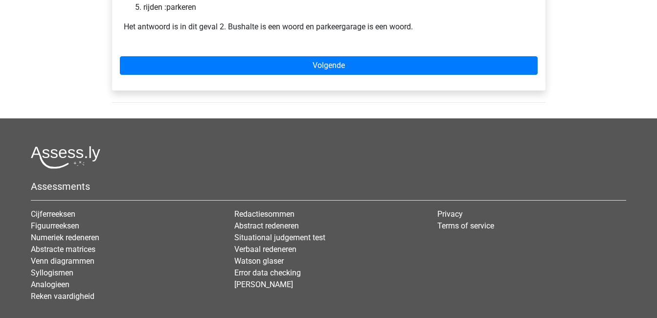
scroll to position [306, 0]
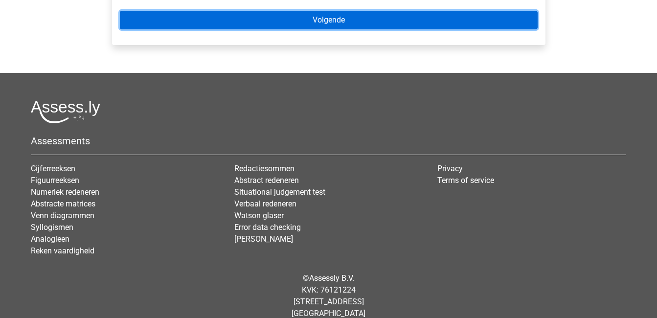
click at [258, 19] on link "Volgende" at bounding box center [329, 20] width 418 height 19
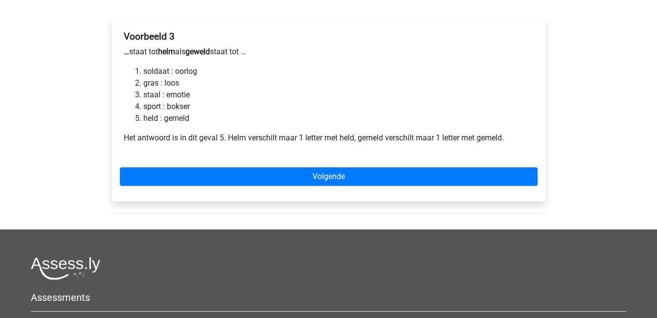
scroll to position [151, 0]
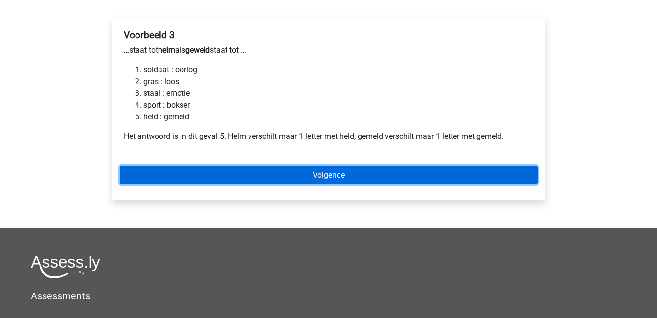
click at [236, 169] on link "Volgende" at bounding box center [329, 175] width 418 height 19
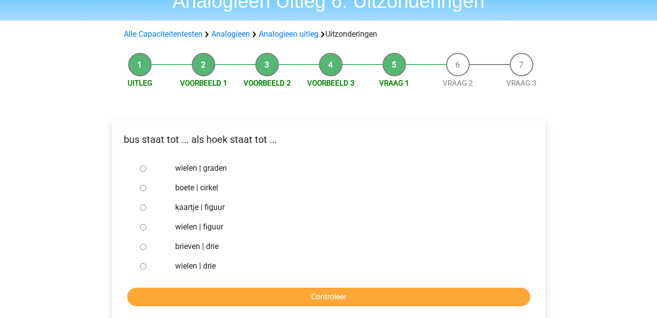
scroll to position [48, 0]
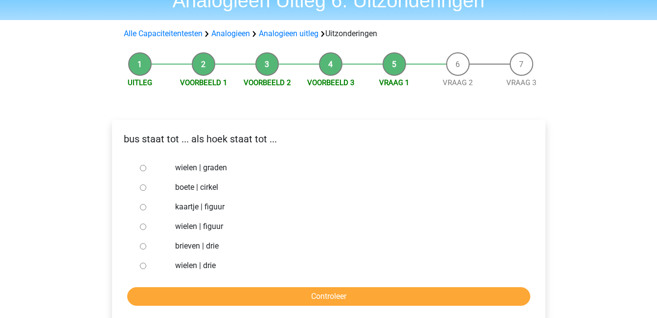
click at [144, 248] on input "brieven | drie" at bounding box center [143, 246] width 6 height 6
radio input "true"
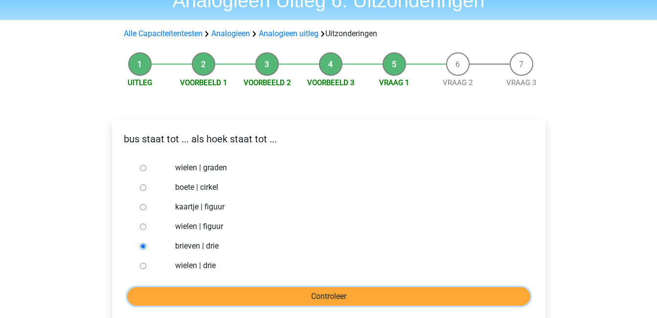
click at [242, 293] on input "Controleer" at bounding box center [328, 296] width 403 height 19
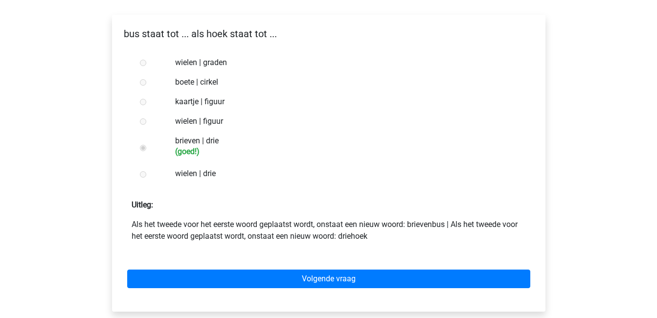
scroll to position [154, 0]
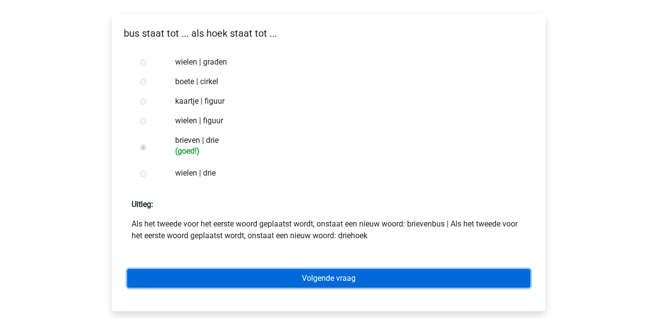
click at [242, 280] on link "Volgende vraag" at bounding box center [328, 278] width 403 height 19
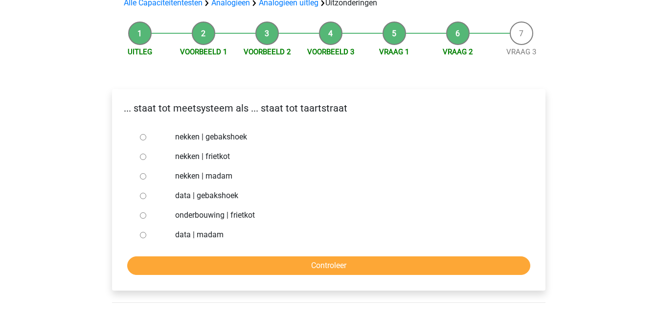
scroll to position [80, 0]
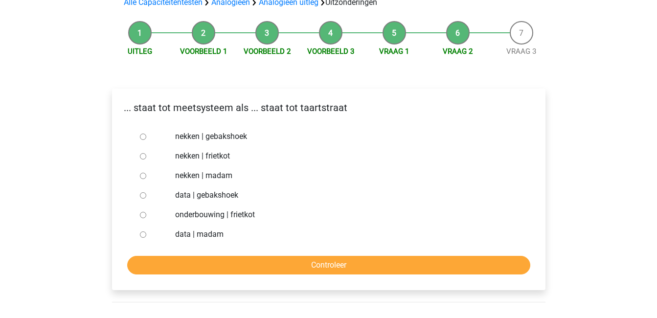
click at [142, 173] on input "nekken | madam" at bounding box center [143, 176] width 6 height 6
radio input "true"
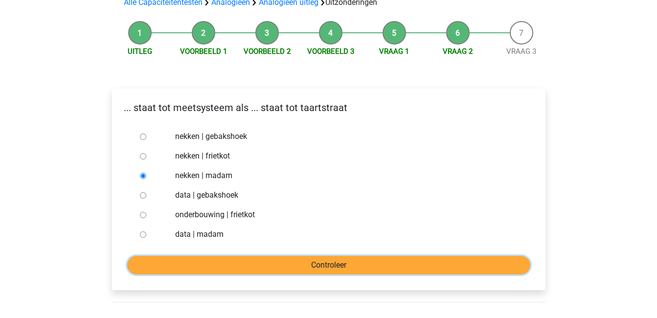
click at [279, 265] on input "Controleer" at bounding box center [328, 265] width 403 height 19
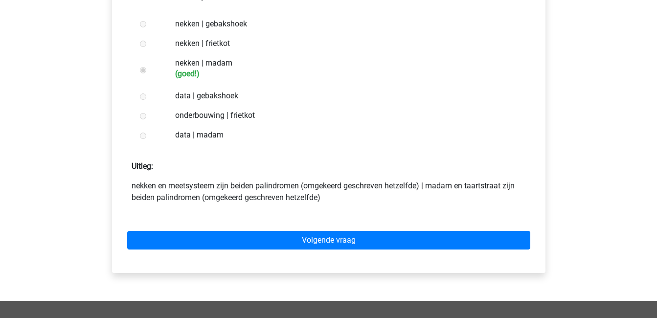
scroll to position [193, 0]
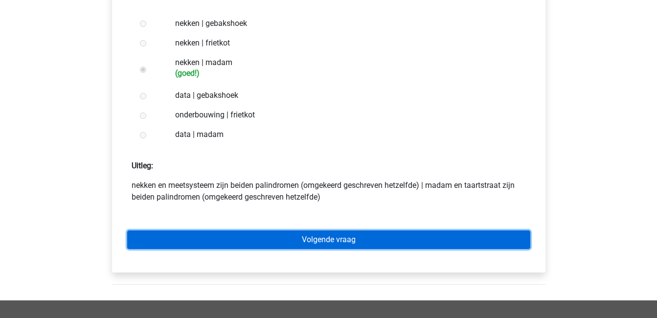
click at [280, 243] on link "Volgende vraag" at bounding box center [328, 240] width 403 height 19
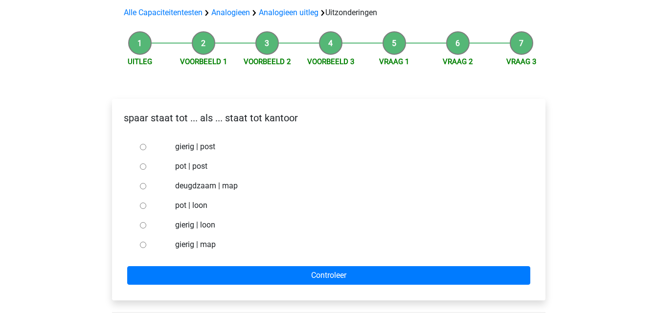
scroll to position [72, 0]
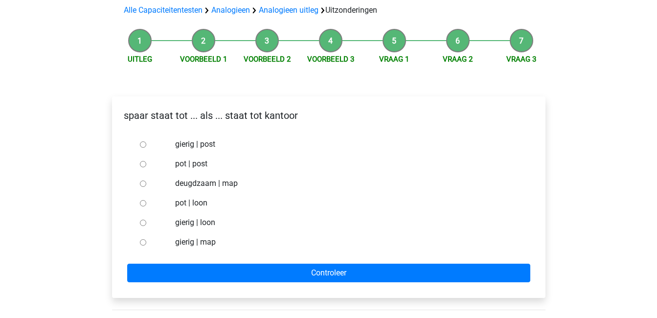
click at [143, 161] on div at bounding box center [152, 164] width 32 height 20
click at [142, 164] on input "pot | post" at bounding box center [143, 164] width 6 height 6
radio input "true"
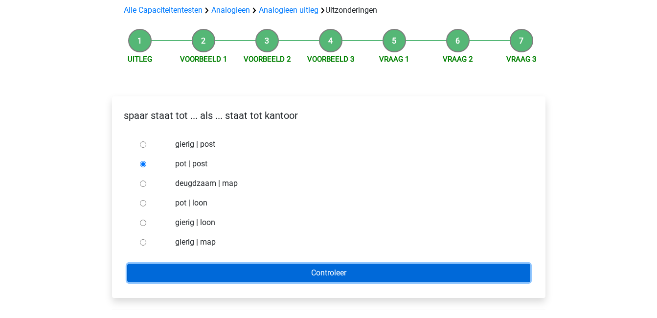
click at [283, 270] on input "Controleer" at bounding box center [328, 273] width 403 height 19
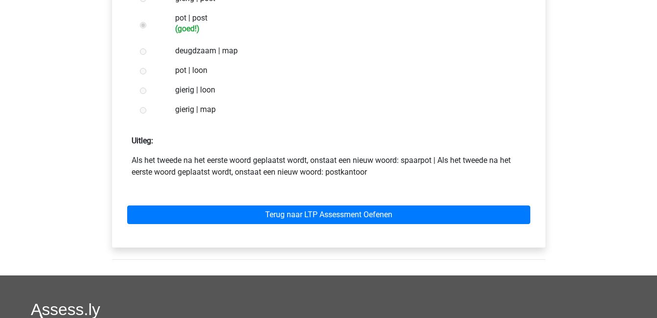
scroll to position [218, 0]
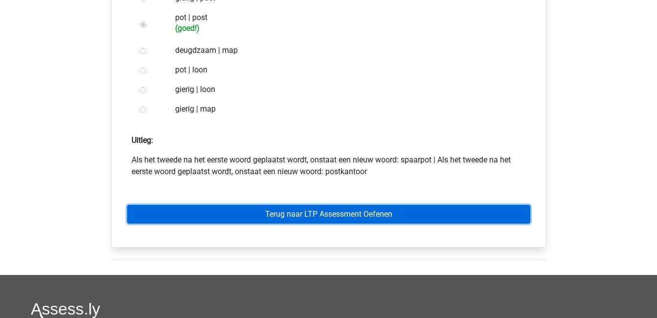
click at [294, 215] on link "Terug naar LTP Assessment Oefenen" at bounding box center [328, 214] width 403 height 19
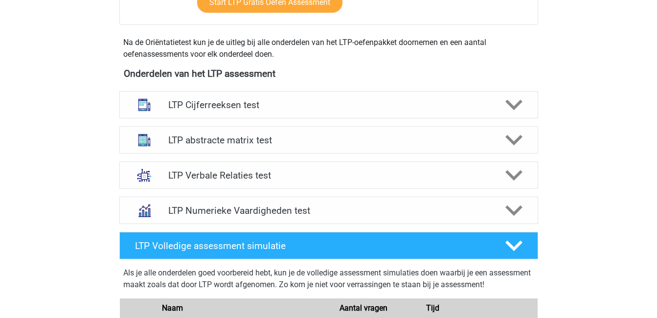
scroll to position [326, 0]
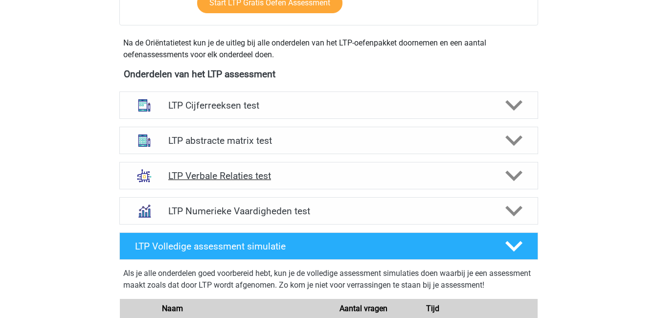
click at [391, 177] on h4 "LTP Verbale Relaties test" at bounding box center [328, 175] width 321 height 11
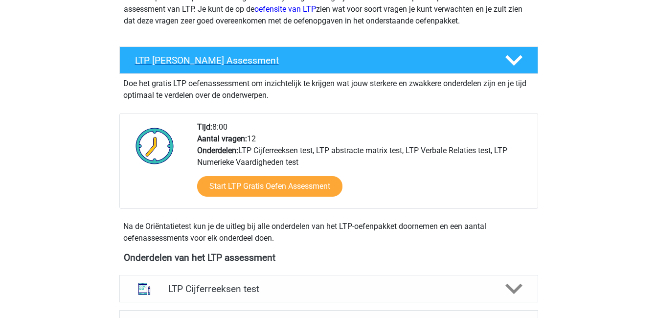
scroll to position [142, 0]
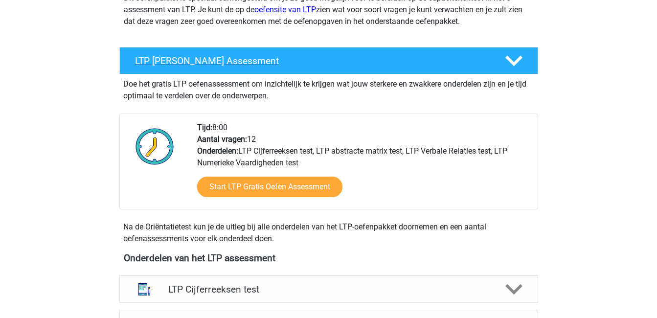
click at [522, 59] on icon at bounding box center [514, 60] width 17 height 17
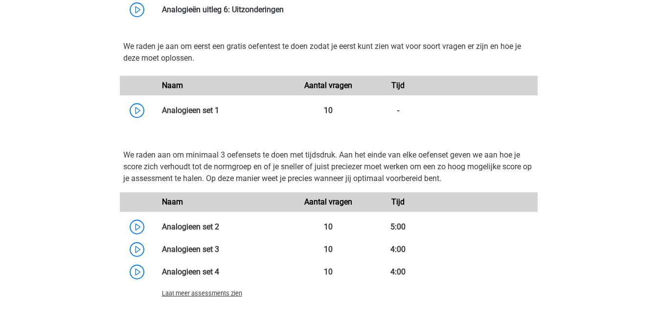
scroll to position [605, 0]
